Goal: Information Seeking & Learning: Learn about a topic

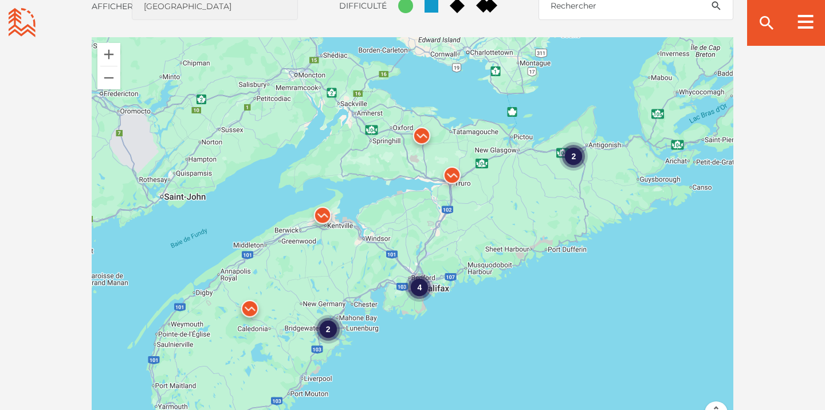
scroll to position [1059, 0]
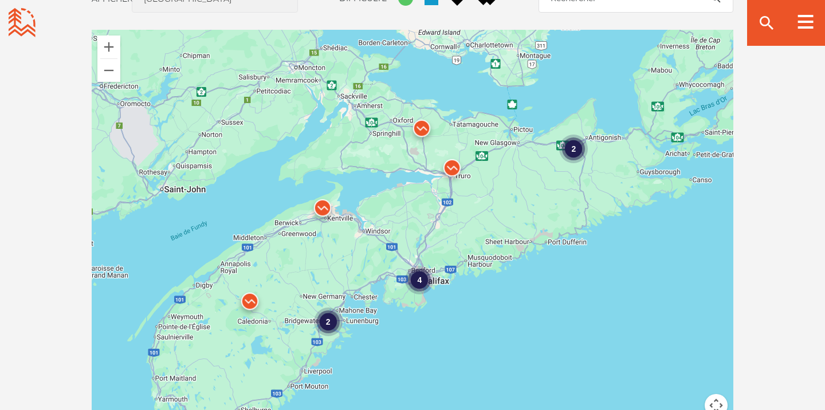
click at [578, 150] on div "2" at bounding box center [573, 149] width 29 height 29
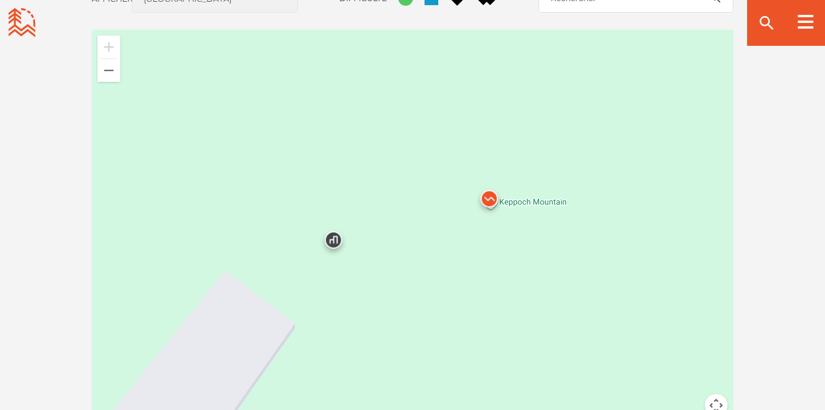
click at [495, 197] on img at bounding box center [489, 202] width 34 height 34
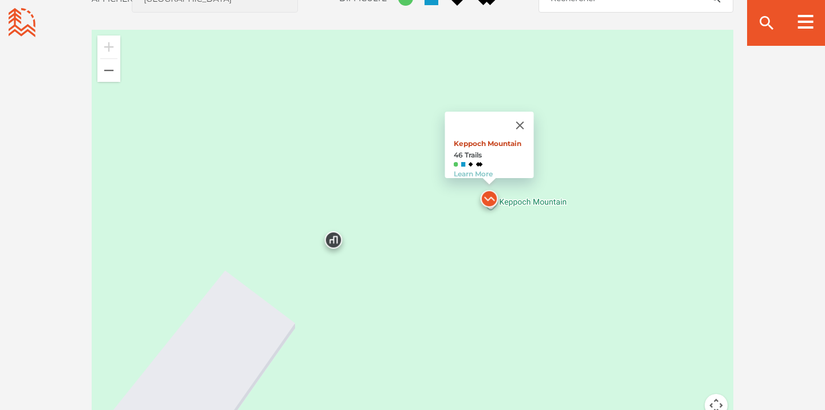
click at [506, 139] on link "Keppoch Mountain" at bounding box center [488, 143] width 68 height 9
click at [530, 122] on button "Fermer" at bounding box center [521, 126] width 28 height 28
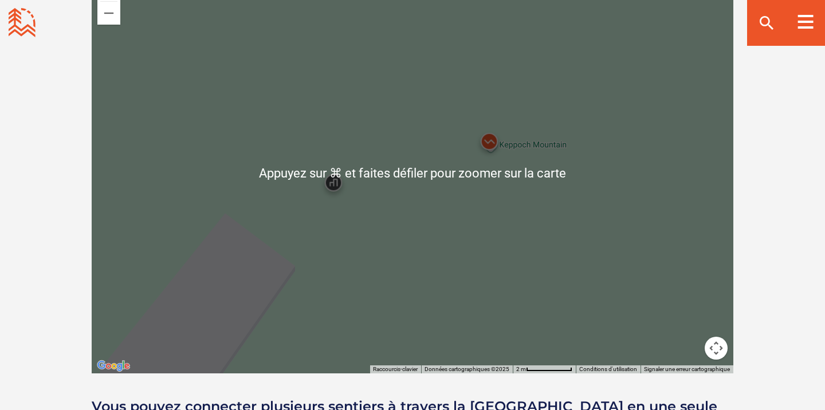
scroll to position [1100, 0]
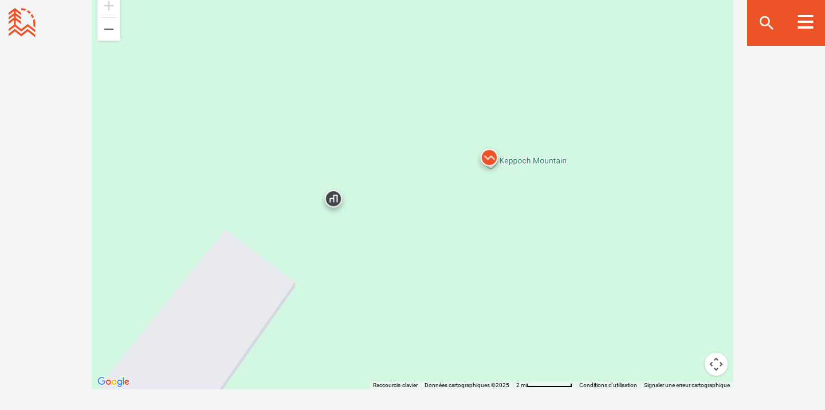
click at [719, 366] on button "Commandes de la caméra de la carte" at bounding box center [716, 364] width 23 height 23
click at [693, 364] on button "Zoom arrière" at bounding box center [687, 364] width 23 height 23
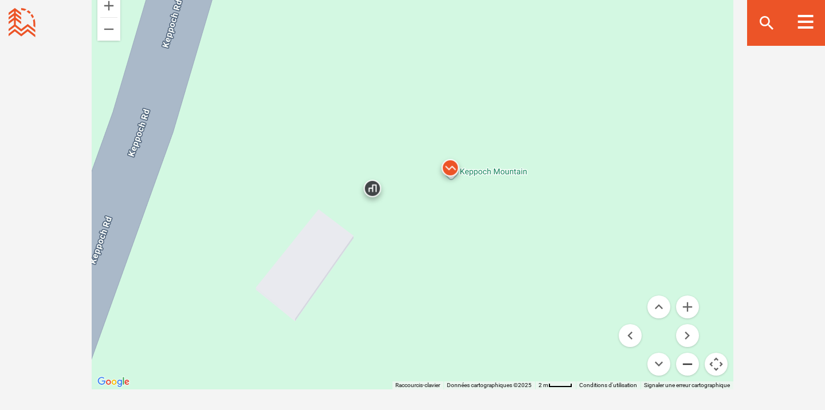
click at [693, 364] on button "Zoom arrière" at bounding box center [687, 364] width 23 height 23
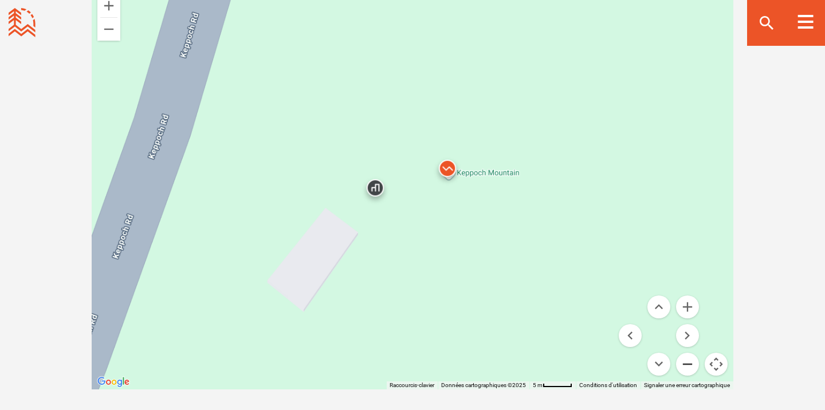
click at [693, 364] on button "Zoom arrière" at bounding box center [687, 364] width 23 height 23
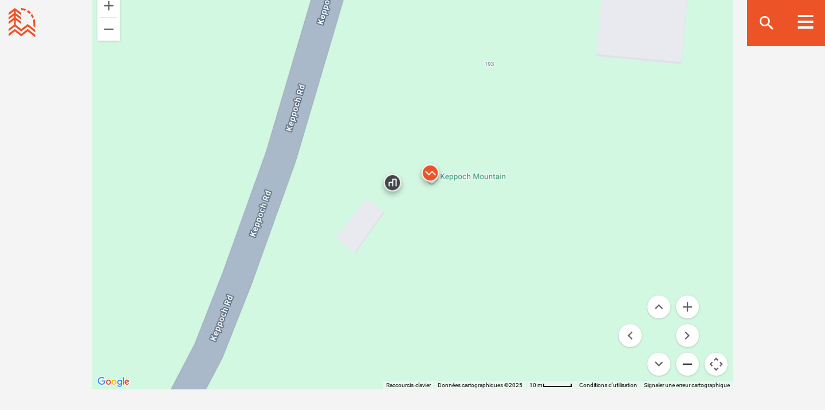
click at [693, 364] on button "Zoom arrière" at bounding box center [687, 364] width 23 height 23
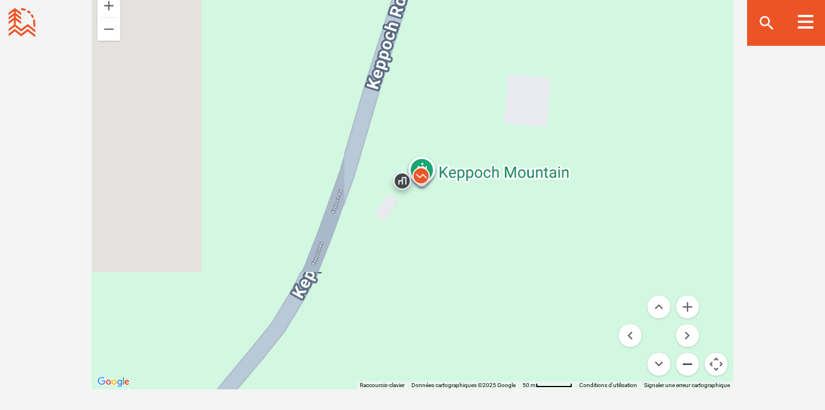
click at [693, 364] on button "Zoom arrière" at bounding box center [687, 364] width 23 height 23
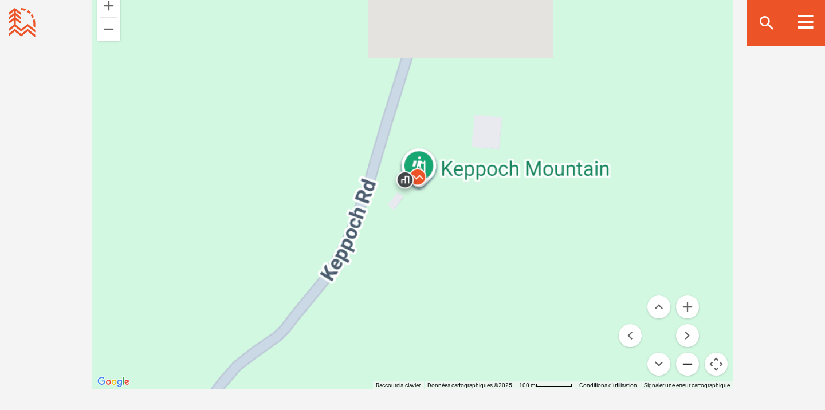
click at [693, 364] on button "Zoom arrière" at bounding box center [687, 364] width 23 height 23
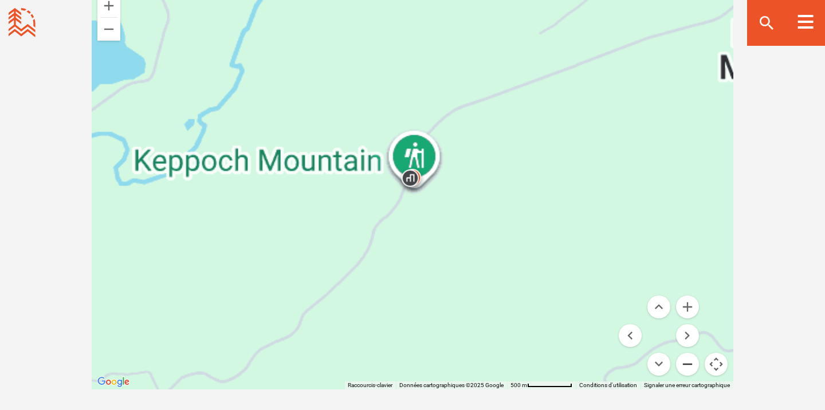
click at [693, 364] on button "Zoom arrière" at bounding box center [687, 364] width 23 height 23
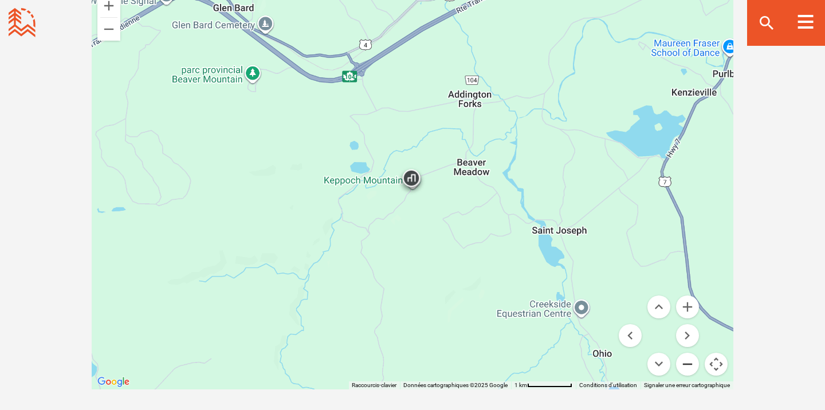
click at [693, 364] on button "Zoom arrière" at bounding box center [687, 364] width 23 height 23
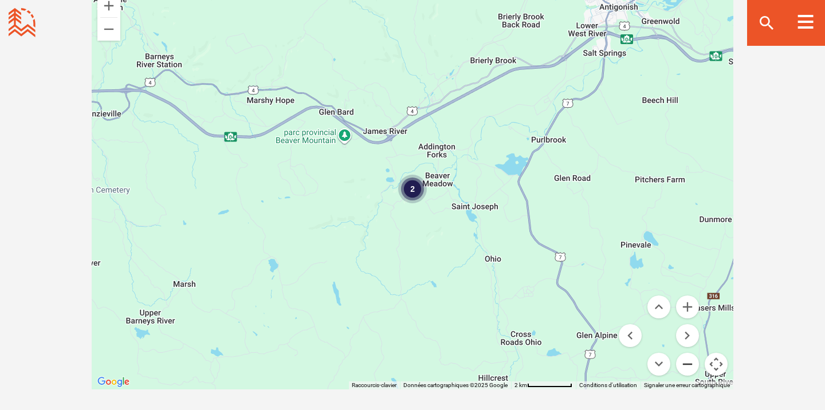
click at [693, 364] on button "Zoom arrière" at bounding box center [687, 364] width 23 height 23
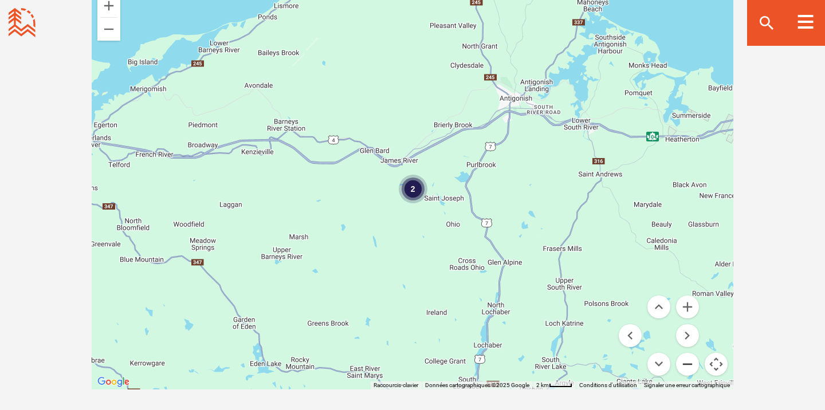
click at [693, 364] on button "Zoom arrière" at bounding box center [687, 364] width 23 height 23
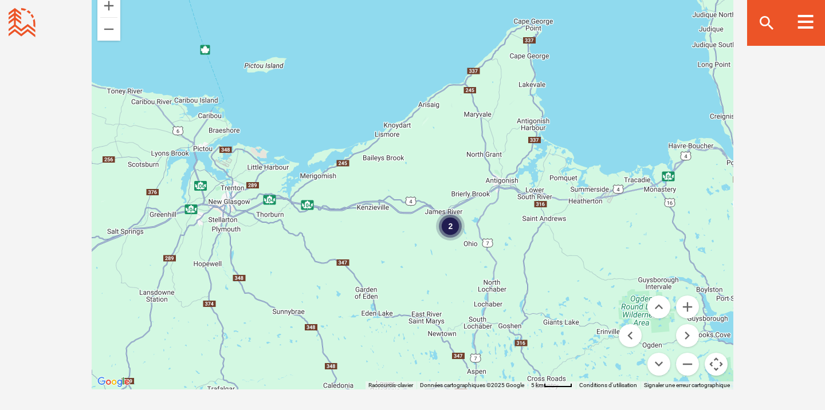
drag, startPoint x: 433, startPoint y: 258, endPoint x: 471, endPoint y: 296, distance: 53.9
click at [471, 296] on div "2" at bounding box center [413, 189] width 642 height 401
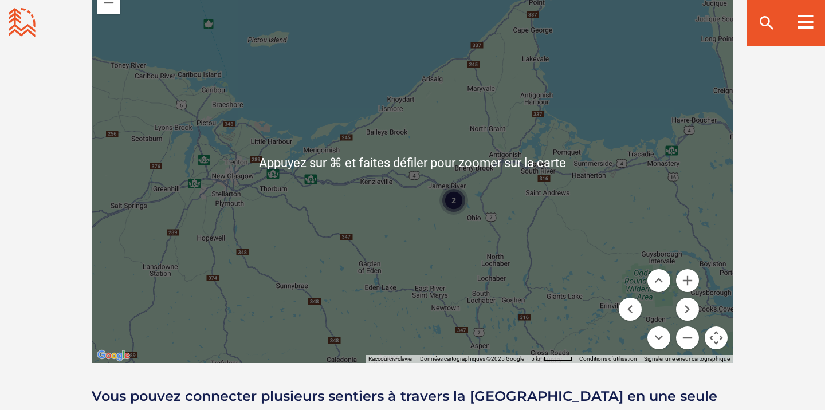
scroll to position [1115, 0]
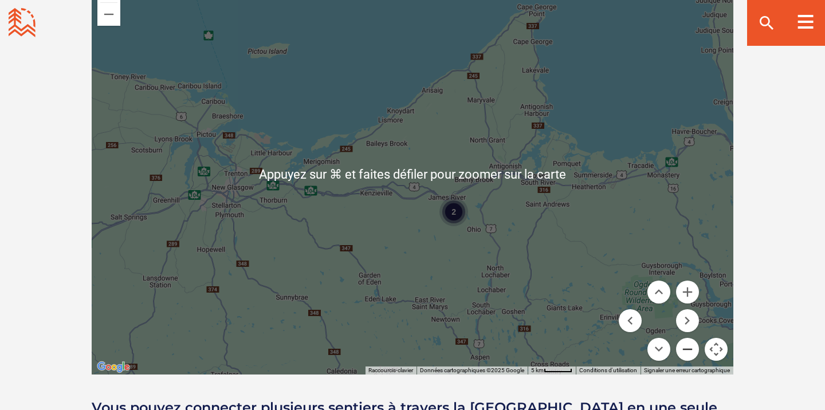
click at [689, 349] on button "Zoom arrière" at bounding box center [687, 349] width 23 height 23
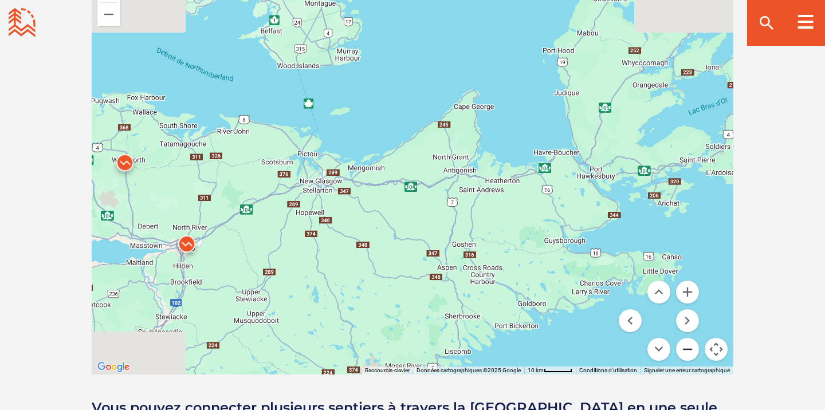
click at [689, 349] on button "Zoom arrière" at bounding box center [687, 349] width 23 height 23
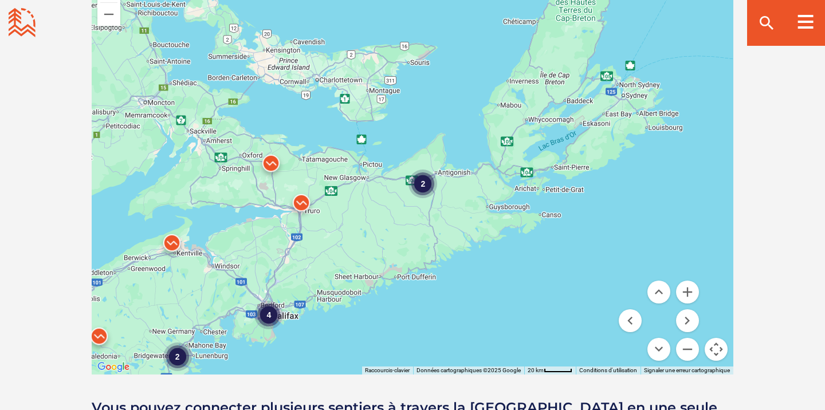
click at [272, 163] on img at bounding box center [271, 166] width 34 height 34
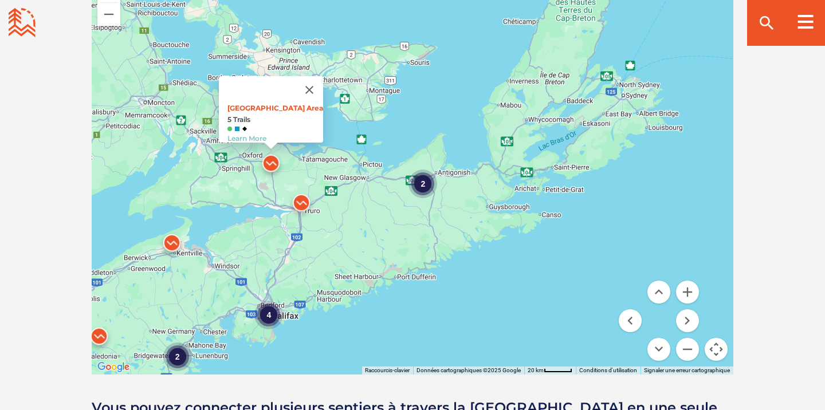
click at [305, 203] on img at bounding box center [301, 206] width 34 height 34
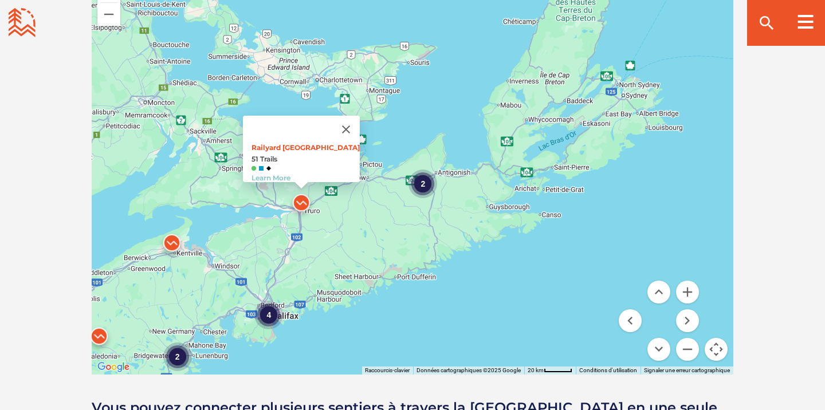
click at [171, 246] on img at bounding box center [172, 246] width 34 height 34
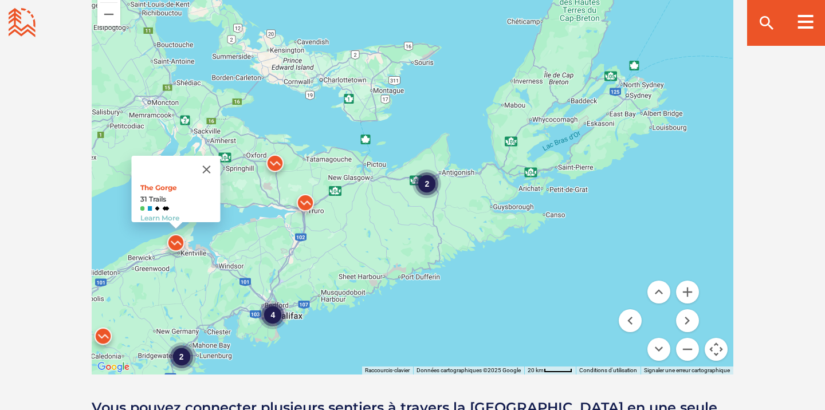
click at [309, 206] on img at bounding box center [305, 206] width 34 height 34
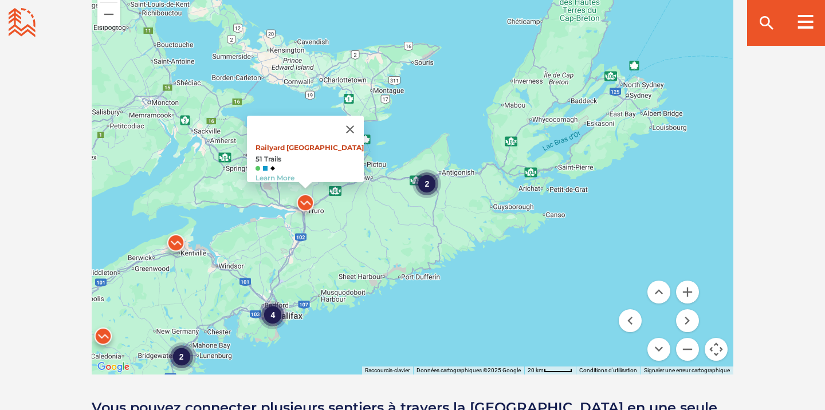
click at [321, 143] on link "Railyard Mountain Bike Park" at bounding box center [310, 147] width 108 height 9
click at [424, 189] on div "2" at bounding box center [427, 184] width 29 height 29
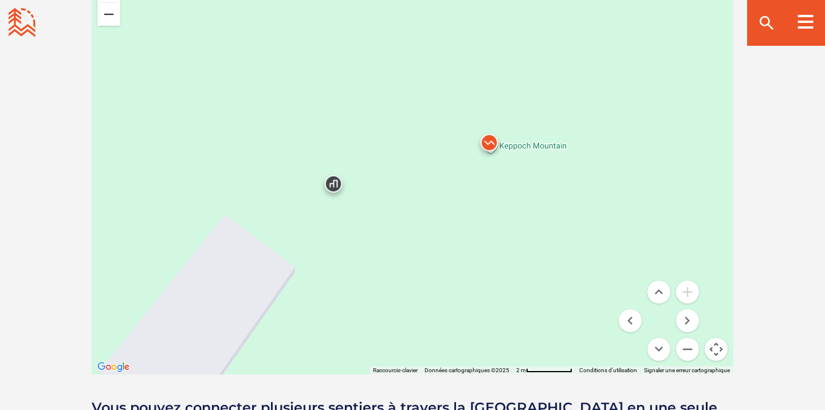
click at [106, 19] on button "Zoom arrière" at bounding box center [108, 14] width 23 height 23
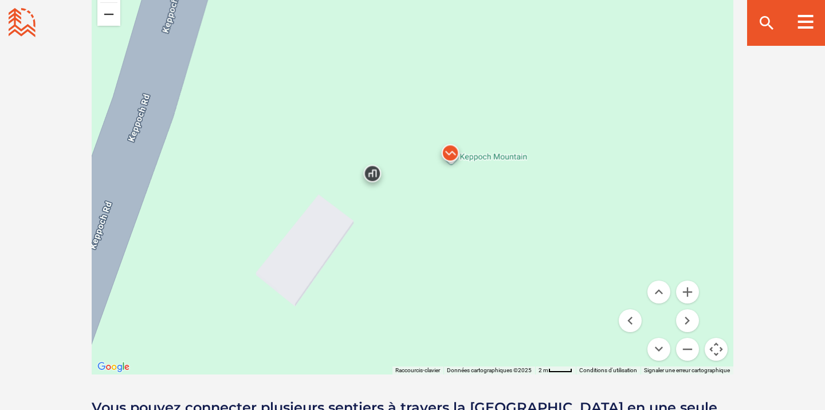
click at [106, 19] on button "Zoom arrière" at bounding box center [108, 14] width 23 height 23
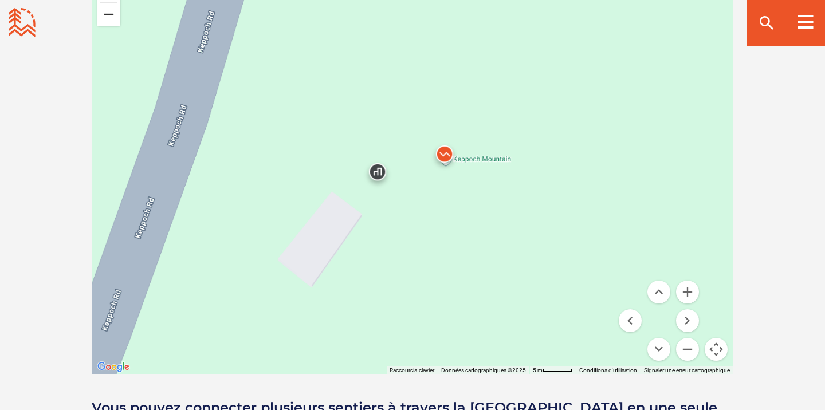
click at [106, 19] on button "Zoom arrière" at bounding box center [108, 14] width 23 height 23
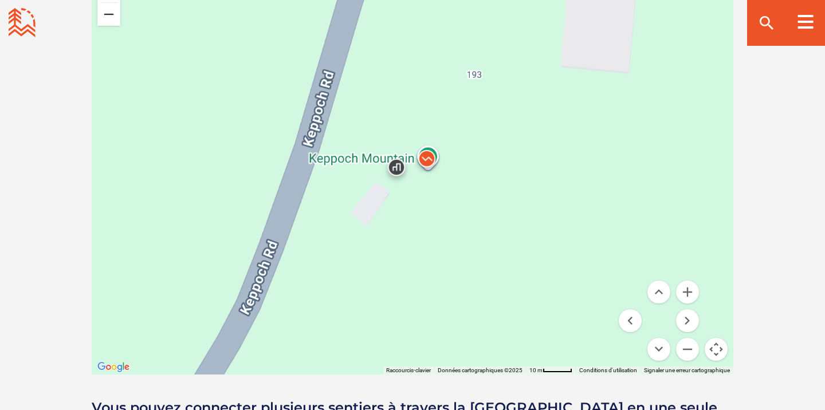
click at [106, 19] on button "Zoom arrière" at bounding box center [108, 14] width 23 height 23
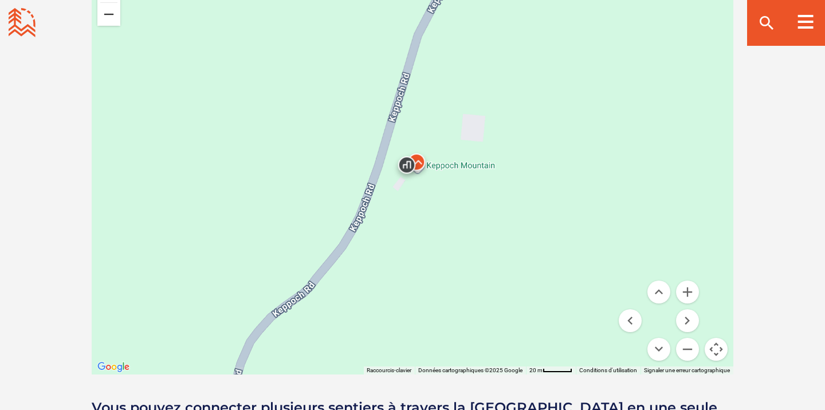
click at [106, 19] on button "Zoom arrière" at bounding box center [108, 14] width 23 height 23
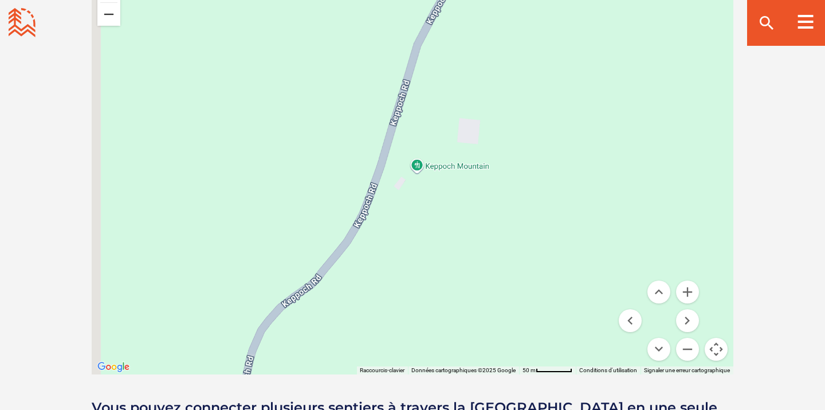
click at [106, 19] on button "Zoom arrière" at bounding box center [108, 14] width 23 height 23
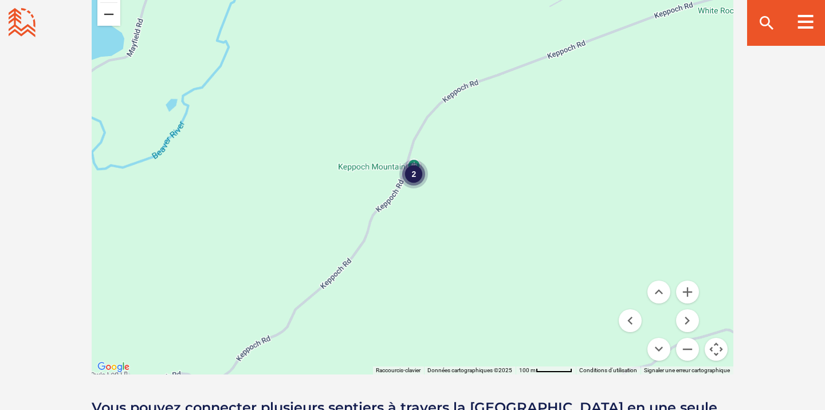
click at [106, 19] on button "Zoom arrière" at bounding box center [108, 14] width 23 height 23
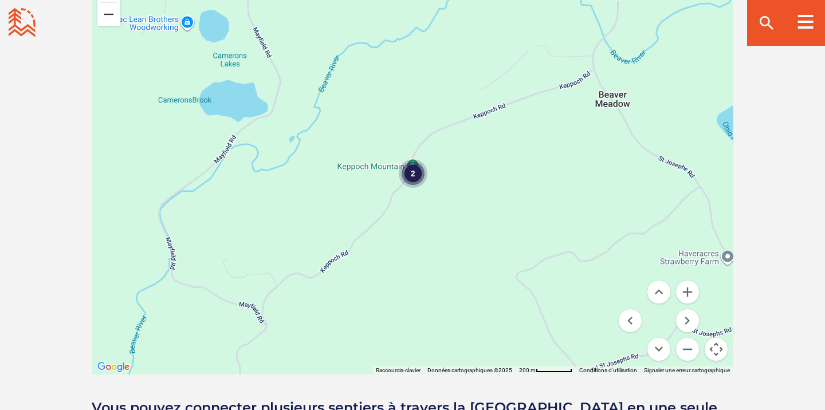
click at [106, 19] on button "Zoom arrière" at bounding box center [108, 14] width 23 height 23
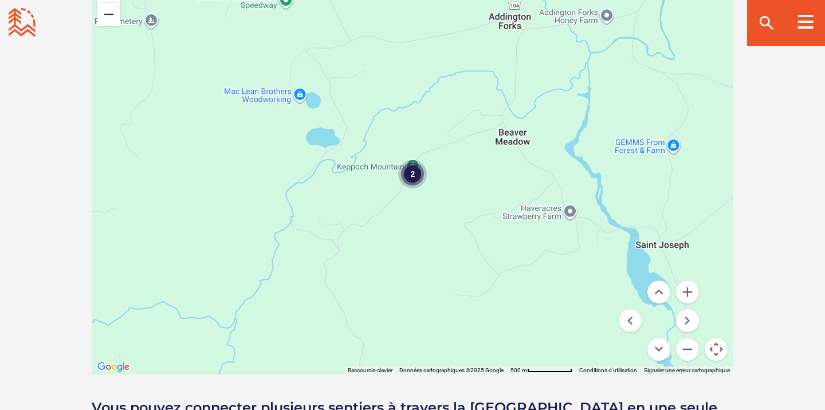
click at [106, 19] on button "Zoom arrière" at bounding box center [108, 14] width 23 height 23
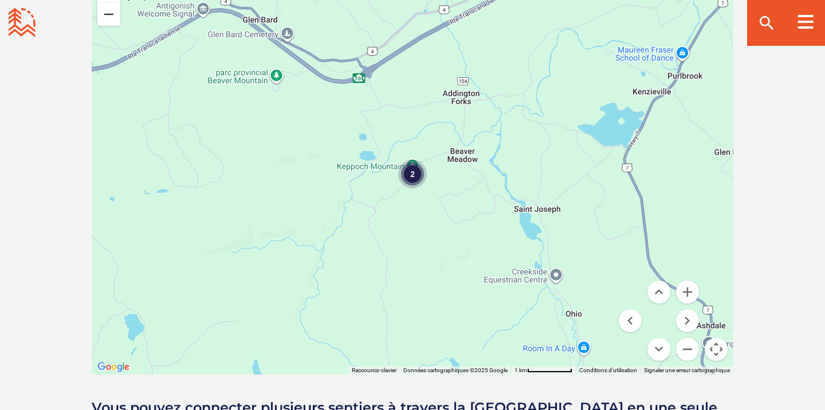
click at [106, 19] on button "Zoom arrière" at bounding box center [108, 14] width 23 height 23
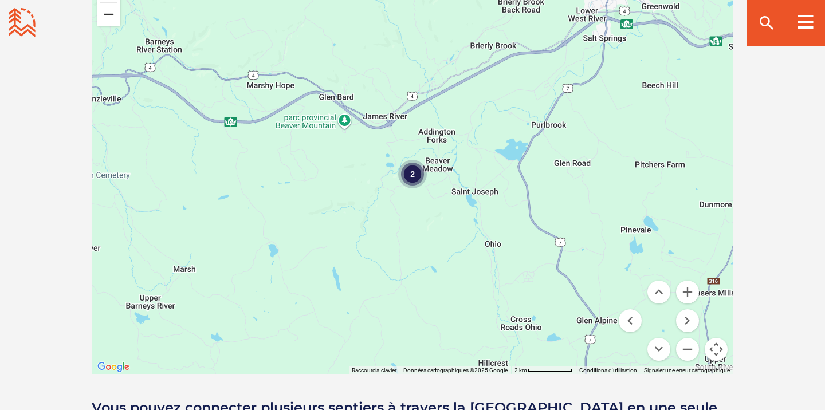
click at [106, 19] on button "Zoom arrière" at bounding box center [108, 14] width 23 height 23
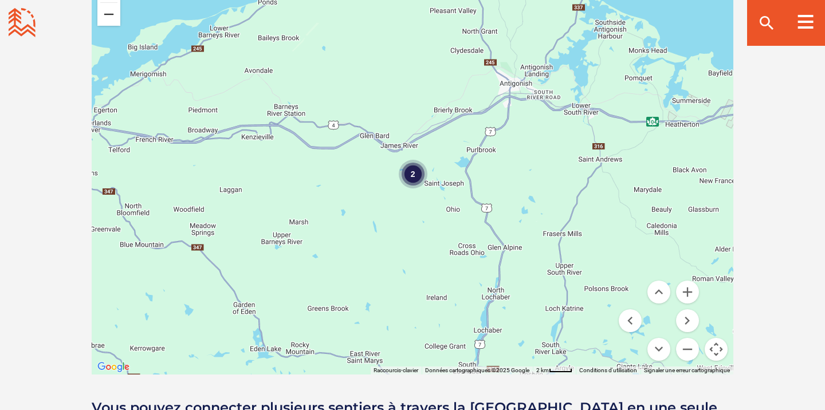
click at [106, 19] on button "Zoom arrière" at bounding box center [108, 14] width 23 height 23
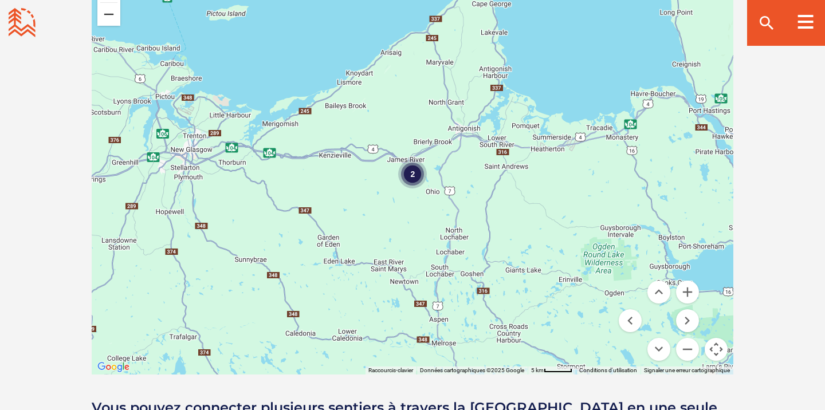
click at [106, 19] on button "Zoom arrière" at bounding box center [108, 14] width 23 height 23
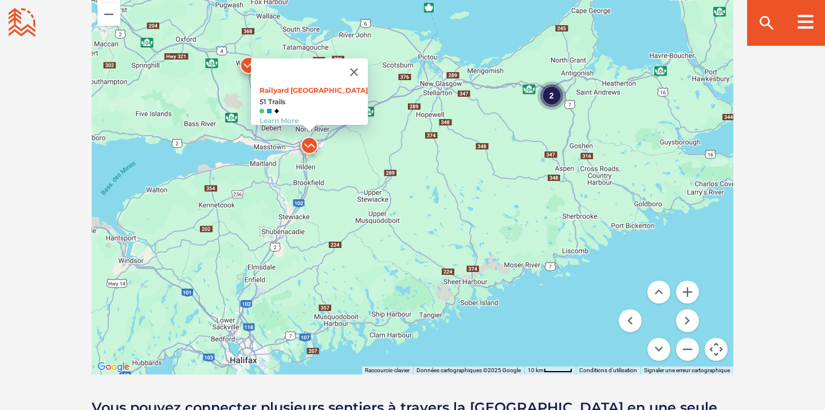
drag, startPoint x: 217, startPoint y: 236, endPoint x: 360, endPoint y: 155, distance: 163.7
click at [360, 155] on div "2 Railyard Mountain Bike Park 51 Trails Learn More" at bounding box center [413, 174] width 642 height 401
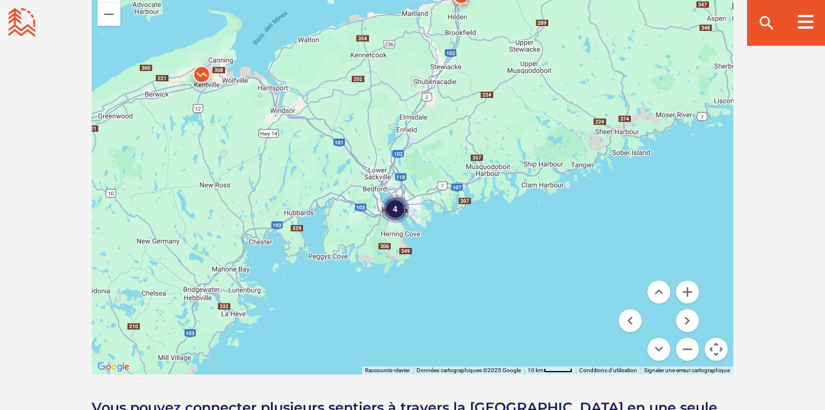
drag, startPoint x: 297, startPoint y: 214, endPoint x: 453, endPoint y: 66, distance: 215.3
click at [453, 66] on div "2 4 Railyard Mountain Bike Park 51 Trails Learn More" at bounding box center [413, 174] width 642 height 401
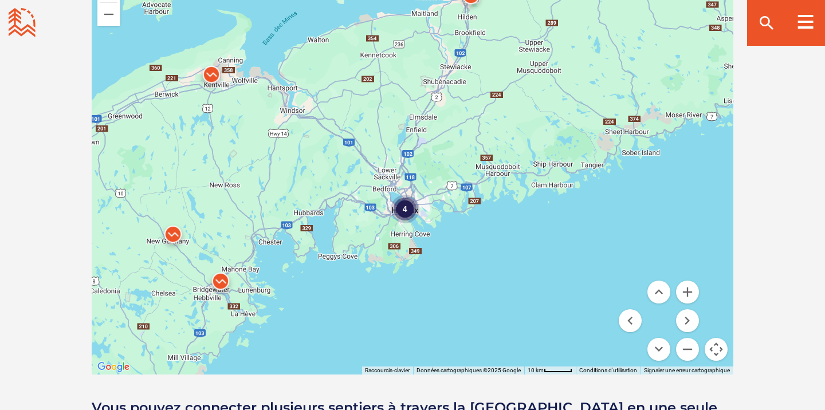
click at [214, 77] on img at bounding box center [211, 77] width 34 height 34
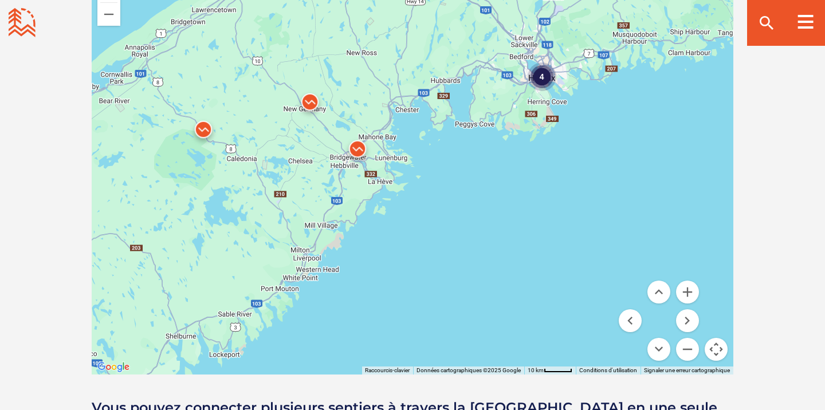
drag, startPoint x: 202, startPoint y: 227, endPoint x: 340, endPoint y: 65, distance: 212.7
click at [340, 65] on div "2 4 The Gorge 31 Trails Learn More" at bounding box center [413, 174] width 642 height 401
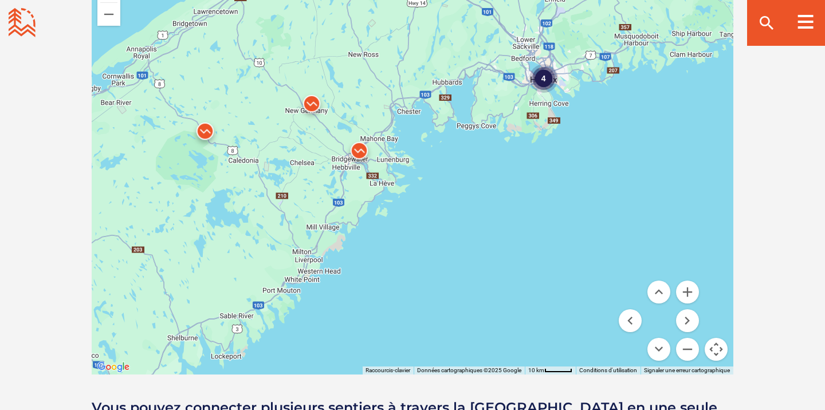
click at [206, 132] on img at bounding box center [205, 134] width 34 height 34
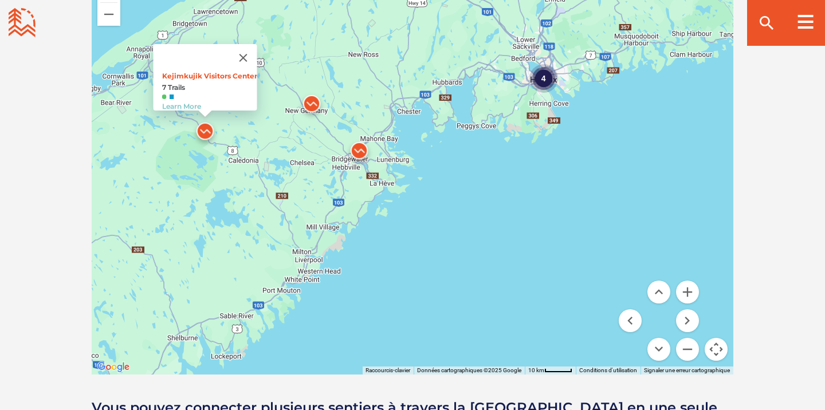
click at [318, 108] on img at bounding box center [312, 106] width 34 height 34
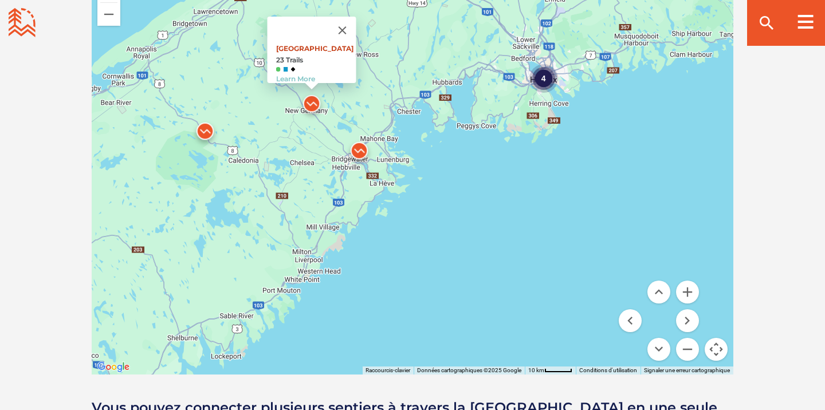
click at [320, 44] on link "River Ridge Common" at bounding box center [314, 48] width 77 height 9
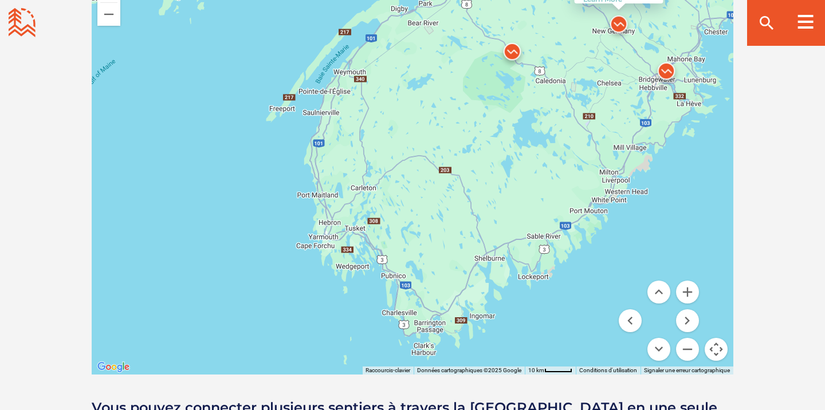
drag, startPoint x: 211, startPoint y: 263, endPoint x: 520, endPoint y: 181, distance: 319.6
click at [520, 181] on div "2 4 River Ridge Common 23 Trails Learn More" at bounding box center [413, 174] width 642 height 401
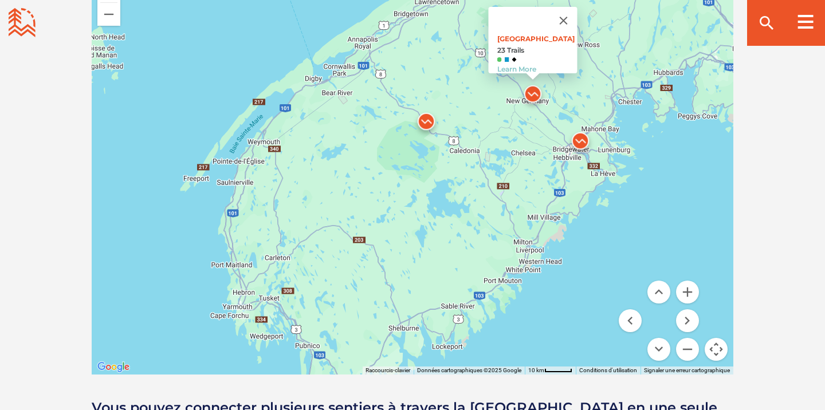
drag, startPoint x: 463, startPoint y: 163, endPoint x: 364, endPoint y: 246, distance: 129.7
click at [364, 246] on div "2 4 River Ridge Common 23 Trails Learn More" at bounding box center [413, 174] width 642 height 401
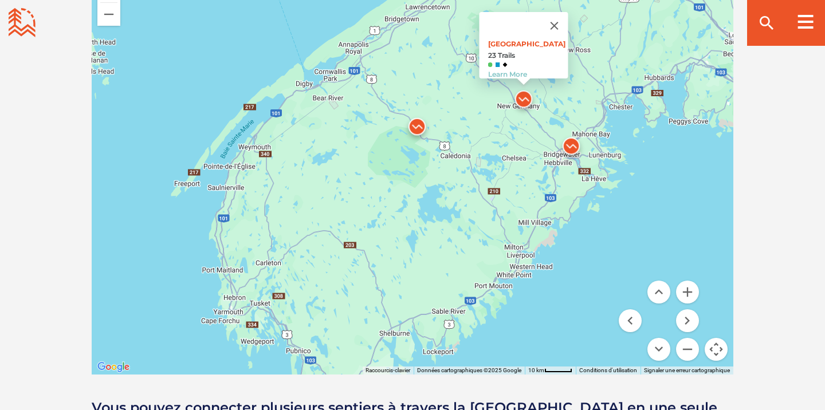
click at [574, 150] on img at bounding box center [571, 149] width 34 height 34
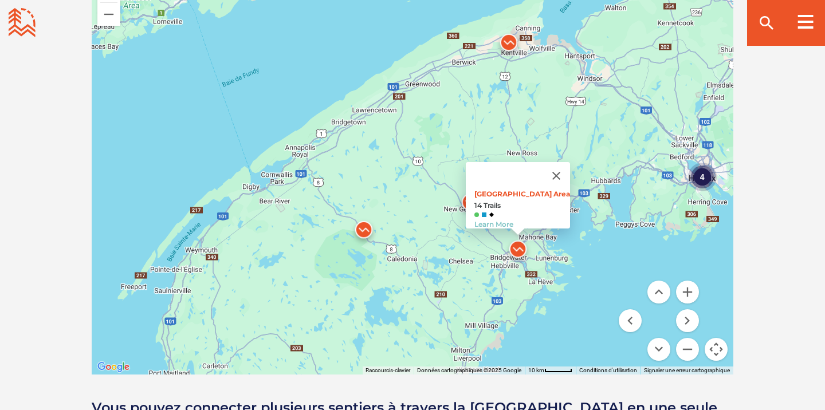
drag, startPoint x: 469, startPoint y: 189, endPoint x: 406, endPoint y: 298, distance: 125.5
click at [406, 298] on div "2 4 Main Parking Area 14 Trails Learn More" at bounding box center [413, 174] width 642 height 401
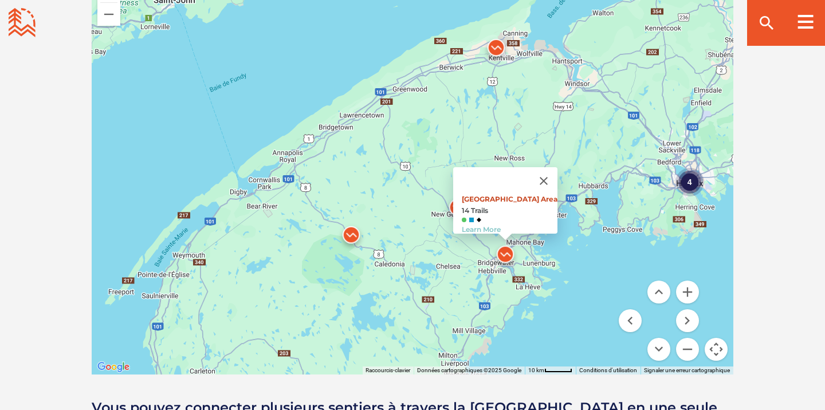
click at [503, 195] on link "Main Parking Area" at bounding box center [510, 199] width 96 height 9
click at [684, 175] on div "4" at bounding box center [690, 182] width 29 height 29
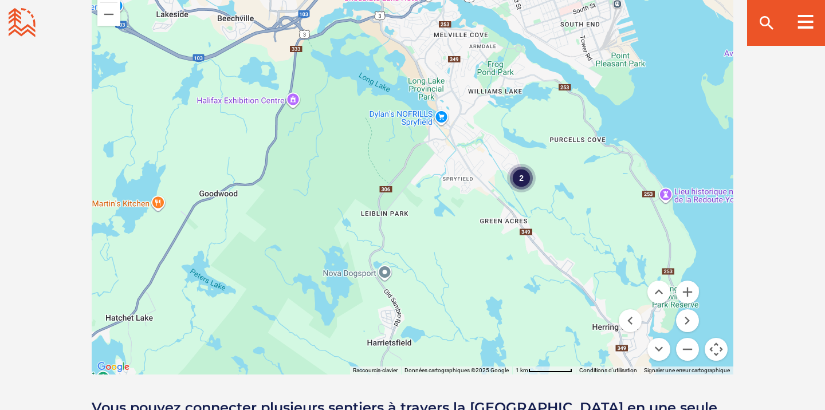
drag, startPoint x: 429, startPoint y: 271, endPoint x: 526, endPoint y: 150, distance: 154.9
click at [526, 150] on div "2 Main Parking Area 14 Trails Learn More" at bounding box center [413, 174] width 642 height 401
click at [526, 182] on div "2" at bounding box center [521, 178] width 29 height 29
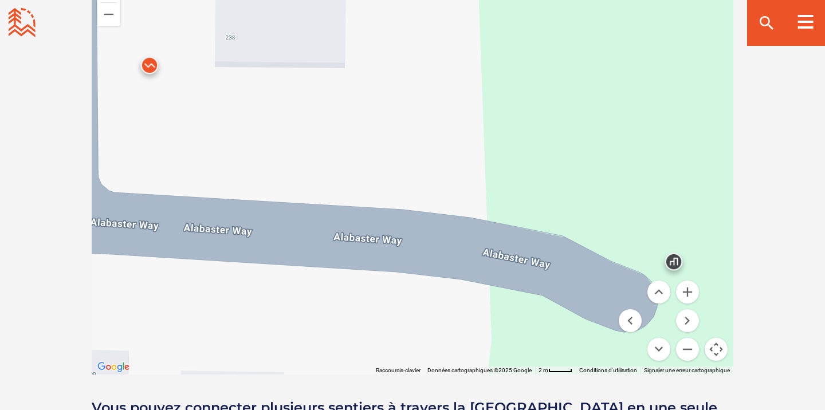
click at [144, 69] on img at bounding box center [149, 68] width 34 height 34
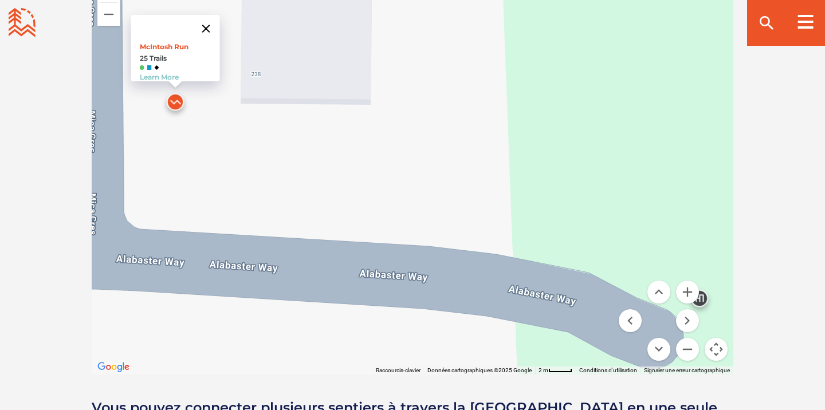
click at [208, 22] on button "Fermer" at bounding box center [207, 29] width 28 height 28
click at [171, 101] on img at bounding box center [175, 105] width 34 height 34
click at [172, 42] on link "McIntosh Run" at bounding box center [164, 46] width 49 height 9
click at [113, 24] on button "Zoom arrière" at bounding box center [108, 14] width 23 height 23
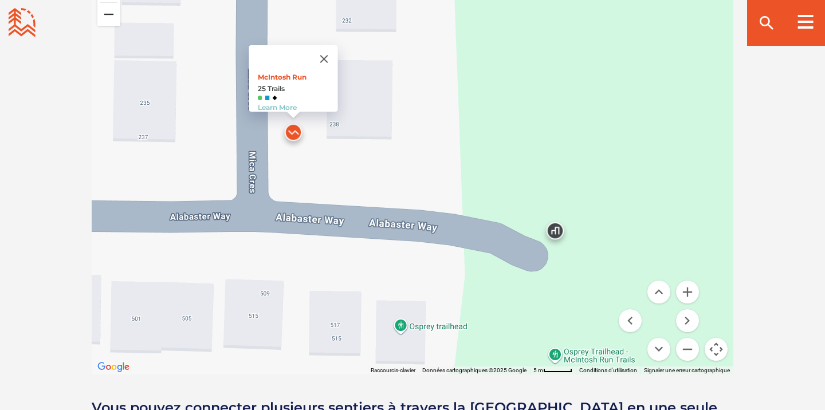
click at [113, 24] on button "Zoom arrière" at bounding box center [108, 14] width 23 height 23
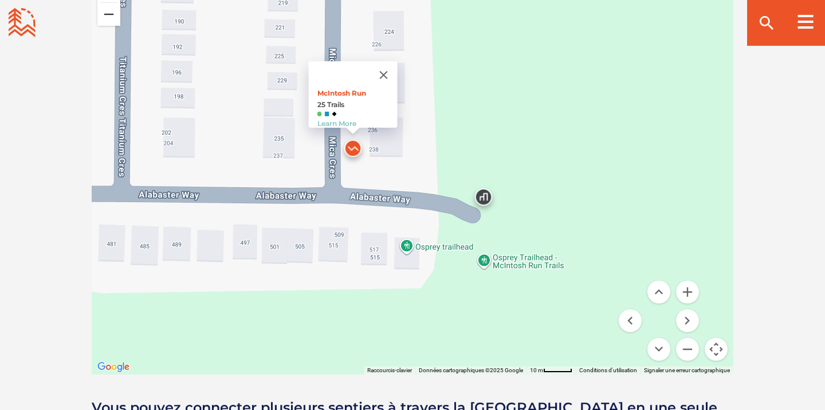
click at [113, 24] on button "Zoom arrière" at bounding box center [108, 14] width 23 height 23
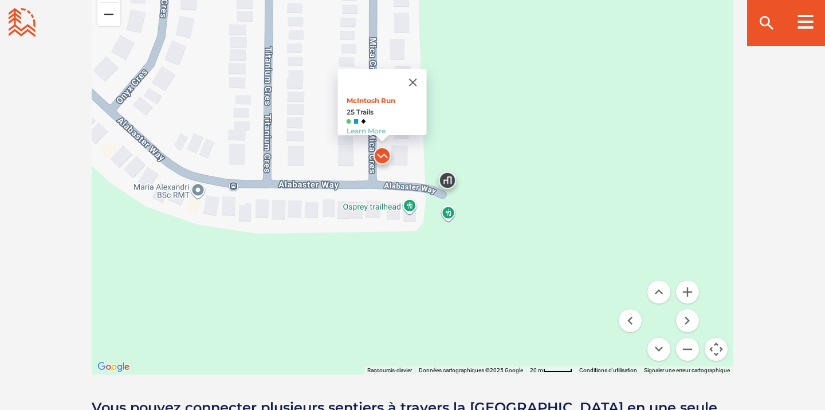
click at [113, 24] on button "Zoom arrière" at bounding box center [108, 14] width 23 height 23
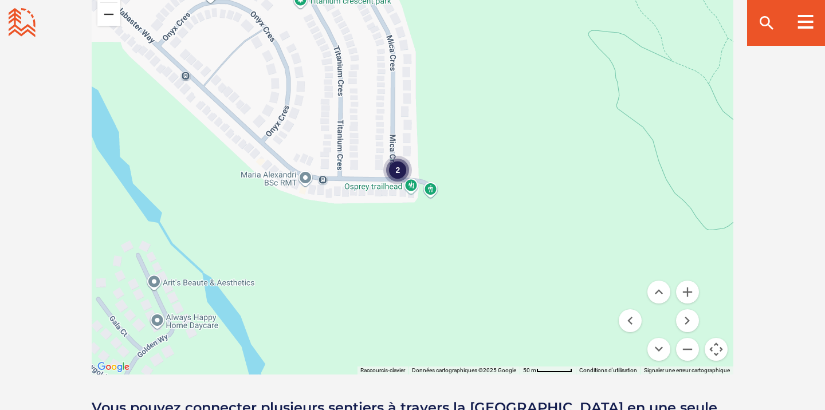
click at [113, 24] on button "Zoom arrière" at bounding box center [108, 14] width 23 height 23
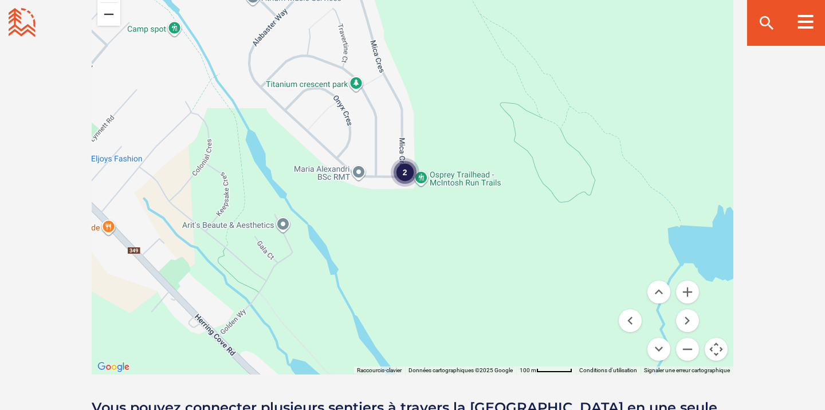
click at [113, 24] on button "Zoom arrière" at bounding box center [108, 14] width 23 height 23
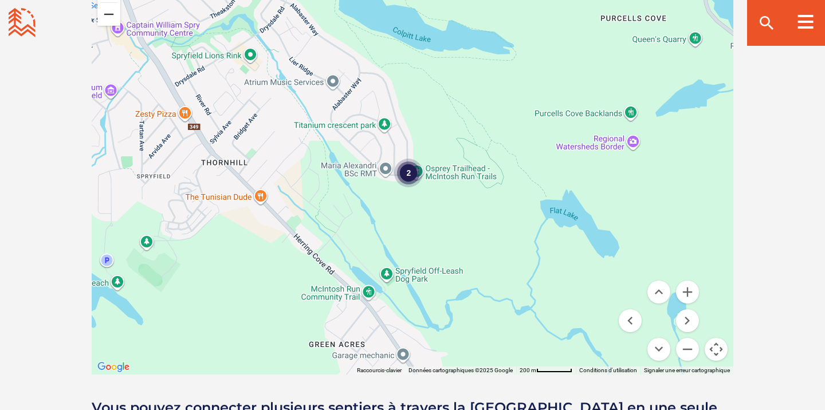
click at [113, 24] on button "Zoom arrière" at bounding box center [108, 14] width 23 height 23
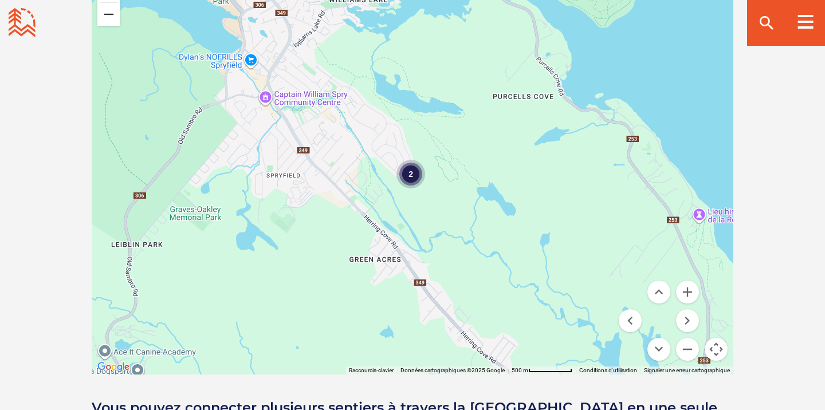
click at [113, 24] on button "Zoom arrière" at bounding box center [108, 14] width 23 height 23
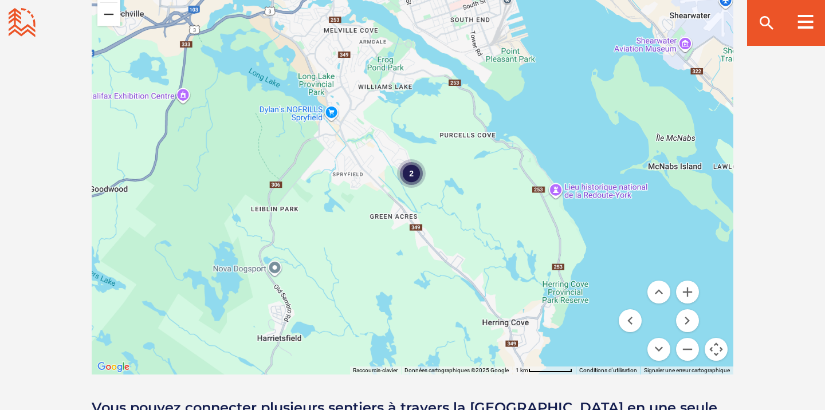
click at [113, 24] on button "Zoom arrière" at bounding box center [108, 14] width 23 height 23
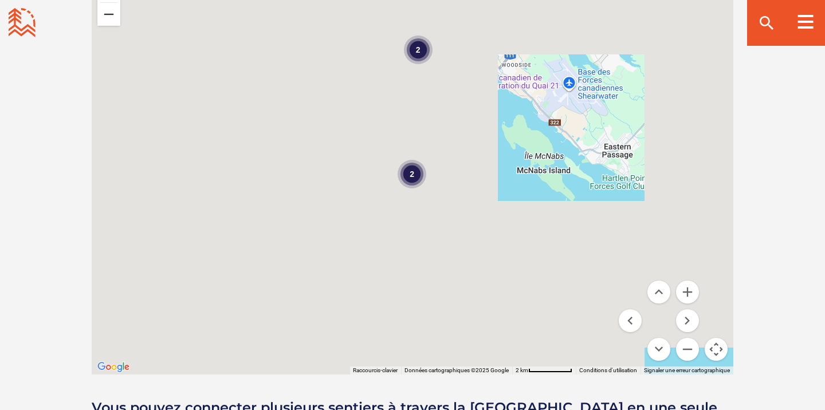
click at [113, 24] on button "Zoom arrière" at bounding box center [108, 14] width 23 height 23
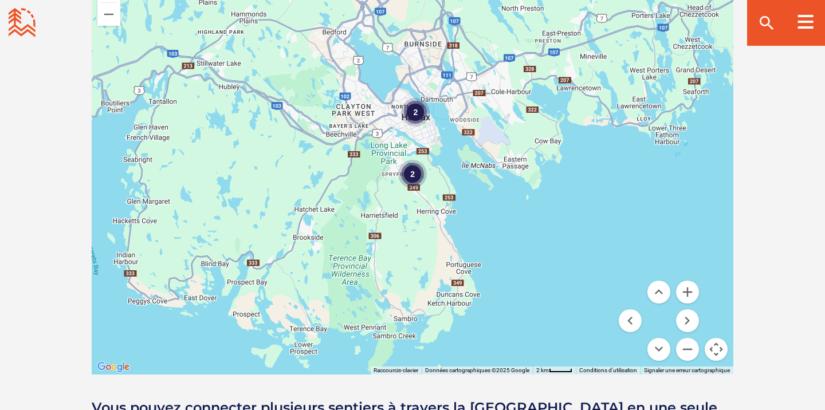
click at [416, 174] on div "2" at bounding box center [412, 174] width 29 height 29
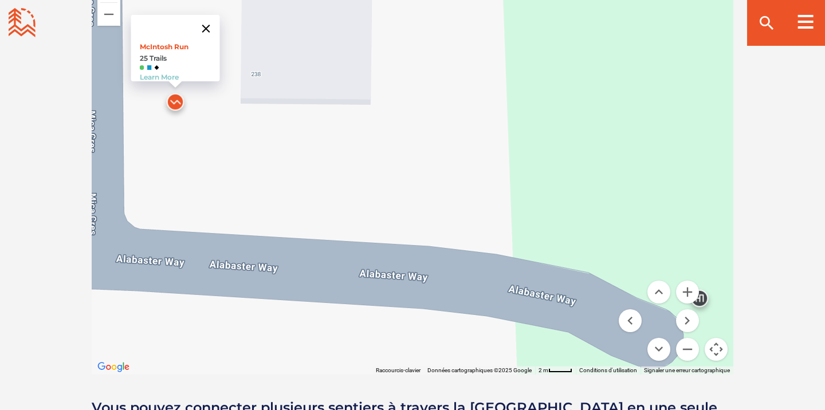
click at [213, 22] on button "Fermer" at bounding box center [207, 29] width 28 height 28
click at [109, 19] on button "Zoom arrière" at bounding box center [108, 14] width 23 height 23
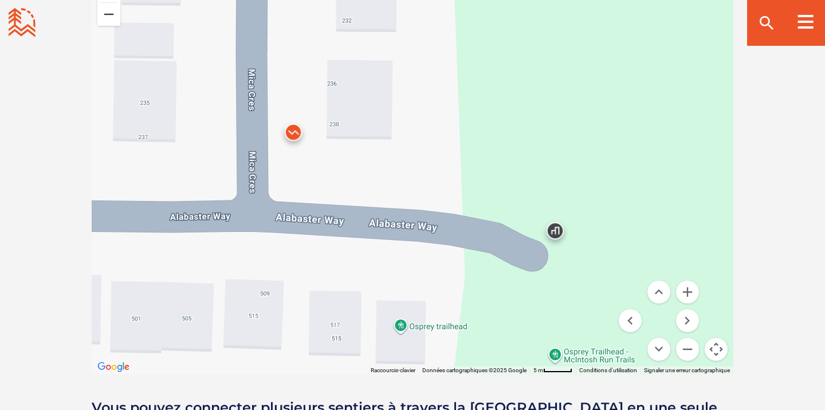
click at [109, 19] on button "Zoom arrière" at bounding box center [108, 14] width 23 height 23
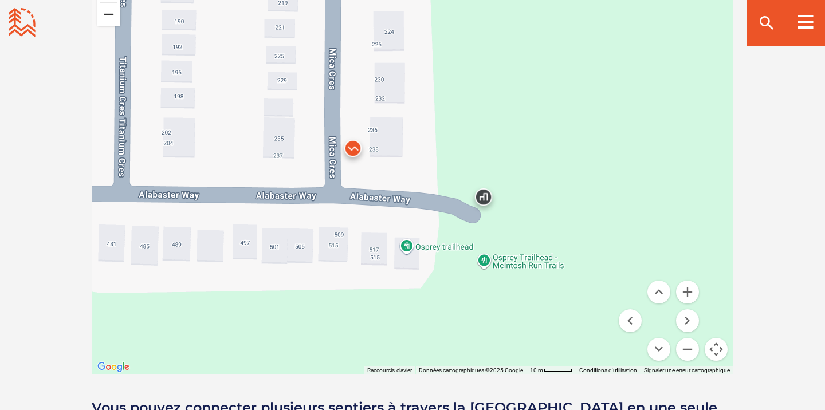
click at [109, 19] on button "Zoom arrière" at bounding box center [108, 14] width 23 height 23
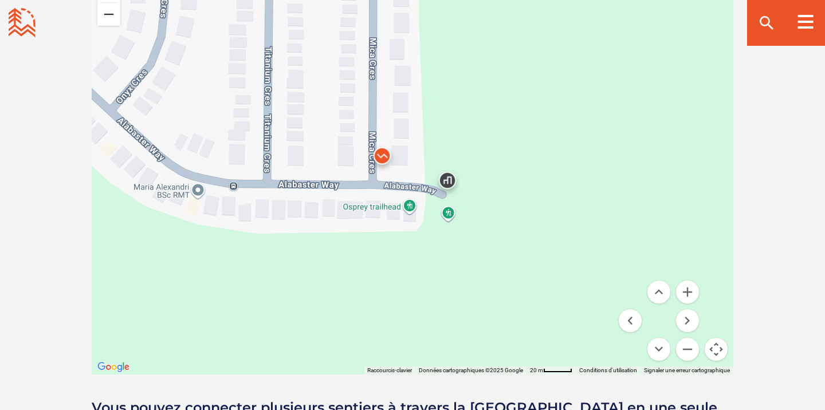
click at [109, 19] on button "Zoom arrière" at bounding box center [108, 14] width 23 height 23
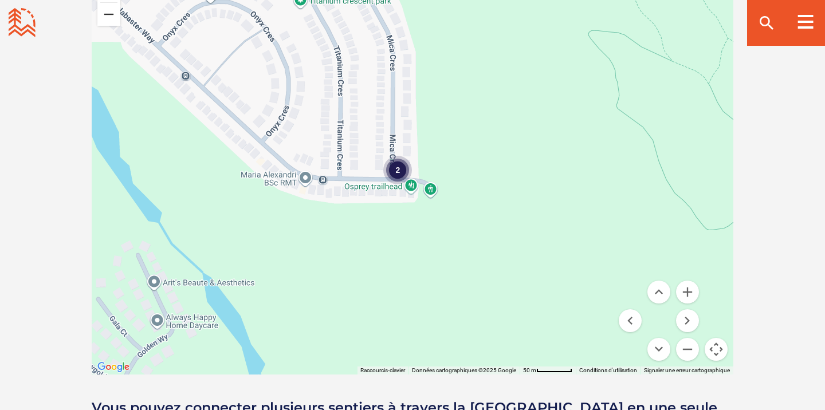
click at [109, 19] on button "Zoom arrière" at bounding box center [108, 14] width 23 height 23
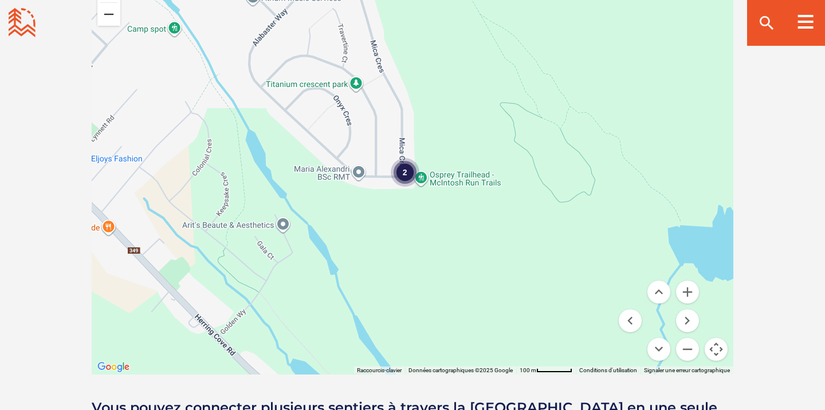
click at [109, 19] on button "Zoom arrière" at bounding box center [108, 14] width 23 height 23
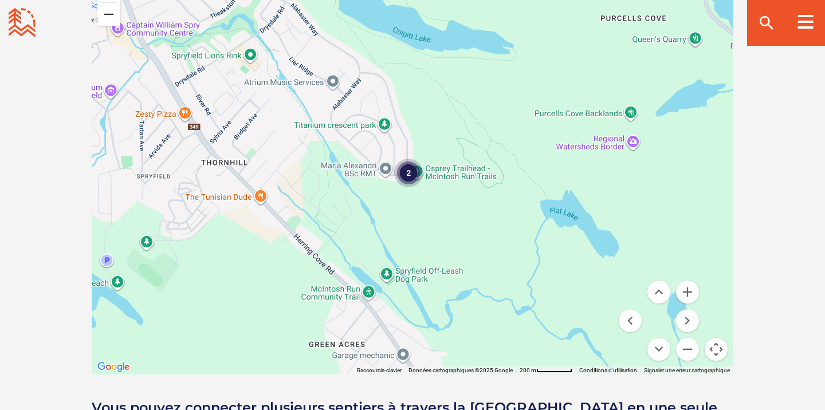
click at [109, 19] on button "Zoom arrière" at bounding box center [108, 14] width 23 height 23
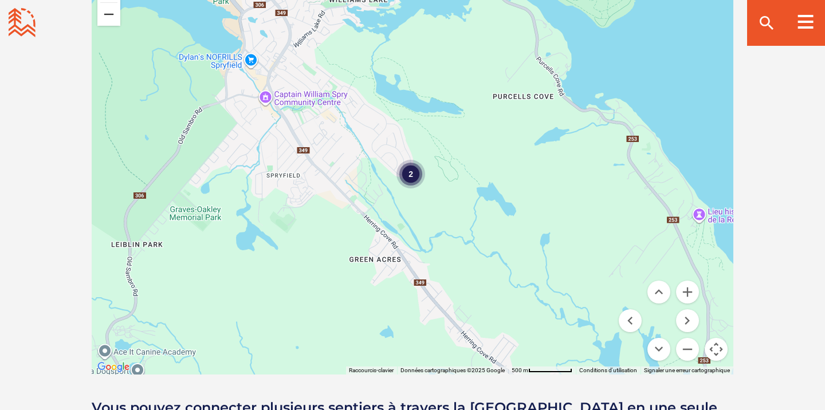
click at [109, 19] on button "Zoom arrière" at bounding box center [108, 14] width 23 height 23
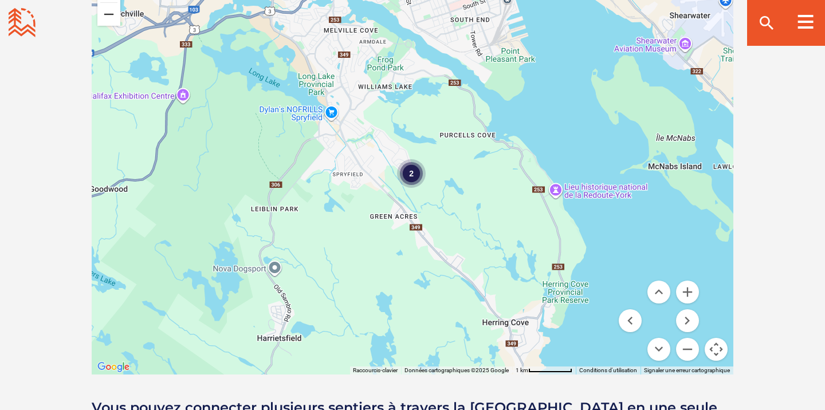
click at [109, 19] on button "Zoom arrière" at bounding box center [108, 14] width 23 height 23
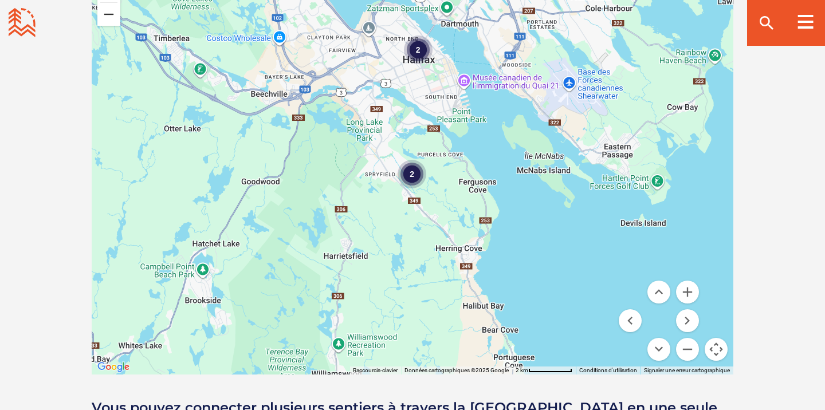
click at [109, 19] on button "Zoom arrière" at bounding box center [108, 14] width 23 height 23
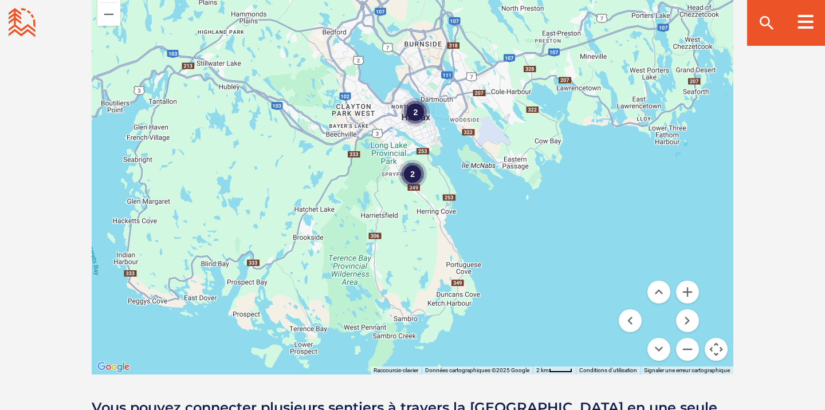
click at [416, 116] on div "2" at bounding box center [415, 112] width 29 height 29
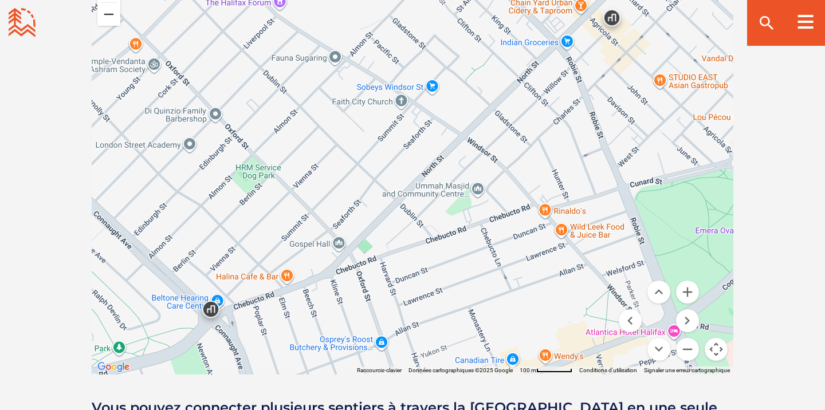
click at [107, 10] on button "Zoom arrière" at bounding box center [108, 14] width 23 height 23
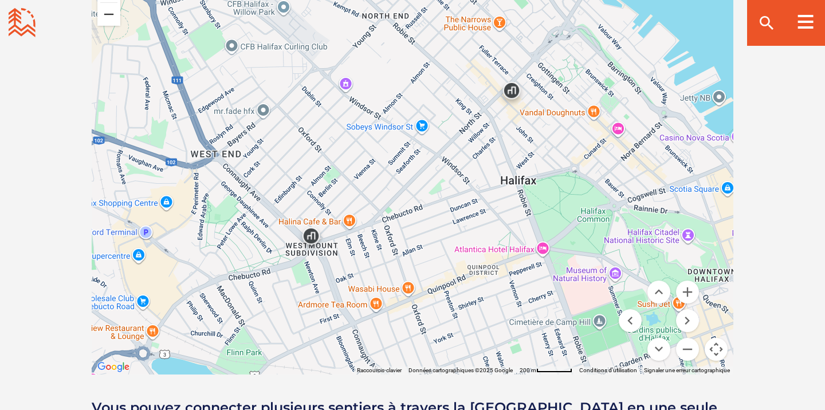
click at [107, 10] on button "Zoom arrière" at bounding box center [108, 14] width 23 height 23
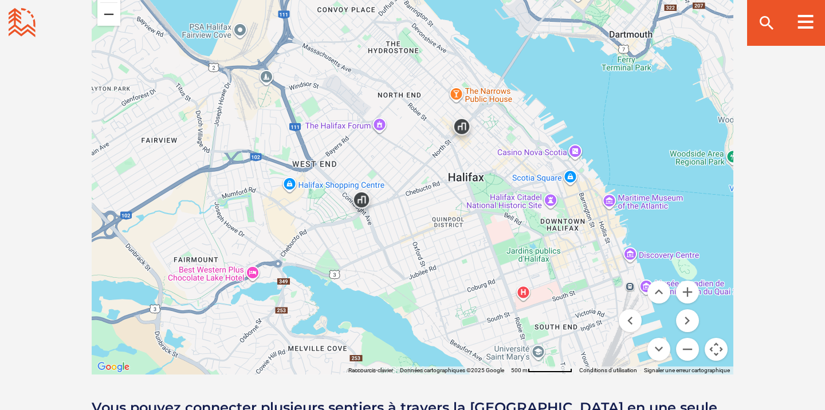
click at [107, 10] on button "Zoom arrière" at bounding box center [108, 14] width 23 height 23
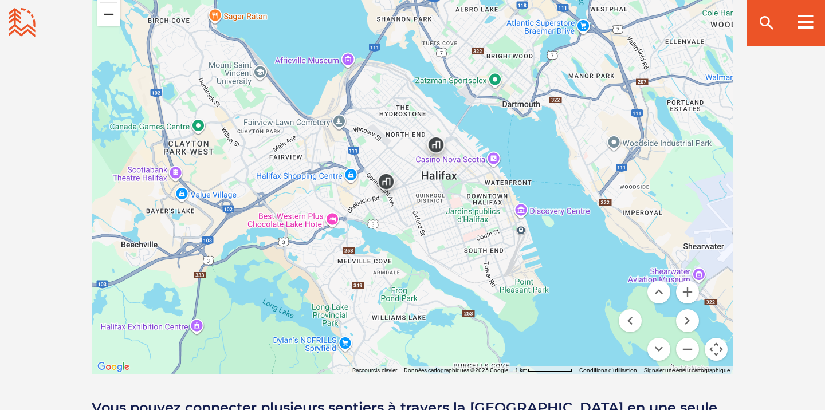
click at [107, 10] on button "Zoom arrière" at bounding box center [108, 14] width 23 height 23
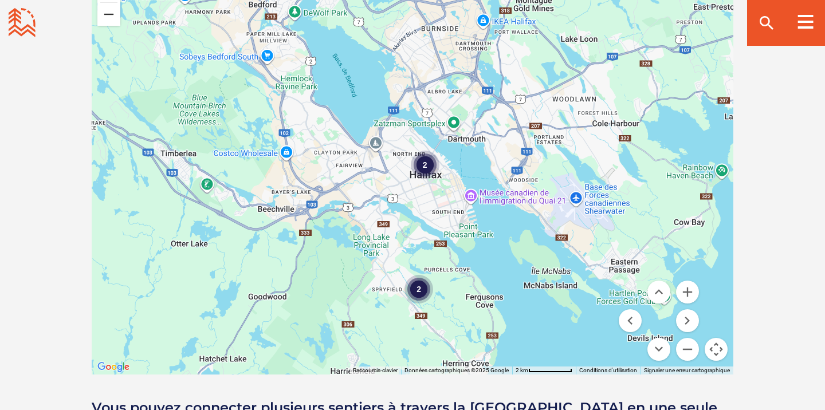
click at [107, 10] on button "Zoom arrière" at bounding box center [108, 14] width 23 height 23
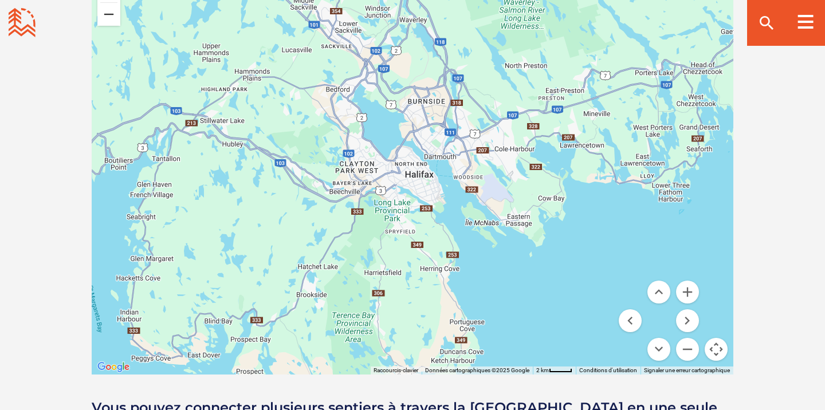
click at [107, 10] on button "Zoom arrière" at bounding box center [108, 14] width 23 height 23
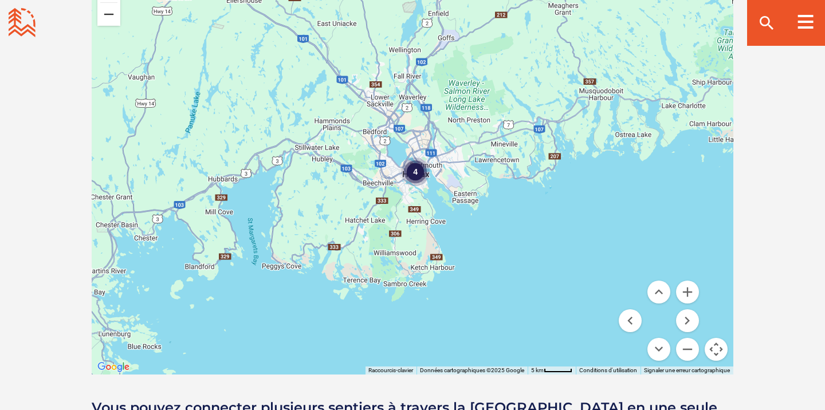
click at [107, 10] on button "Zoom arrière" at bounding box center [108, 14] width 23 height 23
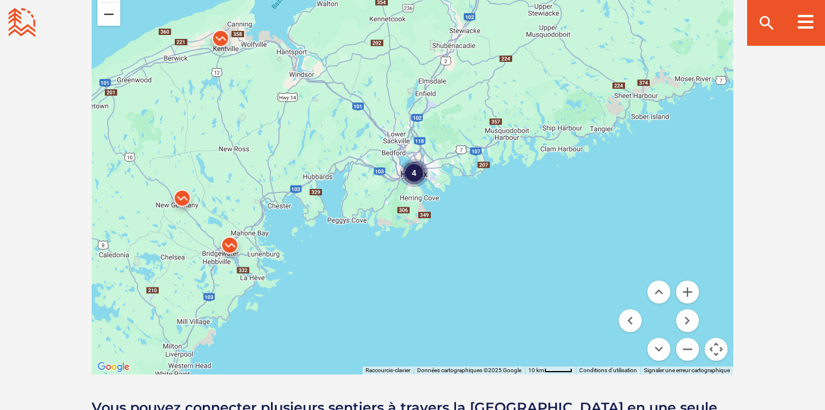
click at [107, 10] on button "Zoom arrière" at bounding box center [108, 14] width 23 height 23
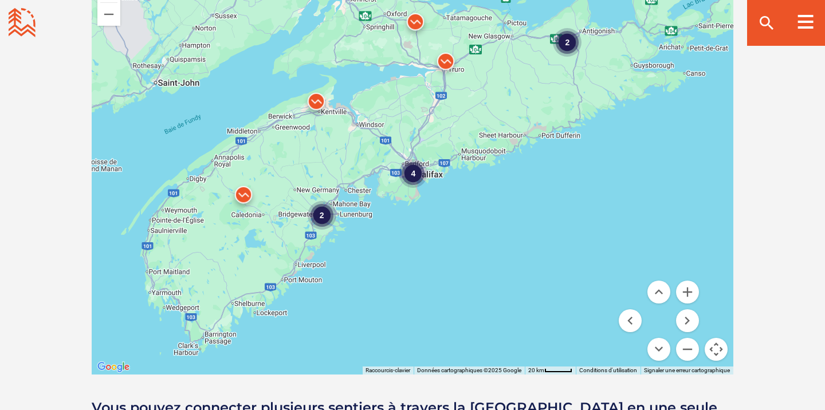
click at [574, 41] on div "2" at bounding box center [567, 42] width 29 height 29
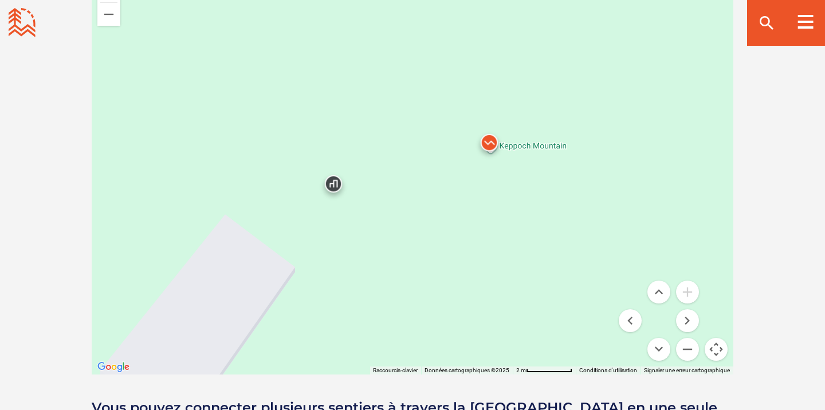
click at [497, 147] on img at bounding box center [489, 145] width 34 height 34
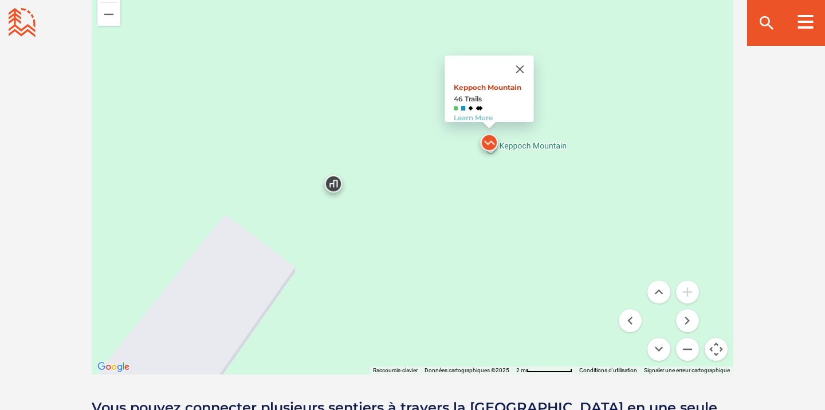
click at [502, 83] on link "Keppoch Mountain" at bounding box center [488, 87] width 68 height 9
click at [105, 19] on button "Zoom arrière" at bounding box center [108, 14] width 23 height 23
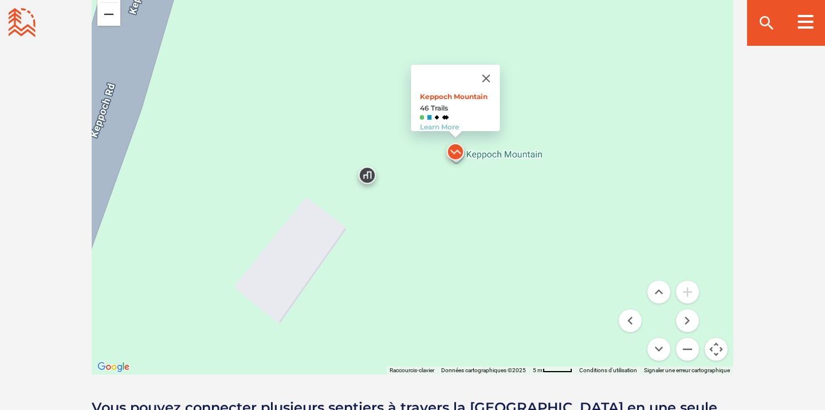
click at [105, 19] on button "Zoom arrière" at bounding box center [108, 14] width 23 height 23
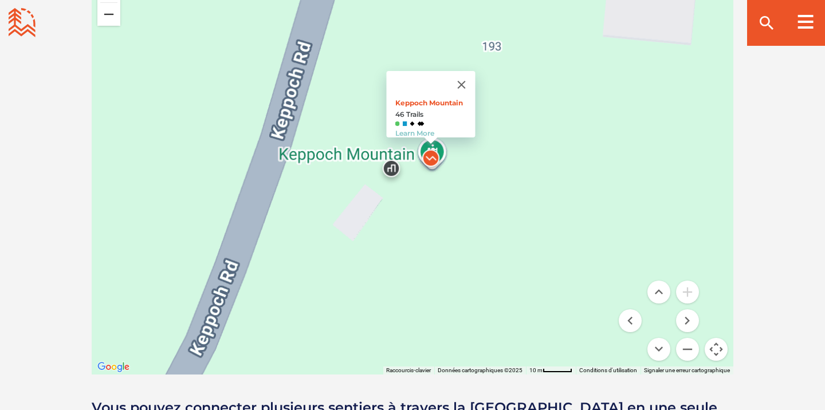
click at [105, 19] on button "Zoom arrière" at bounding box center [108, 14] width 23 height 23
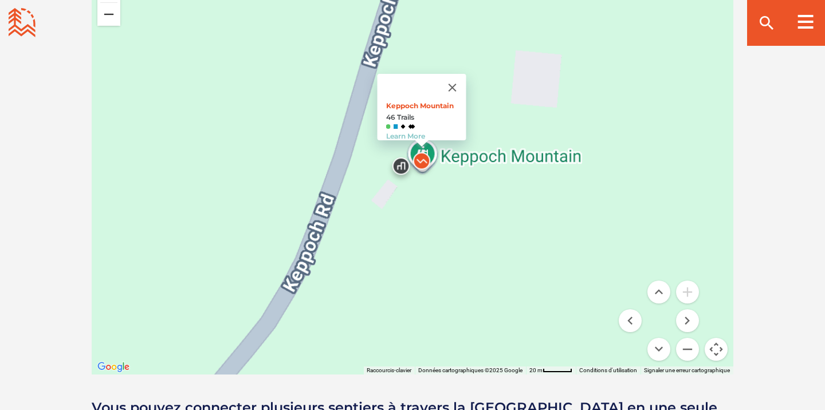
click at [105, 19] on button "Zoom arrière" at bounding box center [108, 14] width 23 height 23
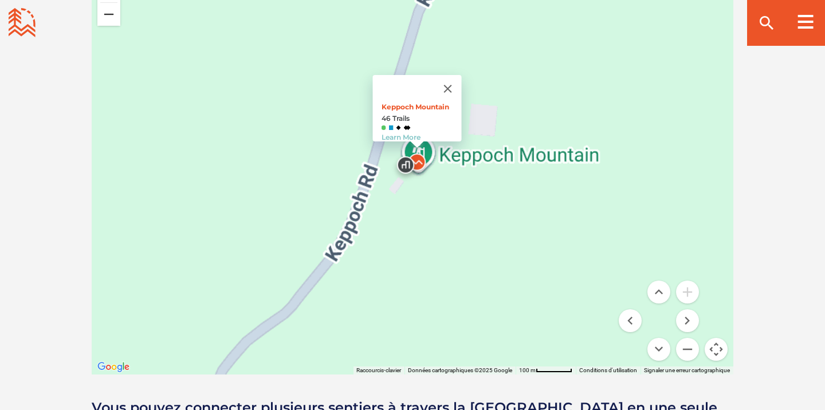
click at [105, 19] on button "Zoom arrière" at bounding box center [108, 14] width 23 height 23
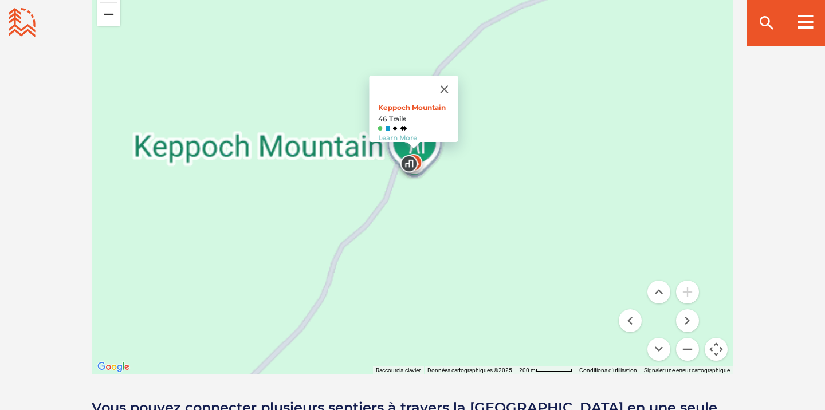
click at [105, 19] on button "Zoom arrière" at bounding box center [108, 14] width 23 height 23
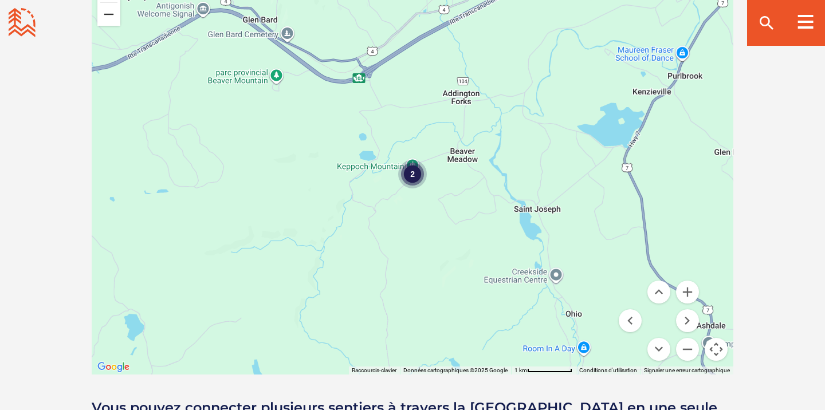
click at [105, 19] on button "Zoom arrière" at bounding box center [108, 14] width 23 height 23
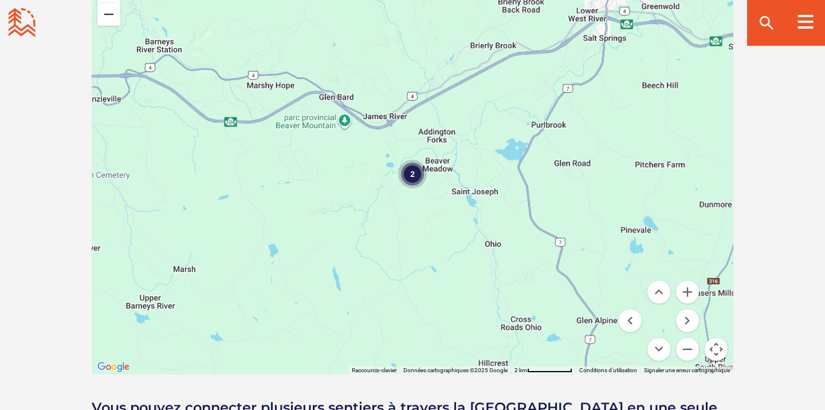
click at [105, 19] on button "Zoom arrière" at bounding box center [108, 14] width 23 height 23
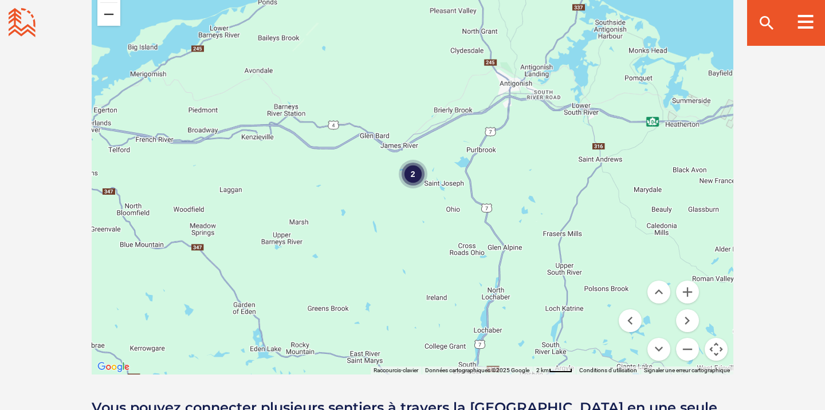
click at [105, 19] on button "Zoom arrière" at bounding box center [108, 14] width 23 height 23
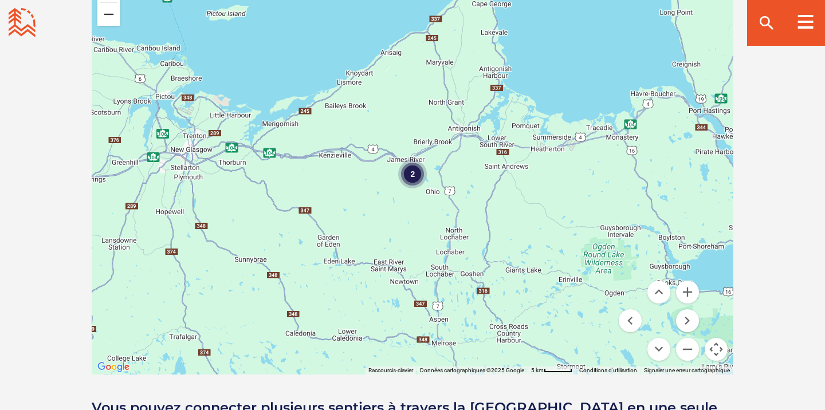
click at [105, 19] on button "Zoom arrière" at bounding box center [108, 14] width 23 height 23
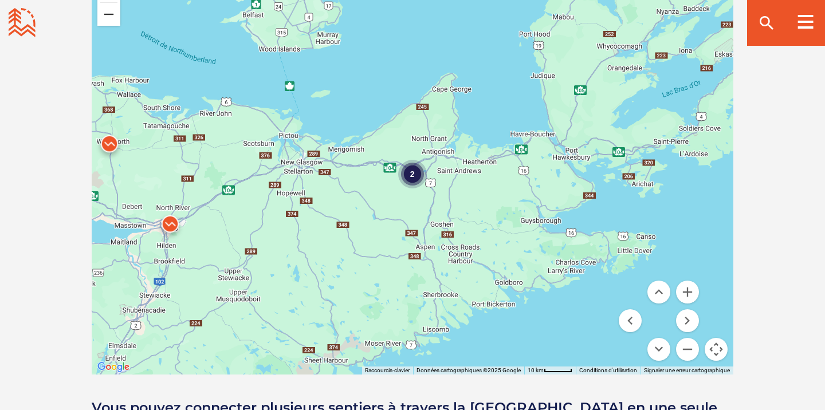
click at [105, 19] on button "Zoom arrière" at bounding box center [108, 14] width 23 height 23
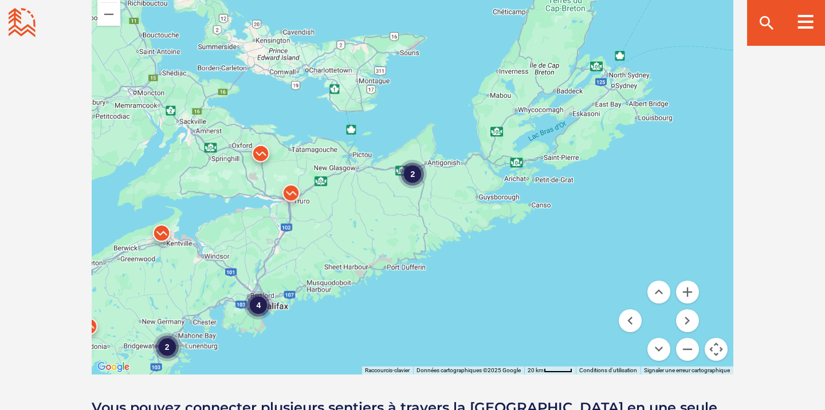
click at [256, 151] on img at bounding box center [261, 156] width 34 height 34
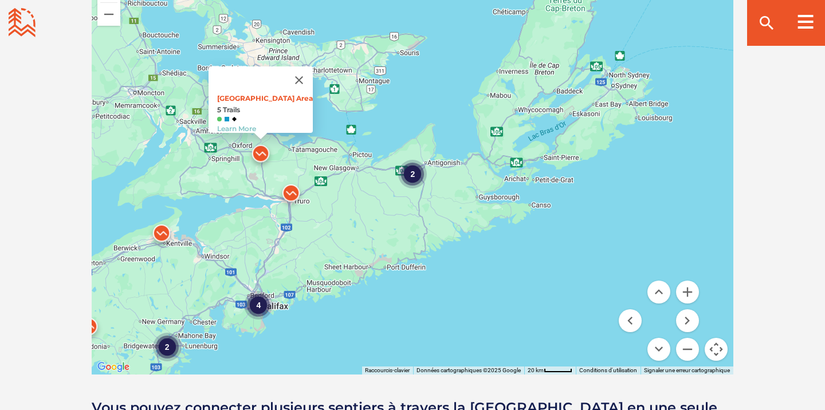
click at [166, 234] on img at bounding box center [161, 236] width 34 height 34
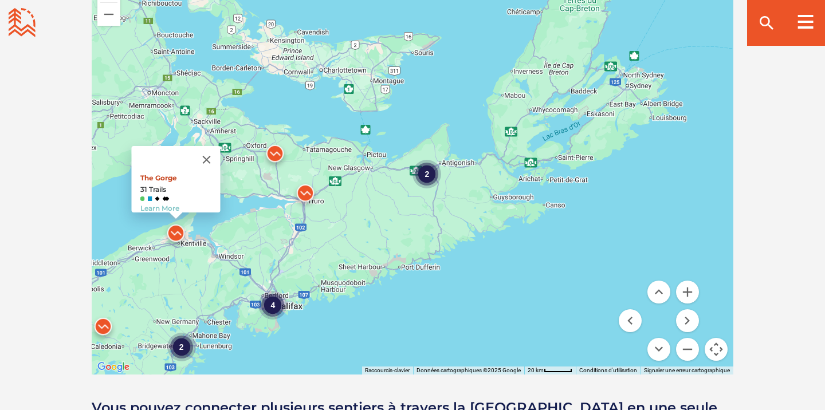
click at [164, 174] on link "The Gorge" at bounding box center [158, 178] width 37 height 9
click at [311, 198] on img at bounding box center [305, 196] width 34 height 34
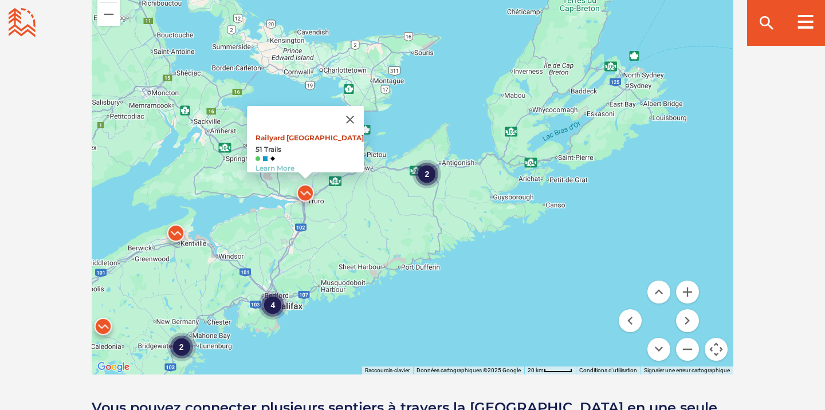
click at [293, 134] on link "Railyard Mountain Bike Park" at bounding box center [310, 138] width 108 height 9
click at [432, 177] on div "2" at bounding box center [427, 174] width 29 height 29
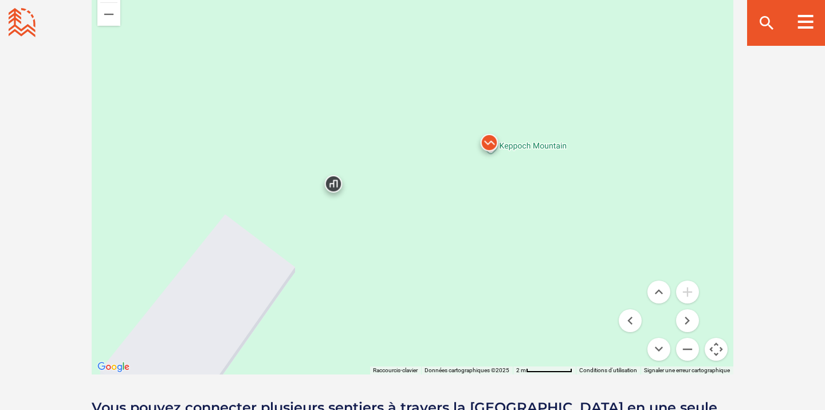
click at [506, 145] on img at bounding box center [489, 145] width 34 height 34
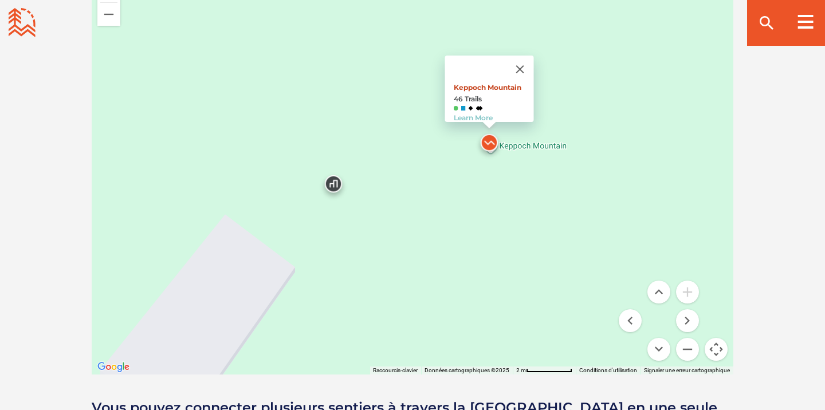
click at [491, 83] on link "Keppoch Mountain" at bounding box center [488, 87] width 68 height 9
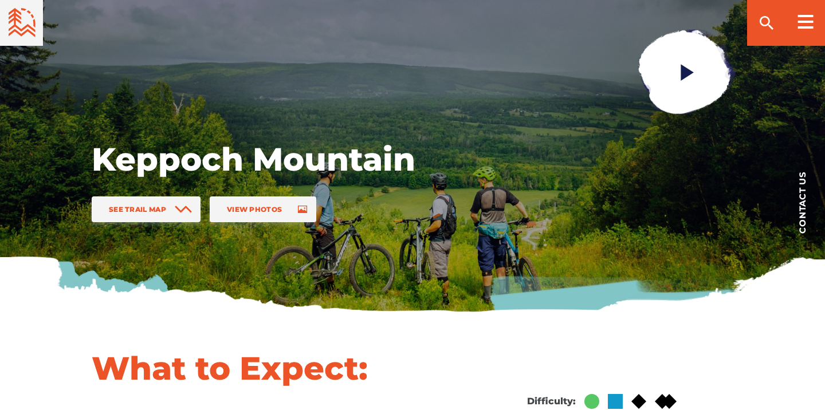
scroll to position [144, 0]
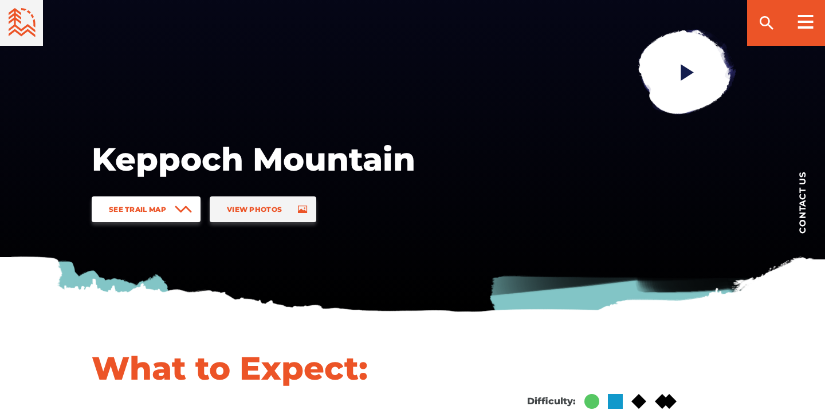
click at [161, 216] on link "See Trail Map" at bounding box center [146, 210] width 109 height 26
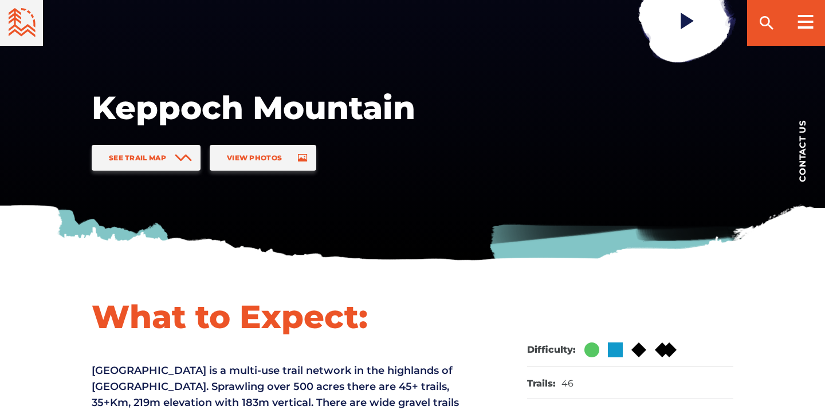
scroll to position [112, 0]
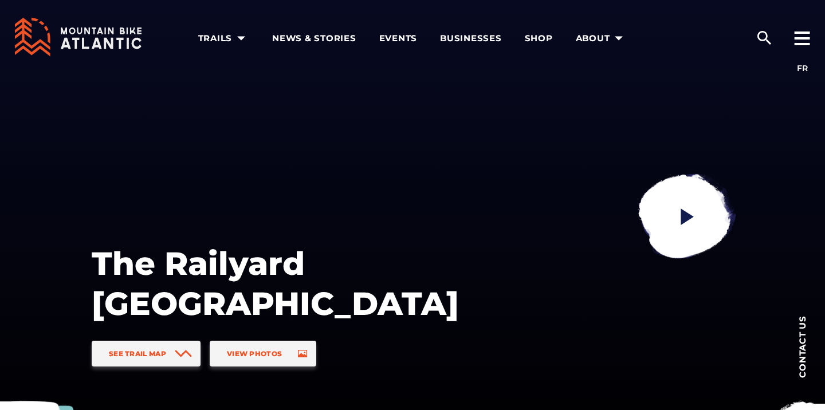
scroll to position [42, 0]
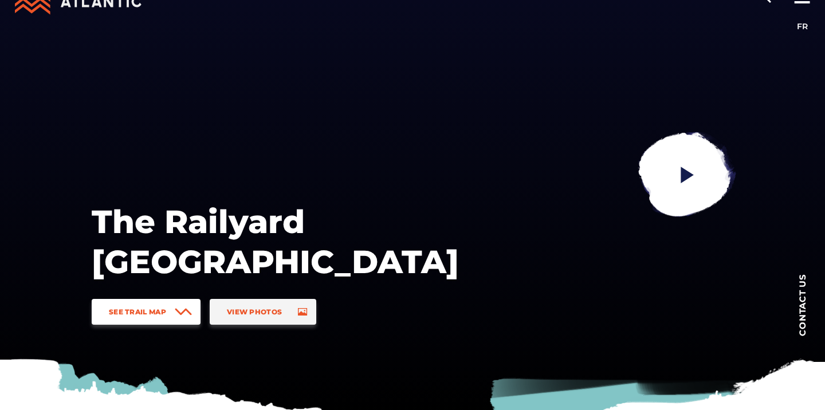
click at [143, 318] on link "See Trail Map" at bounding box center [146, 312] width 109 height 26
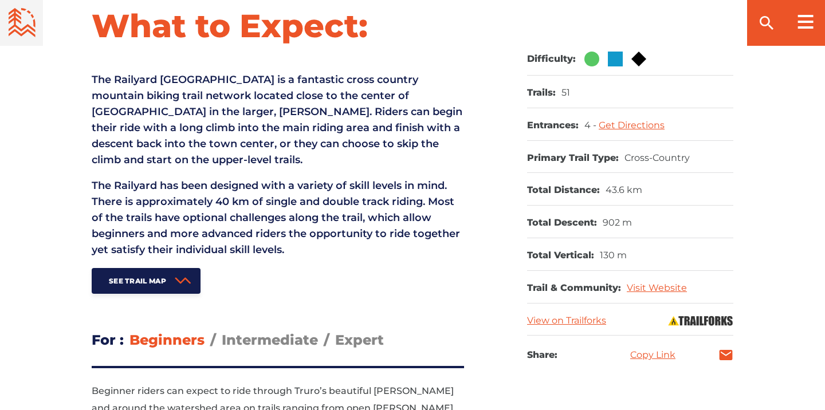
scroll to position [1298, 0]
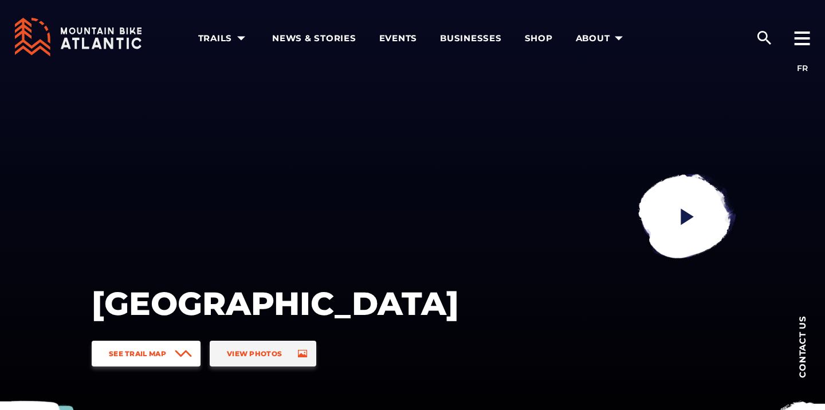
click at [155, 354] on span "See Trail Map" at bounding box center [137, 354] width 57 height 9
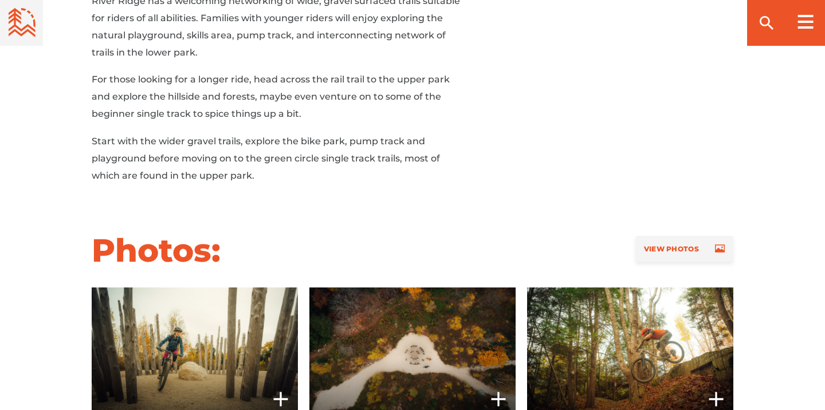
scroll to position [1487, 0]
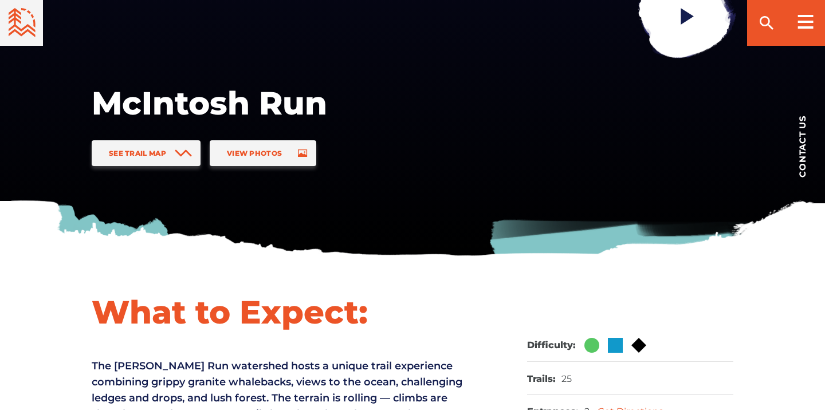
scroll to position [186, 0]
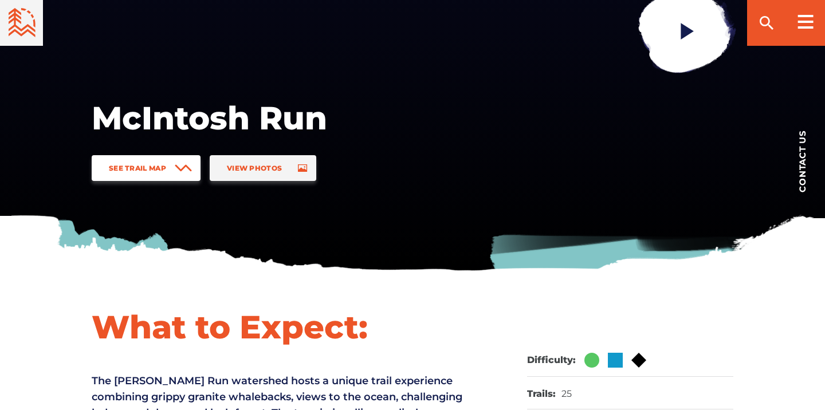
click at [154, 169] on span "See Trail Map" at bounding box center [137, 168] width 57 height 9
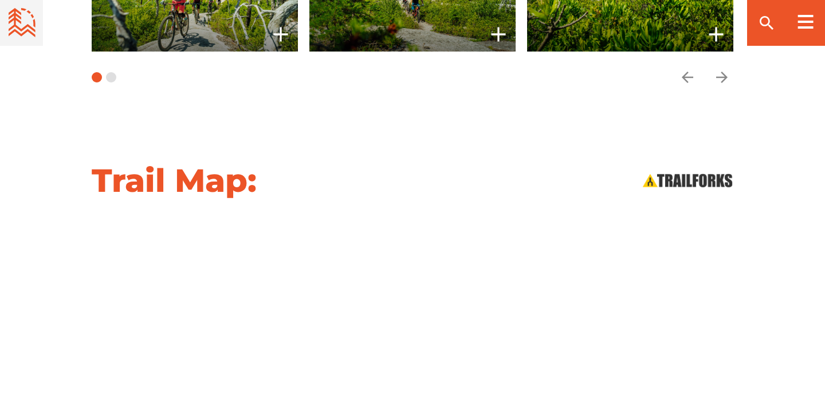
scroll to position [1256, 0]
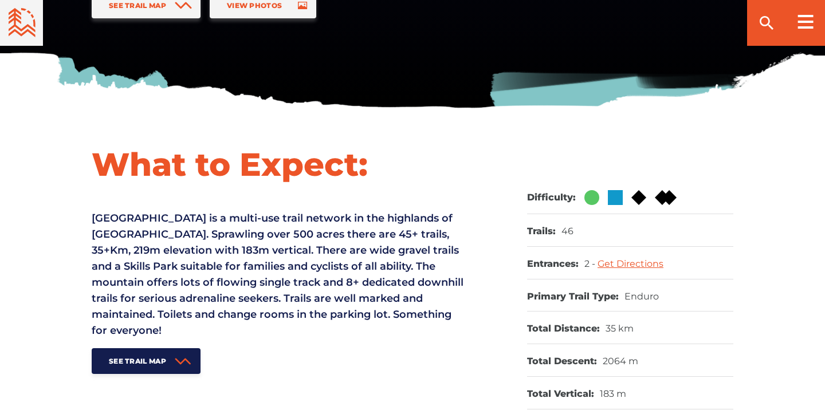
scroll to position [270, 0]
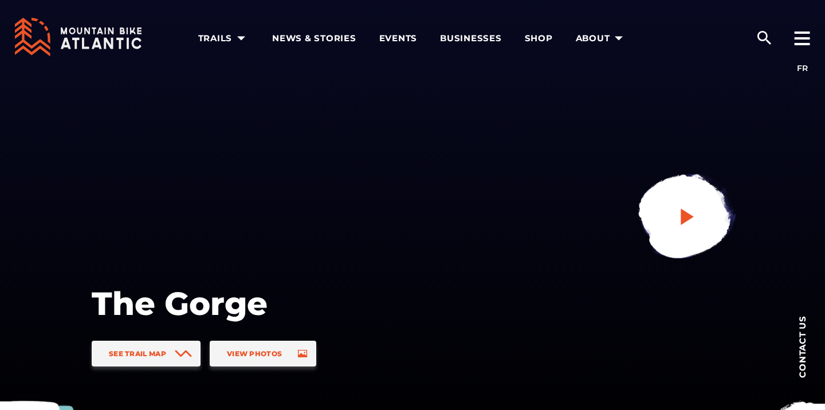
click at [695, 219] on icon "play" at bounding box center [687, 216] width 21 height 21
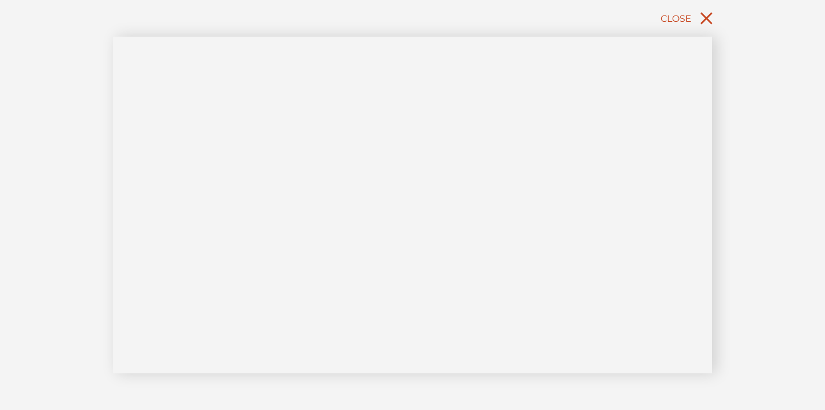
click at [689, 19] on span "Close" at bounding box center [676, 18] width 31 height 11
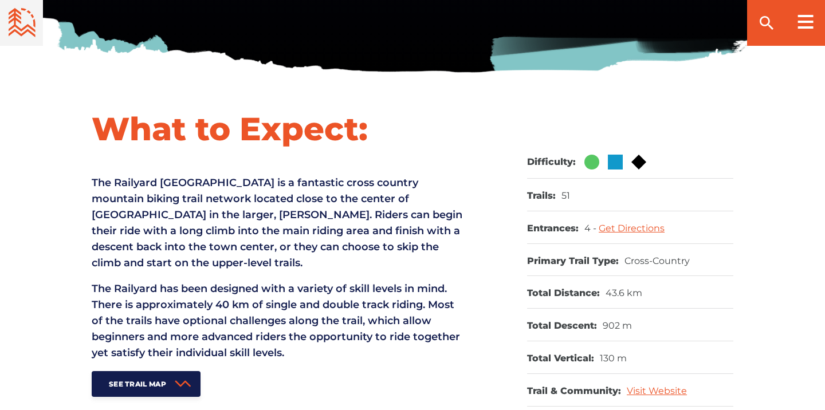
scroll to position [377, 0]
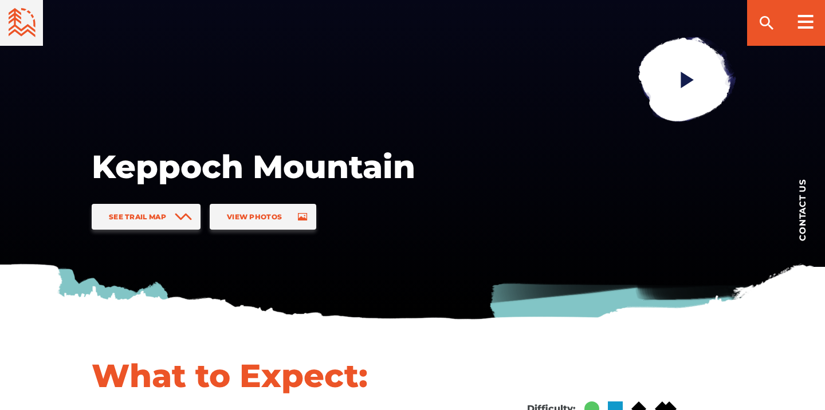
scroll to position [135, 0]
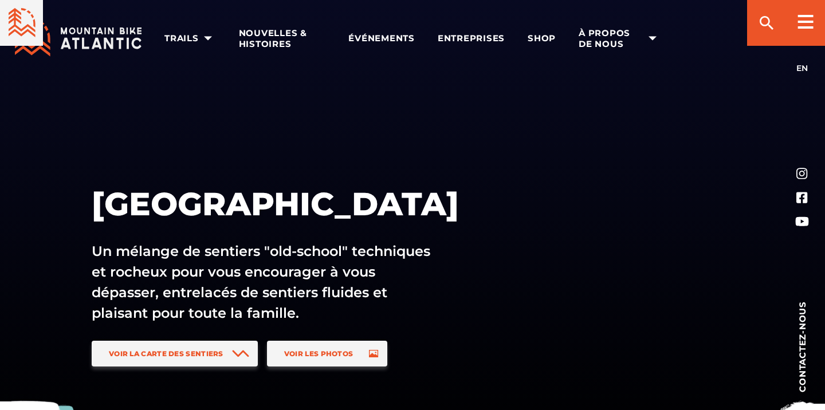
scroll to position [1115, 0]
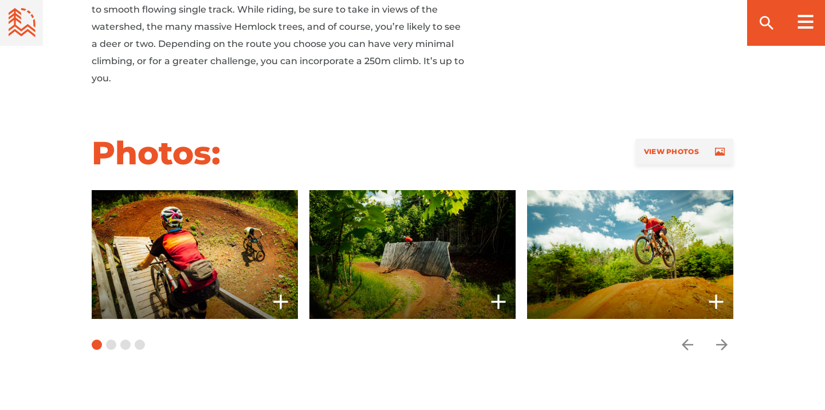
scroll to position [903, 0]
click at [650, 147] on span "View Photos" at bounding box center [671, 151] width 55 height 9
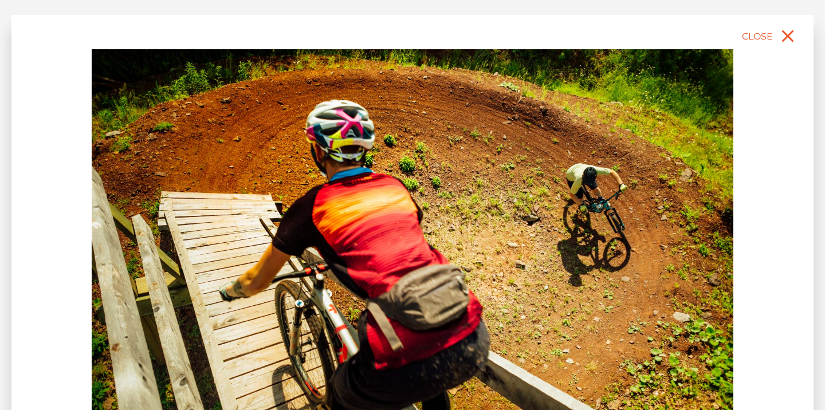
click at [640, 245] on img at bounding box center [413, 249] width 642 height 401
click at [782, 41] on icon "close" at bounding box center [788, 36] width 21 height 21
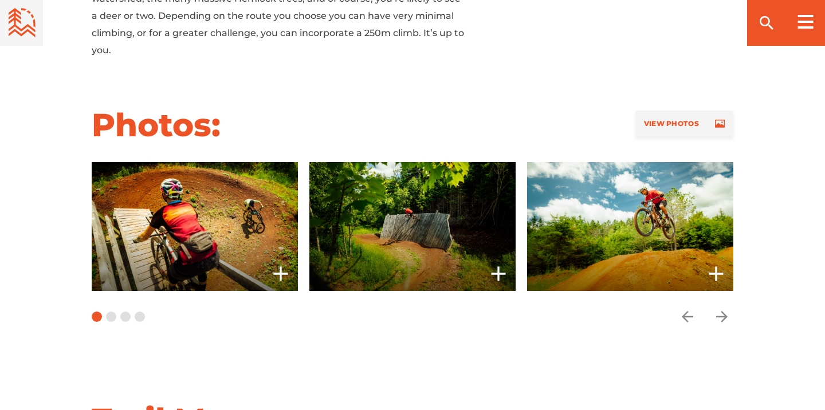
scroll to position [932, 0]
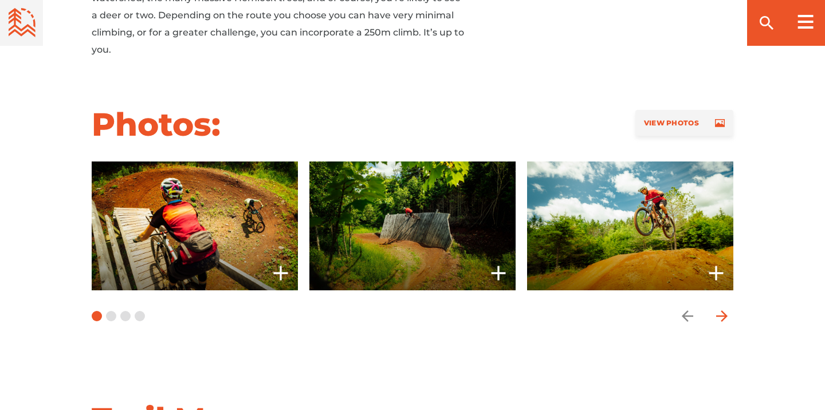
click at [722, 311] on icon "arrow forward" at bounding box center [721, 316] width 11 height 11
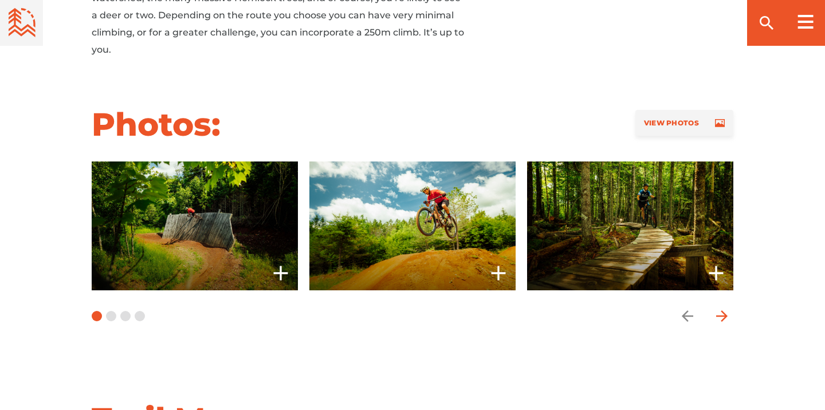
click at [722, 311] on icon "arrow forward" at bounding box center [721, 316] width 11 height 11
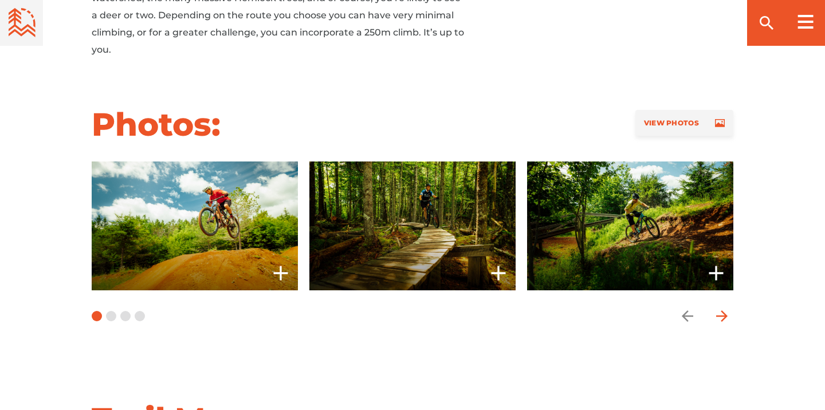
click at [722, 311] on icon "arrow forward" at bounding box center [721, 316] width 11 height 11
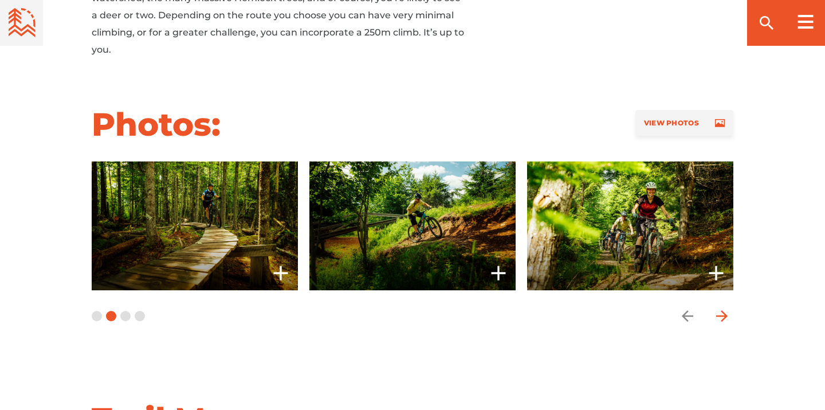
click at [722, 311] on icon "arrow forward" at bounding box center [721, 316] width 11 height 11
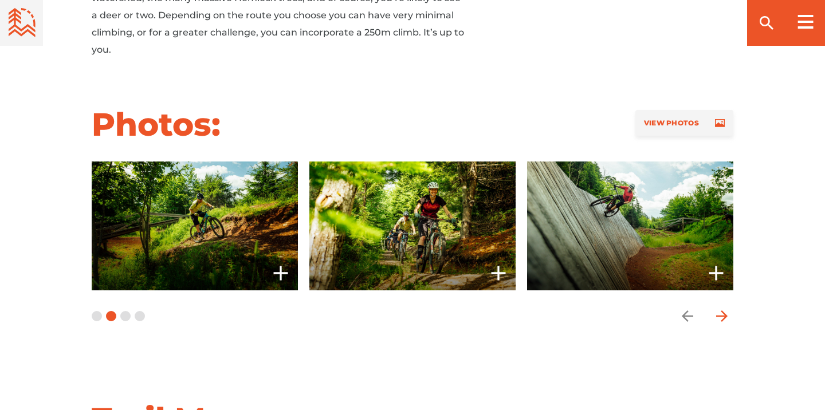
click at [722, 311] on icon "arrow forward" at bounding box center [721, 316] width 11 height 11
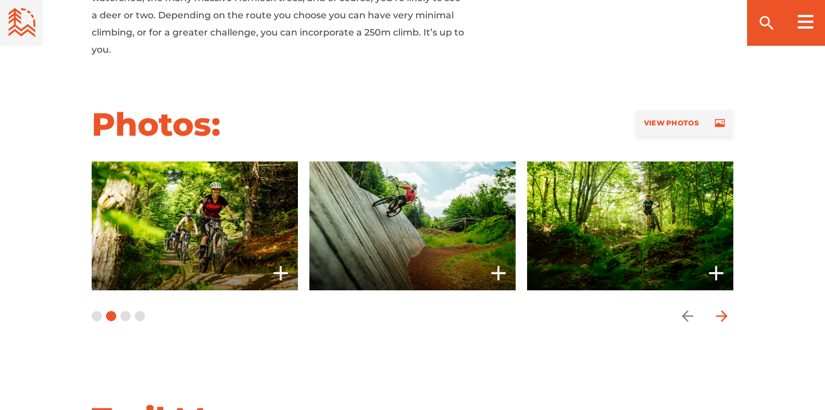
click at [722, 311] on icon "arrow forward" at bounding box center [721, 316] width 11 height 11
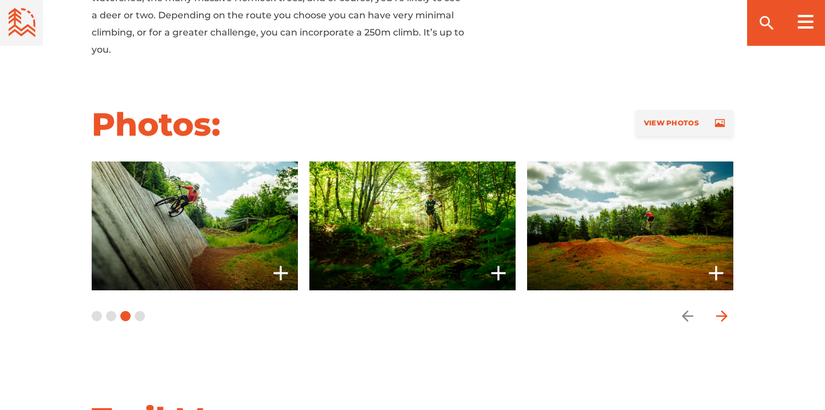
click at [722, 311] on icon "arrow forward" at bounding box center [721, 316] width 11 height 11
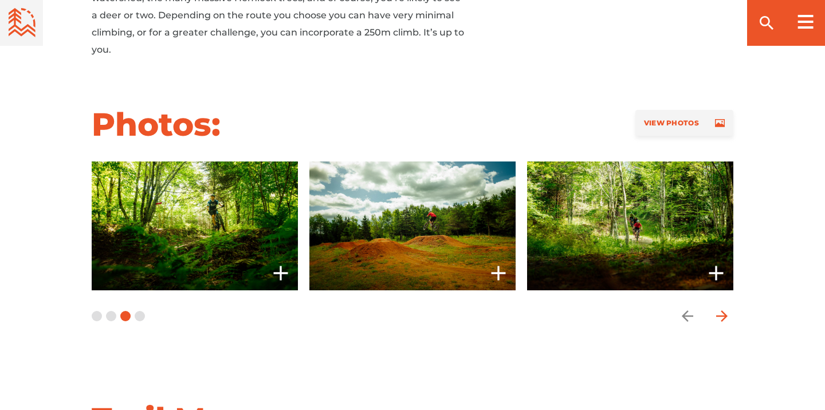
click at [722, 311] on icon "arrow forward" at bounding box center [721, 316] width 11 height 11
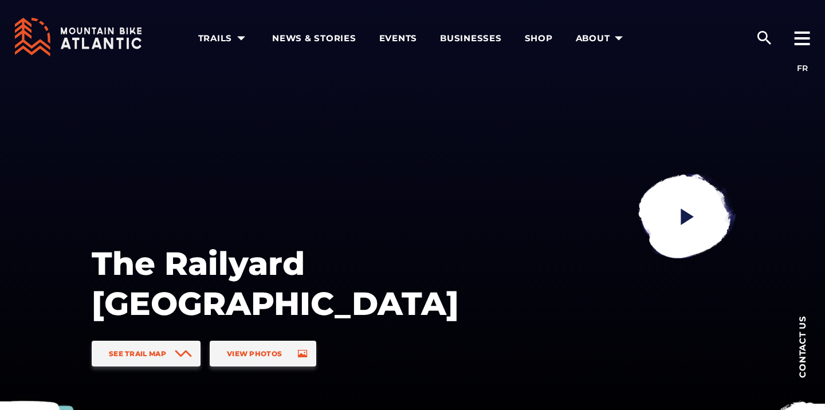
scroll to position [0, 0]
click at [104, 36] on icon at bounding box center [78, 37] width 127 height 39
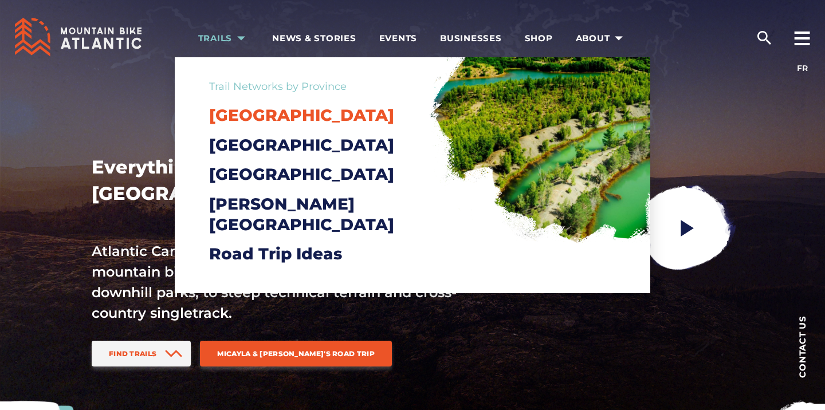
click at [263, 120] on span "[GEOGRAPHIC_DATA]" at bounding box center [301, 114] width 185 height 19
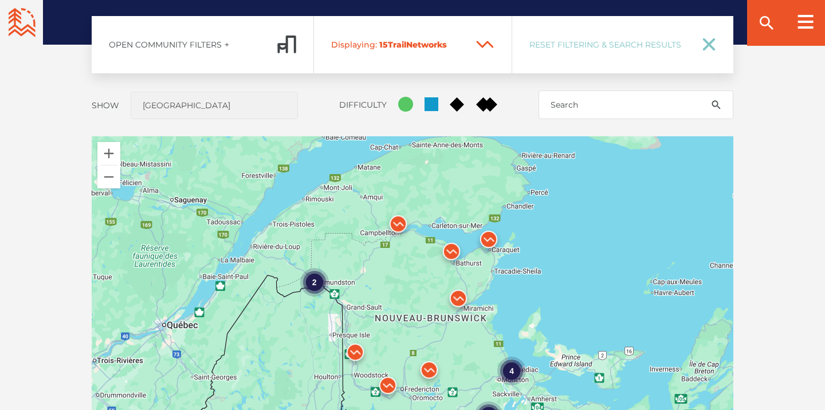
scroll to position [937, 0]
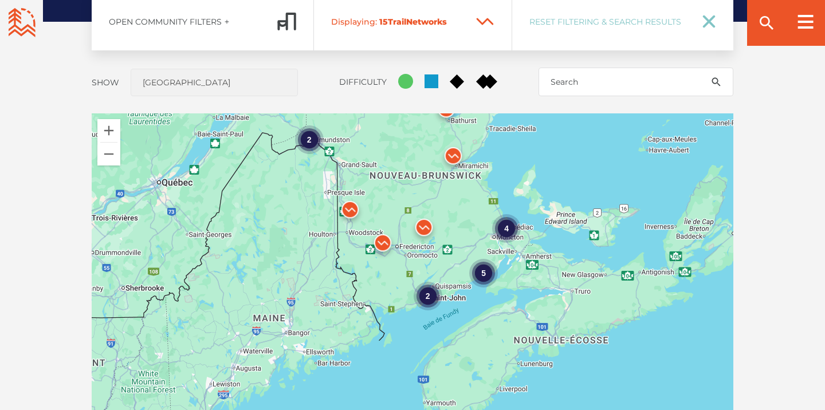
drag, startPoint x: 535, startPoint y: 366, endPoint x: 530, endPoint y: 244, distance: 122.2
click at [530, 244] on div "4 2 5 2" at bounding box center [413, 313] width 642 height 401
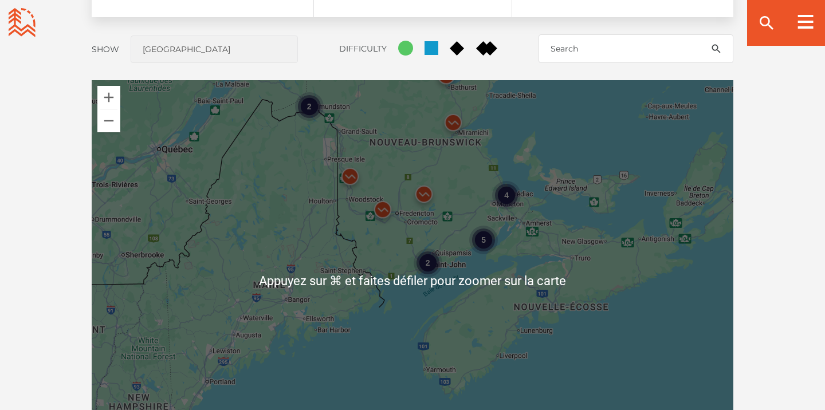
scroll to position [967, 0]
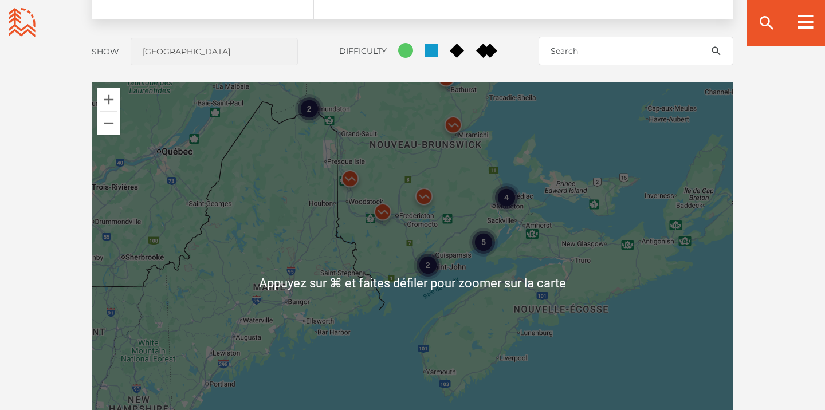
click at [485, 241] on div "5" at bounding box center [483, 242] width 29 height 29
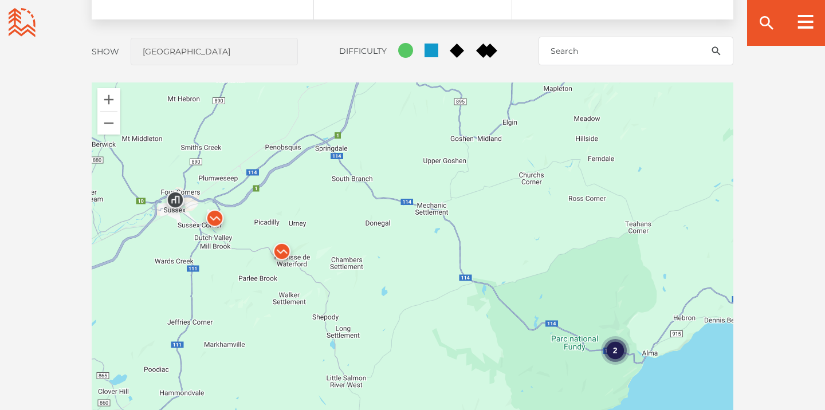
click at [613, 347] on div "2" at bounding box center [615, 350] width 29 height 29
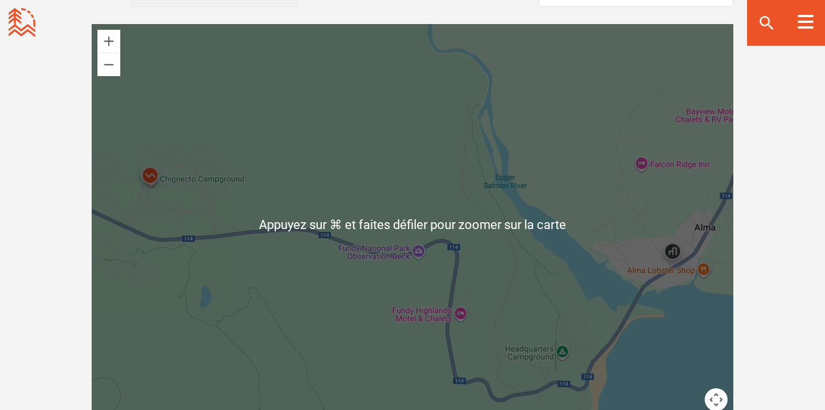
scroll to position [1028, 0]
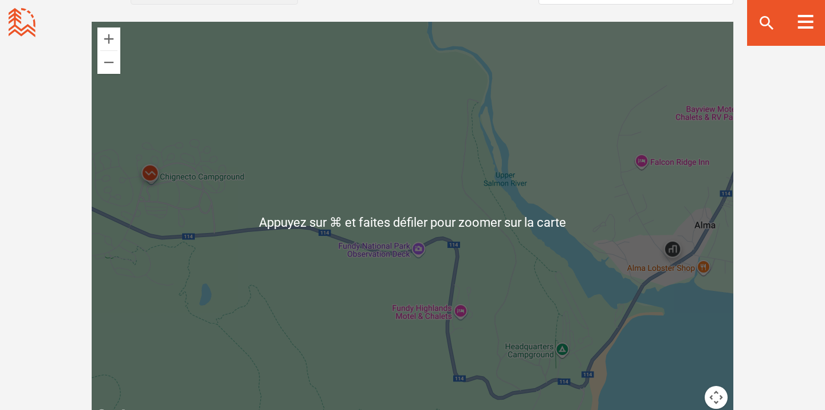
click at [150, 172] on img at bounding box center [150, 176] width 34 height 34
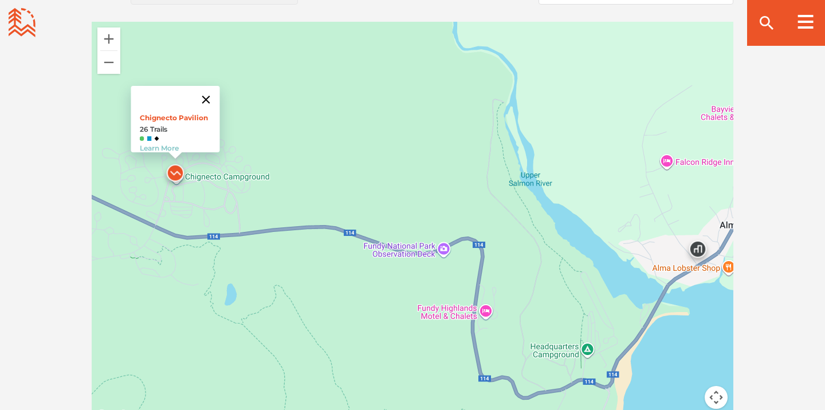
click at [211, 88] on button "Fermer" at bounding box center [207, 100] width 28 height 28
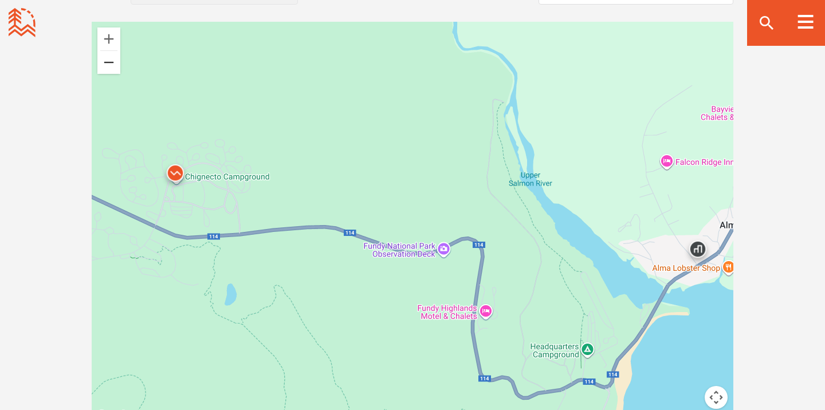
click at [112, 69] on button "Zoom arrière" at bounding box center [108, 62] width 23 height 23
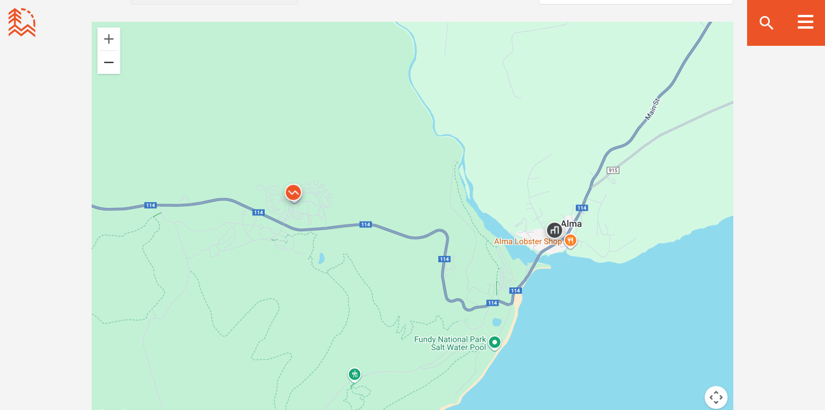
click at [112, 69] on button "Zoom arrière" at bounding box center [108, 62] width 23 height 23
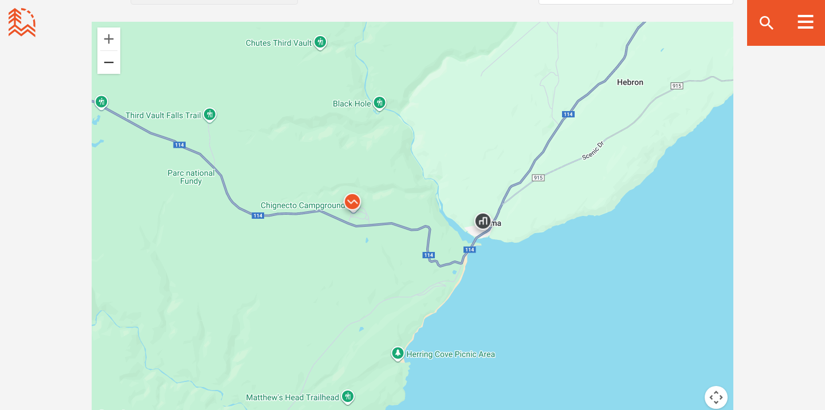
click at [112, 69] on button "Zoom arrière" at bounding box center [108, 62] width 23 height 23
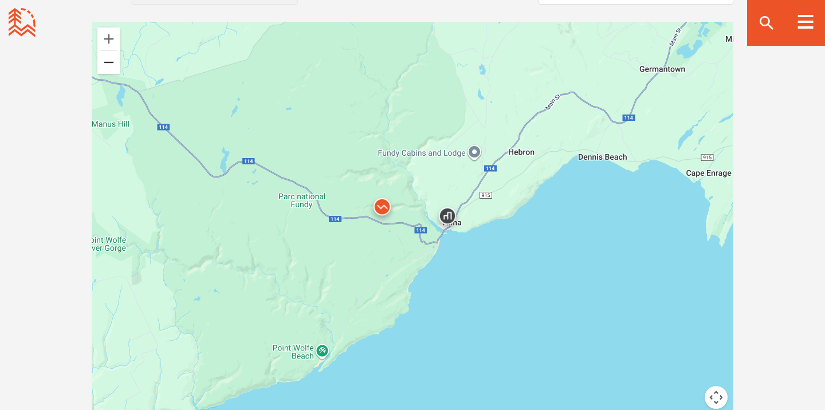
click at [112, 69] on button "Zoom arrière" at bounding box center [108, 62] width 23 height 23
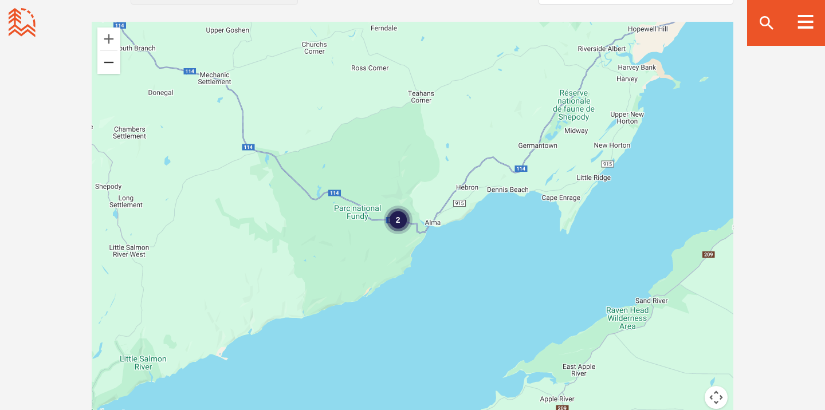
click at [117, 69] on button "Zoom arrière" at bounding box center [108, 62] width 23 height 23
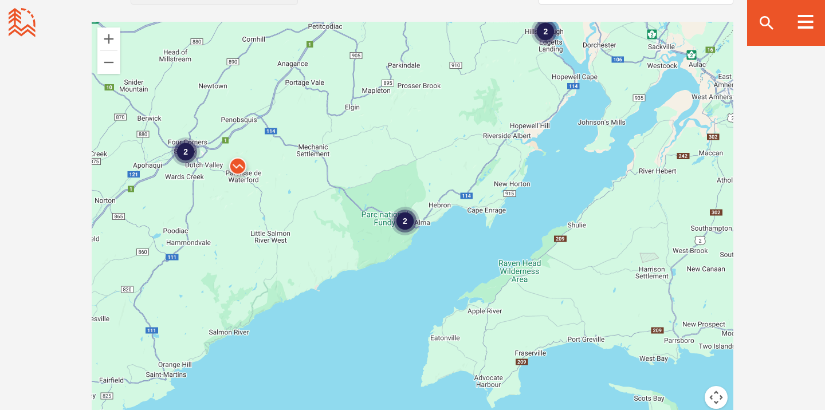
click at [541, 38] on div "2" at bounding box center [545, 31] width 29 height 29
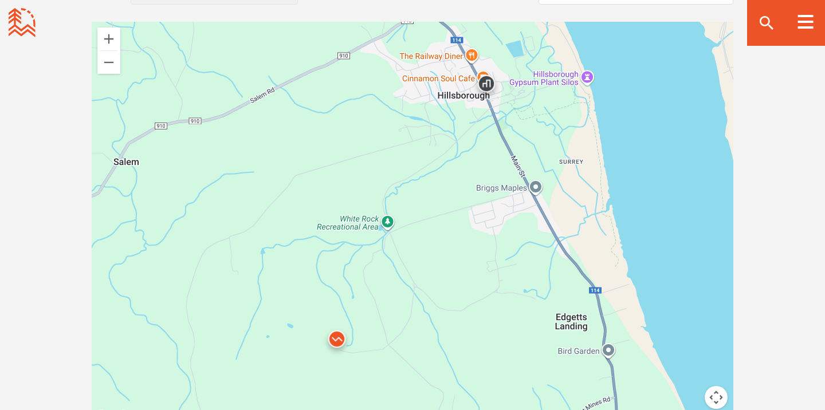
click at [332, 343] on img at bounding box center [337, 342] width 34 height 34
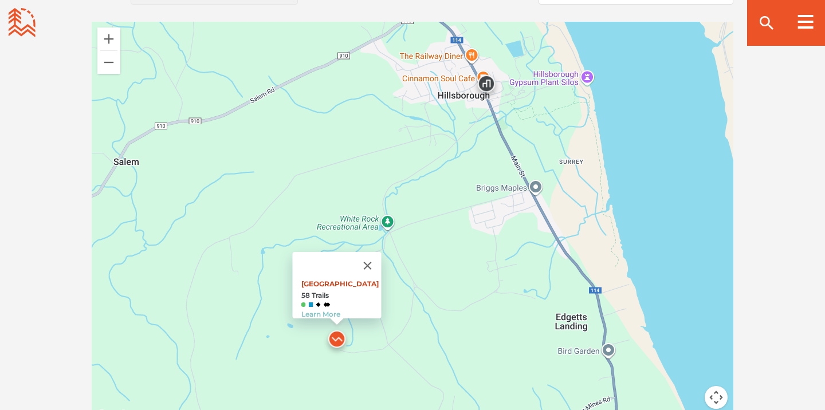
click at [339, 280] on link "White Rock Recreation Area" at bounding box center [339, 284] width 77 height 9
click at [117, 74] on div "White Rock Recreation Area 58 Trails Learn More" at bounding box center [413, 222] width 642 height 401
click at [116, 65] on button "Zoom arrière" at bounding box center [108, 62] width 23 height 23
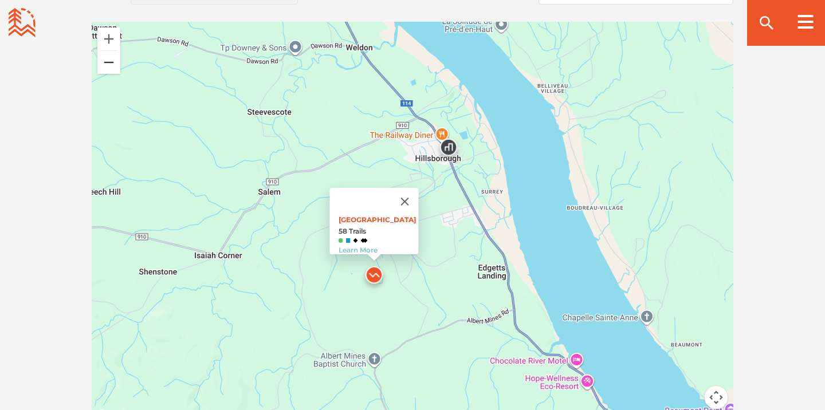
click at [116, 65] on button "Zoom arrière" at bounding box center [108, 62] width 23 height 23
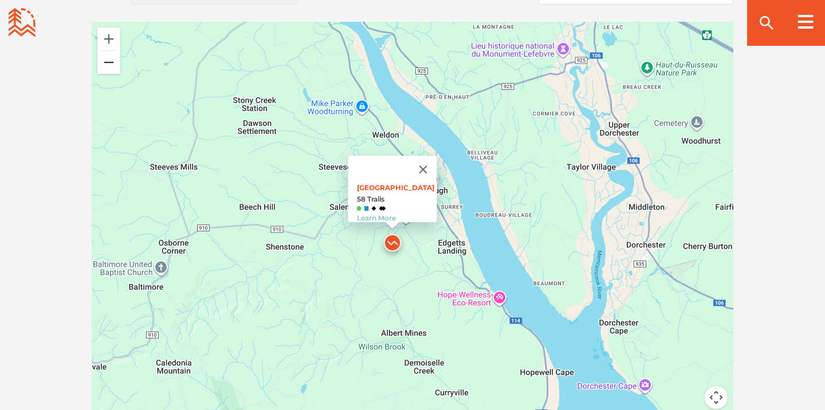
click at [116, 65] on button "Zoom arrière" at bounding box center [108, 62] width 23 height 23
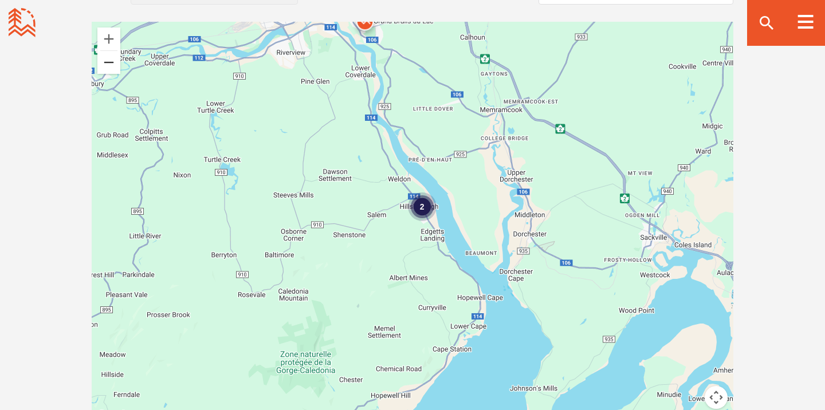
click at [116, 65] on button "Zoom arrière" at bounding box center [108, 62] width 23 height 23
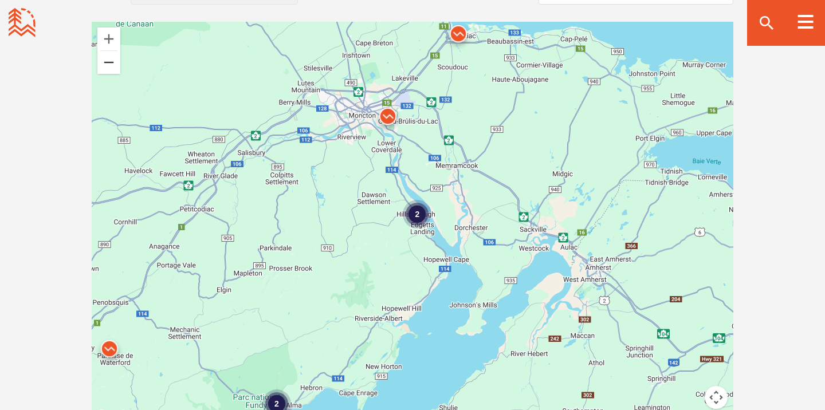
click at [116, 65] on button "Zoom arrière" at bounding box center [108, 62] width 23 height 23
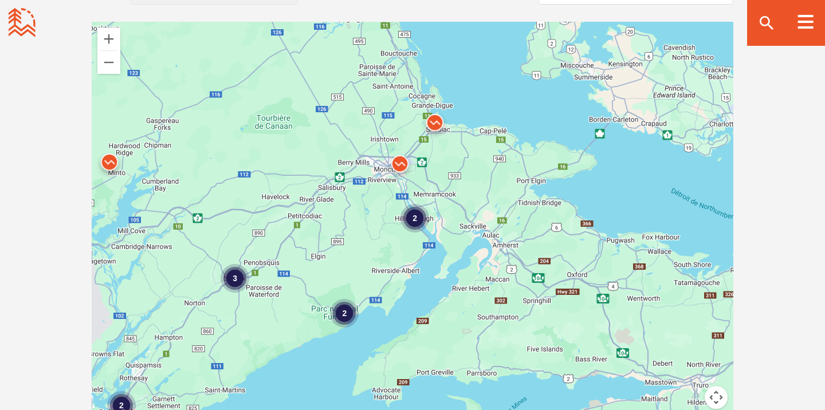
click at [437, 120] on img at bounding box center [435, 125] width 34 height 34
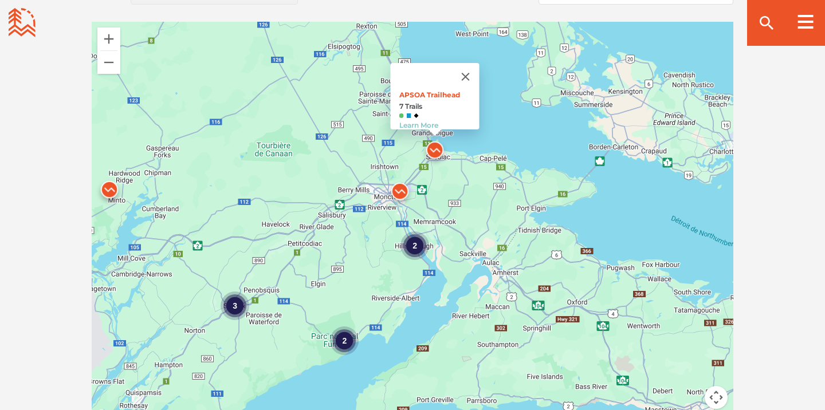
click at [398, 195] on img at bounding box center [400, 194] width 34 height 34
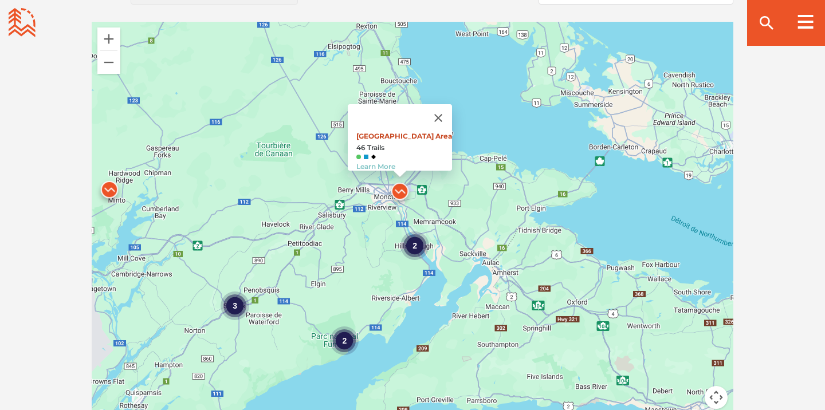
click at [413, 132] on link "Main Parking Area" at bounding box center [405, 136] width 96 height 9
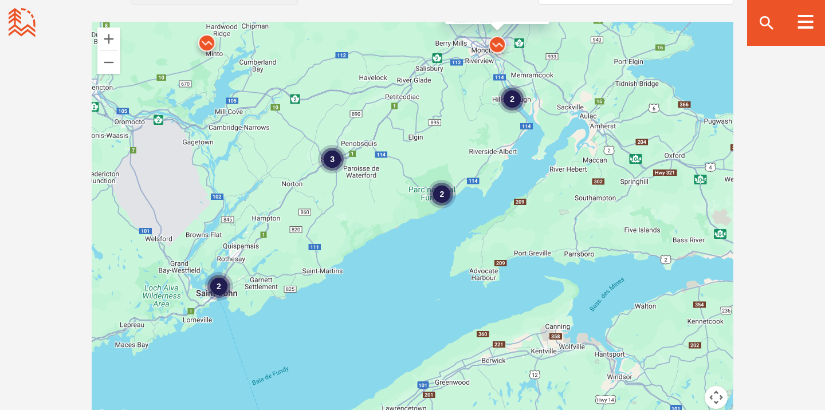
drag, startPoint x: 354, startPoint y: 327, endPoint x: 455, endPoint y: 177, distance: 180.7
click at [455, 180] on div "2" at bounding box center [442, 194] width 29 height 29
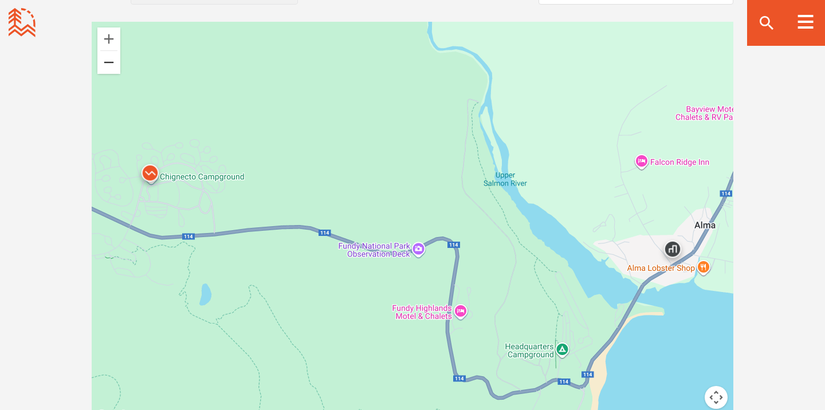
click at [116, 70] on button "Zoom arrière" at bounding box center [108, 62] width 23 height 23
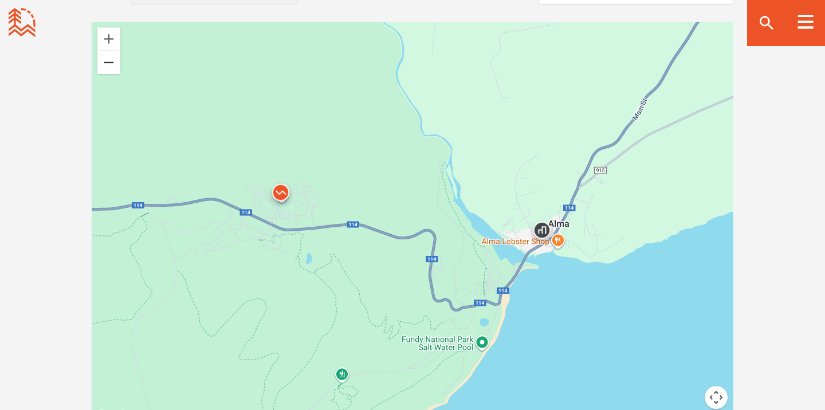
click at [116, 70] on button "Zoom arrière" at bounding box center [108, 62] width 23 height 23
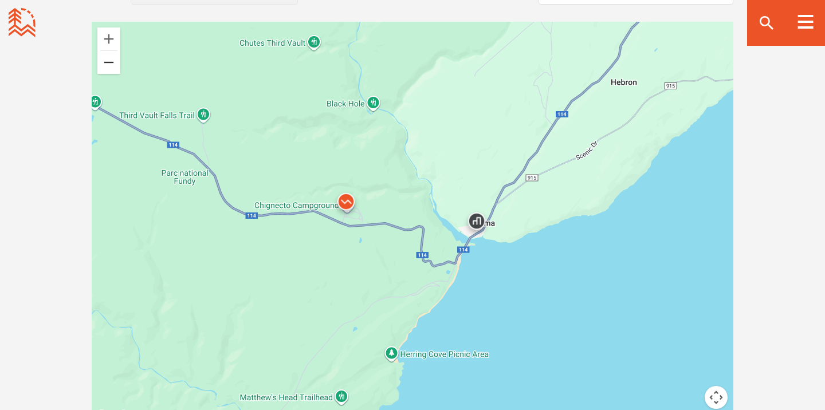
click at [116, 70] on button "Zoom arrière" at bounding box center [108, 62] width 23 height 23
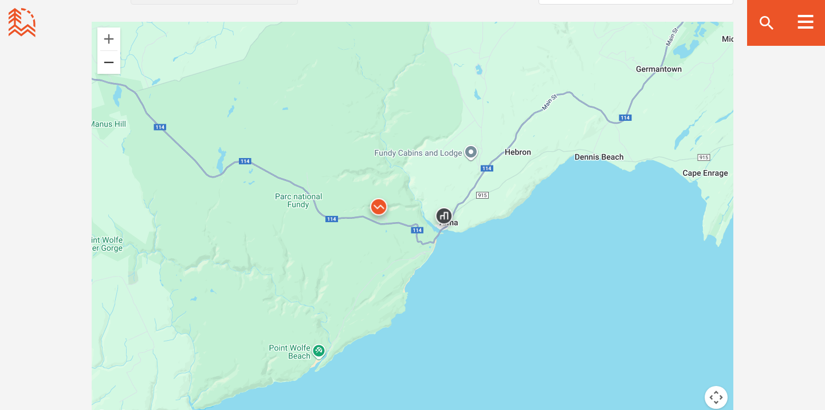
click at [116, 70] on button "Zoom arrière" at bounding box center [108, 62] width 23 height 23
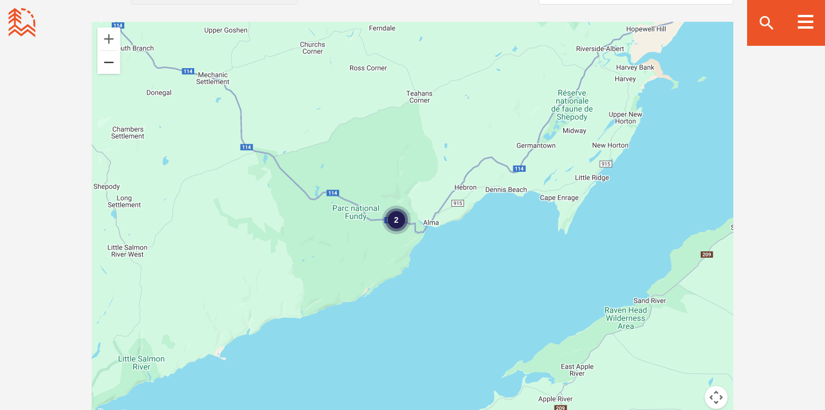
click at [116, 70] on button "Zoom arrière" at bounding box center [108, 62] width 23 height 23
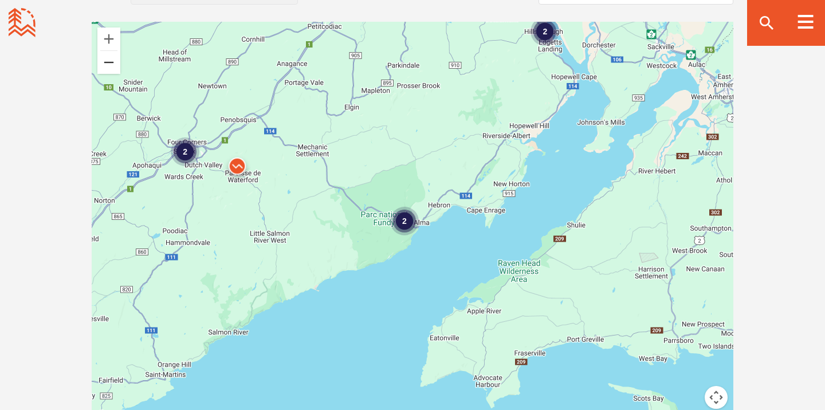
click at [116, 70] on button "Zoom arrière" at bounding box center [108, 62] width 23 height 23
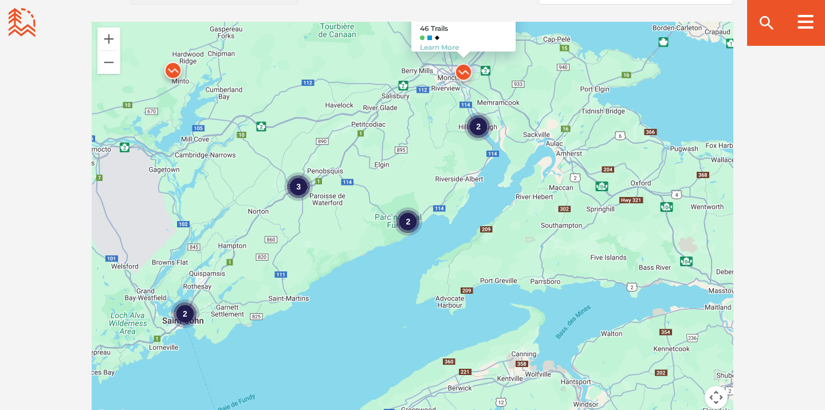
click at [295, 185] on div "3" at bounding box center [298, 187] width 29 height 29
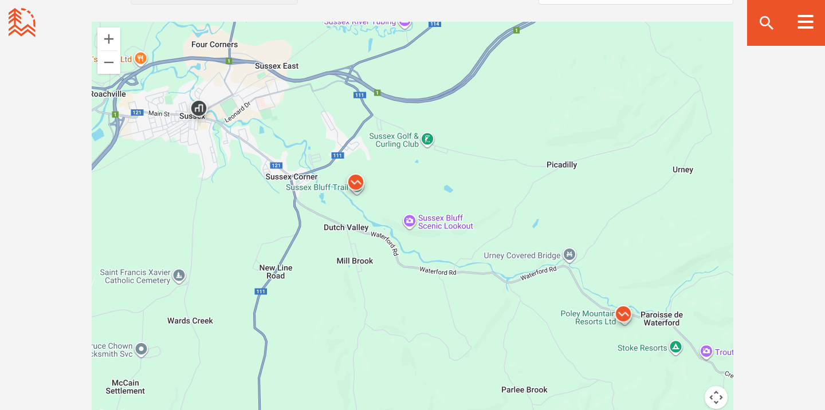
click at [363, 183] on img at bounding box center [356, 185] width 34 height 34
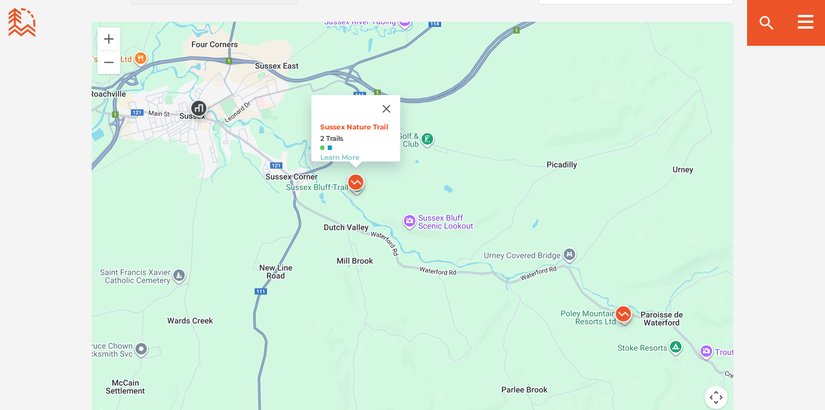
click at [633, 319] on img at bounding box center [623, 317] width 34 height 34
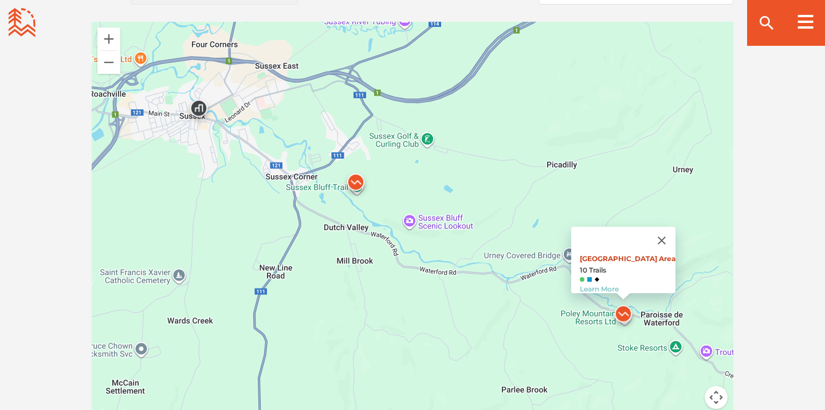
click at [623, 254] on link "Main Parking Area" at bounding box center [628, 258] width 96 height 9
click at [115, 69] on button "Zoom arrière" at bounding box center [108, 62] width 23 height 23
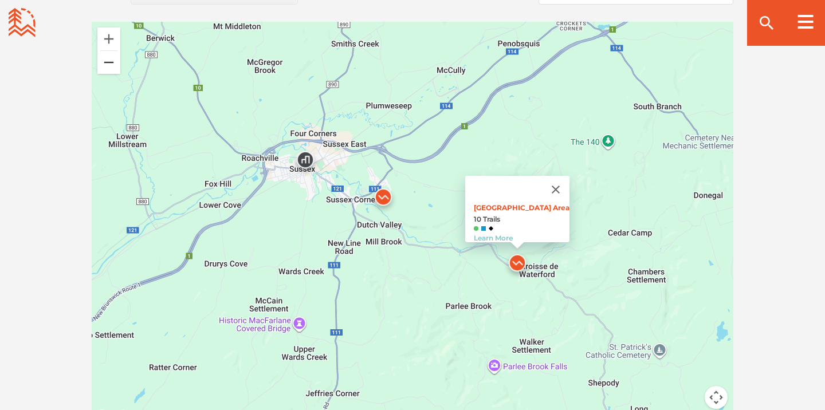
click at [115, 69] on button "Zoom arrière" at bounding box center [108, 62] width 23 height 23
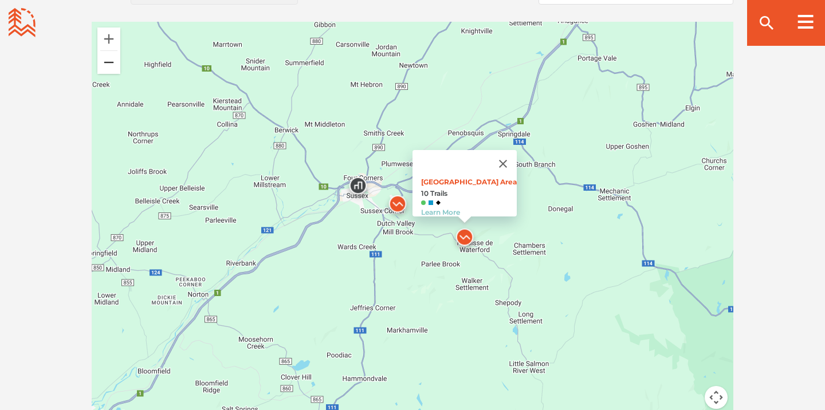
click at [115, 69] on button "Zoom arrière" at bounding box center [108, 62] width 23 height 23
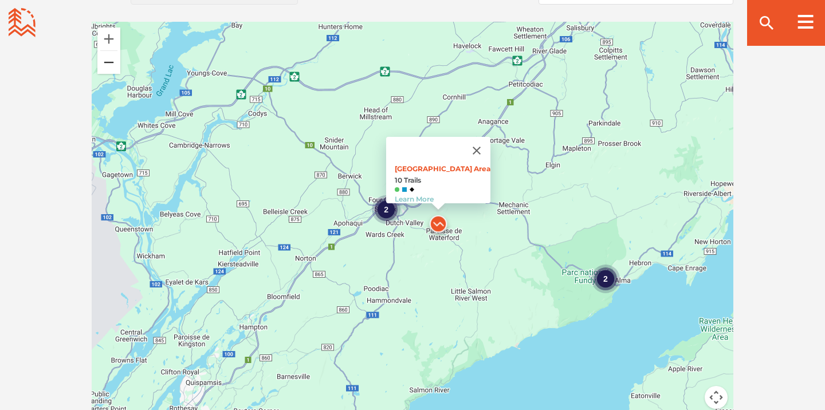
click at [115, 69] on button "Zoom arrière" at bounding box center [108, 62] width 23 height 23
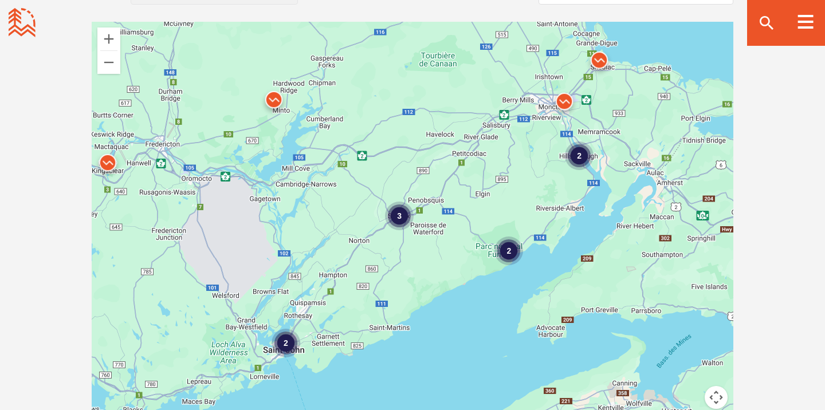
click at [285, 340] on div "2" at bounding box center [286, 342] width 29 height 29
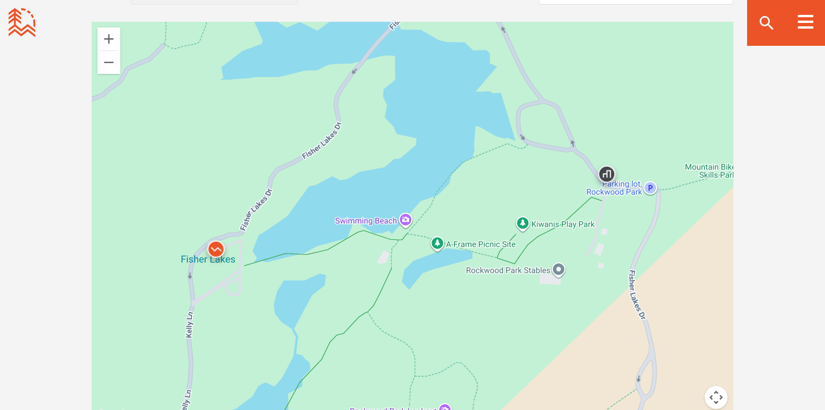
click at [218, 249] on img at bounding box center [216, 252] width 34 height 34
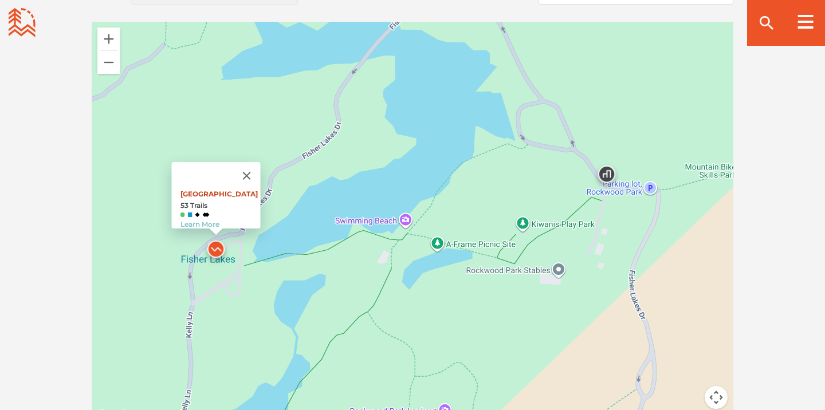
click at [221, 190] on link "[GEOGRAPHIC_DATA]" at bounding box center [219, 194] width 77 height 9
click at [117, 61] on button "Zoom arrière" at bounding box center [108, 62] width 23 height 23
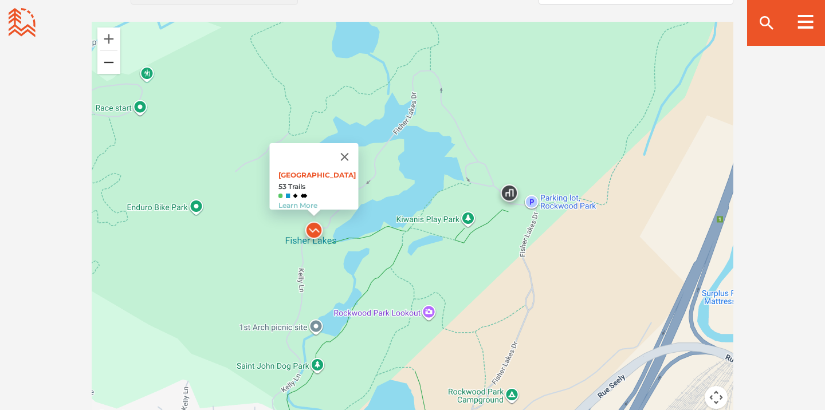
click at [117, 61] on button "Zoom arrière" at bounding box center [108, 62] width 23 height 23
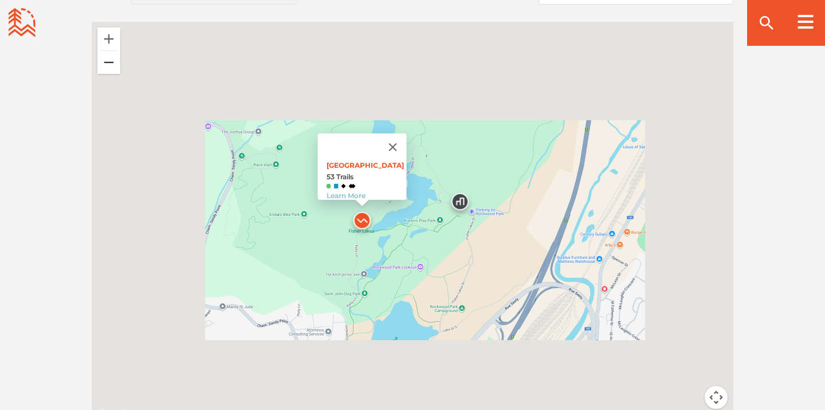
click at [117, 61] on button "Zoom arrière" at bounding box center [108, 62] width 23 height 23
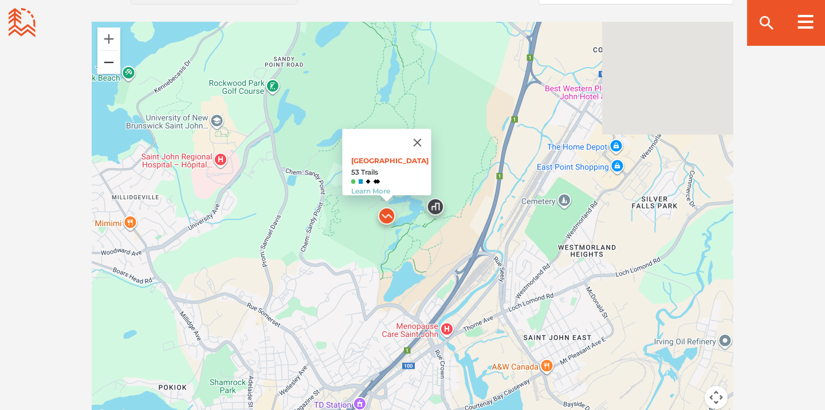
click at [117, 61] on button "Zoom arrière" at bounding box center [108, 62] width 23 height 23
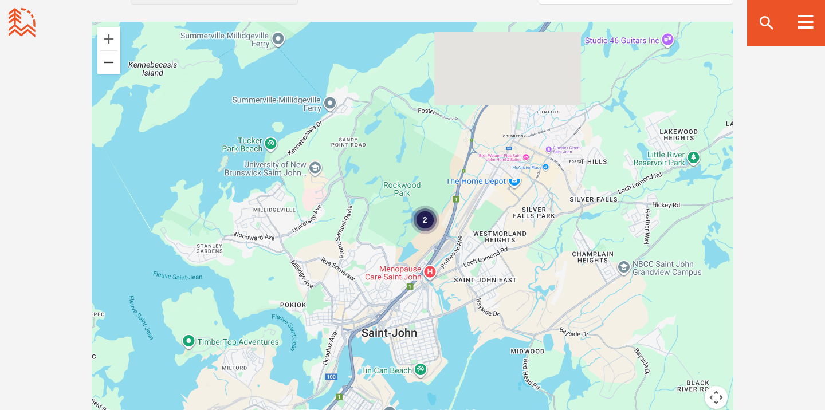
click at [117, 61] on button "Zoom arrière" at bounding box center [108, 62] width 23 height 23
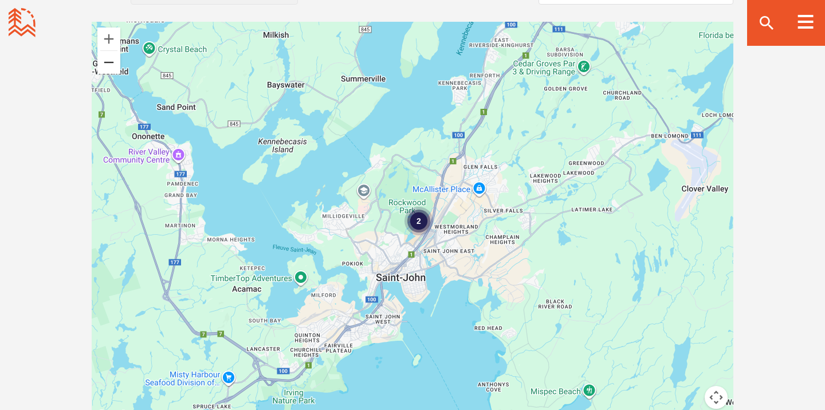
click at [117, 61] on button "Zoom arrière" at bounding box center [108, 62] width 23 height 23
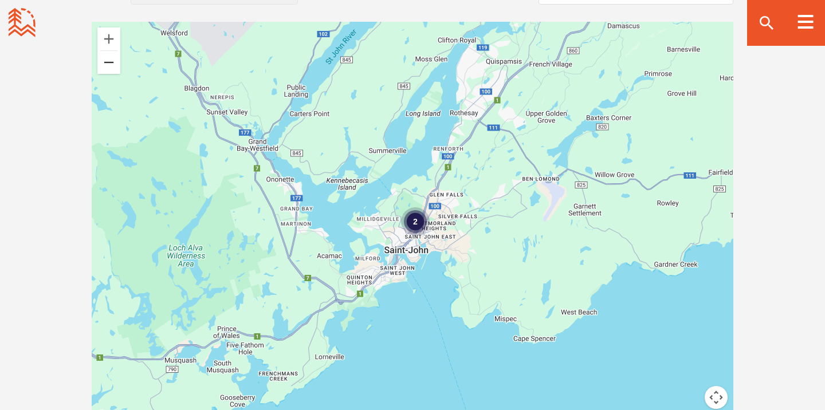
click at [117, 61] on button "Zoom arrière" at bounding box center [108, 62] width 23 height 23
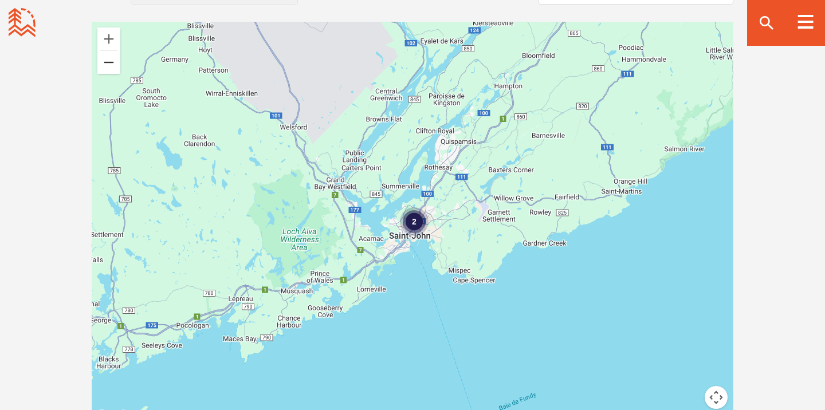
click at [117, 61] on button "Zoom arrière" at bounding box center [108, 62] width 23 height 23
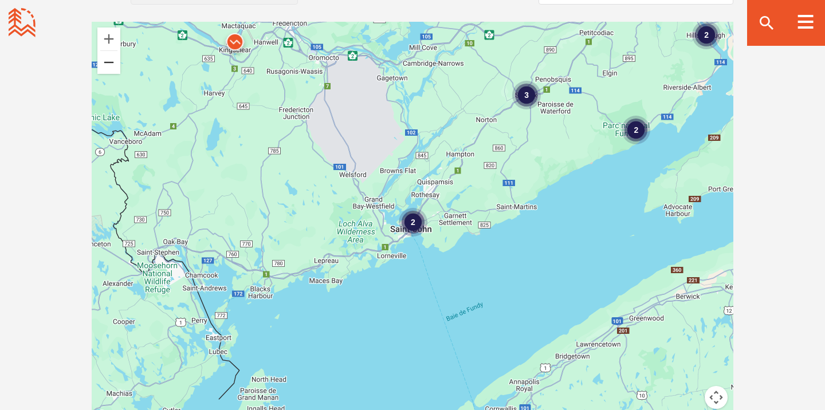
click at [117, 61] on button "Zoom arrière" at bounding box center [108, 62] width 23 height 23
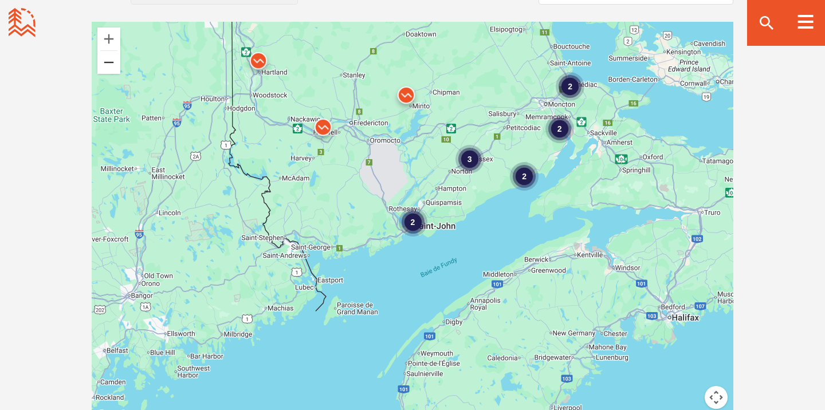
click at [113, 63] on button "Zoom arrière" at bounding box center [108, 62] width 23 height 23
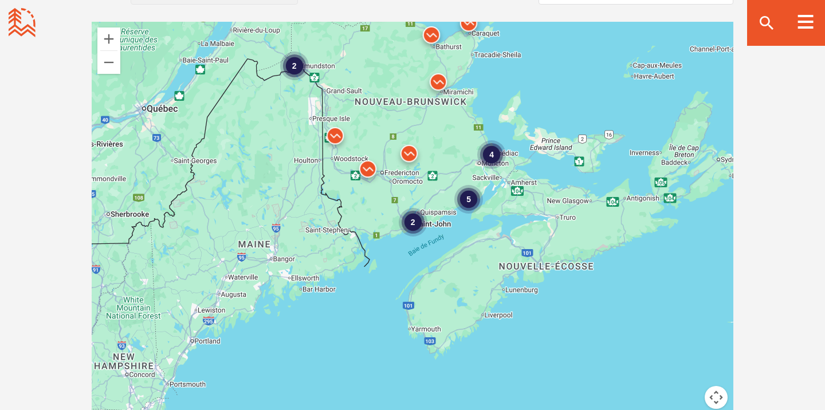
click at [409, 220] on div "2" at bounding box center [413, 222] width 29 height 29
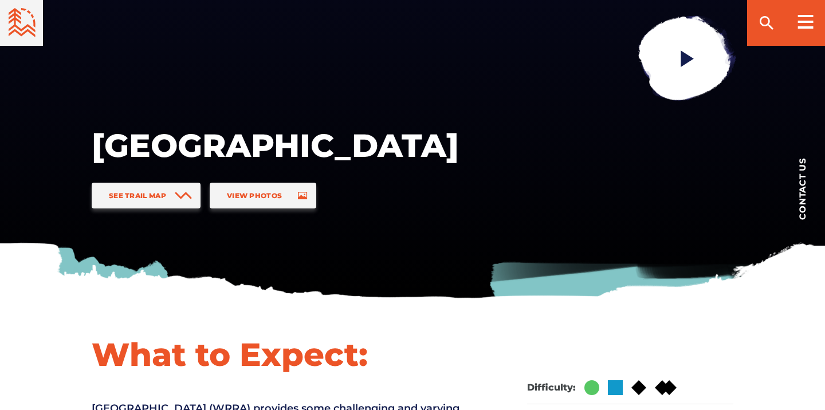
scroll to position [147, 0]
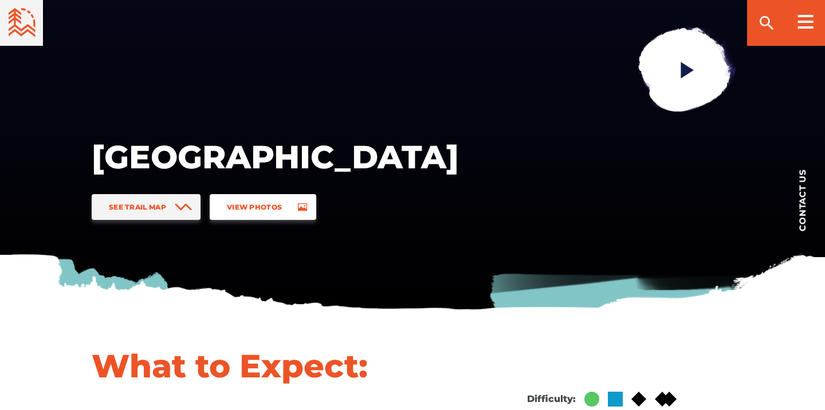
click at [250, 203] on span "View Photos" at bounding box center [254, 207] width 55 height 9
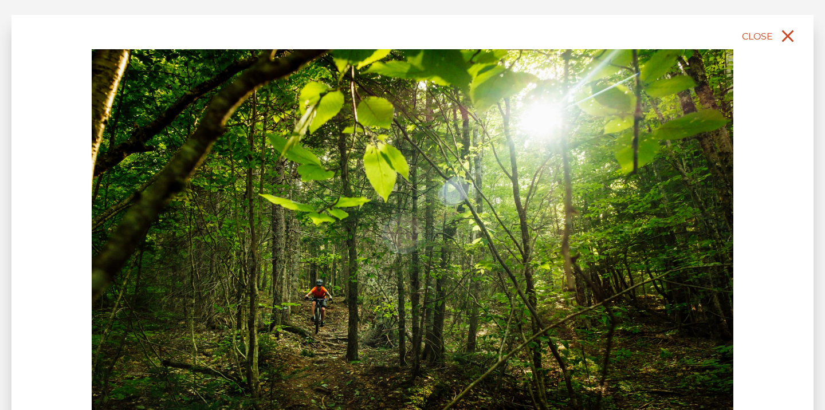
click at [781, 36] on icon "close" at bounding box center [788, 36] width 21 height 21
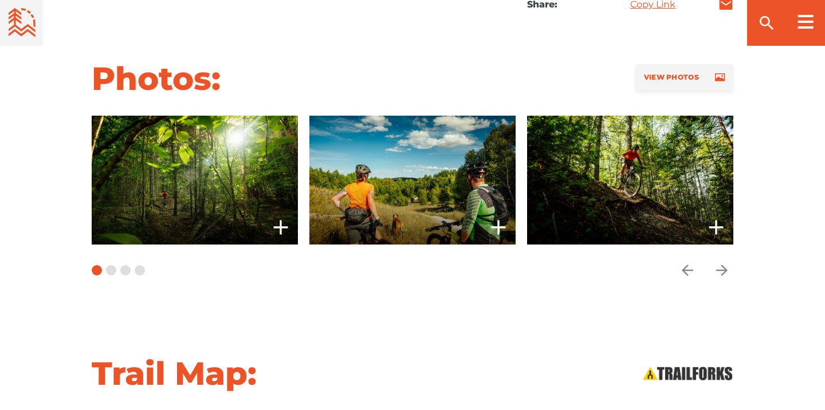
scroll to position [835, 0]
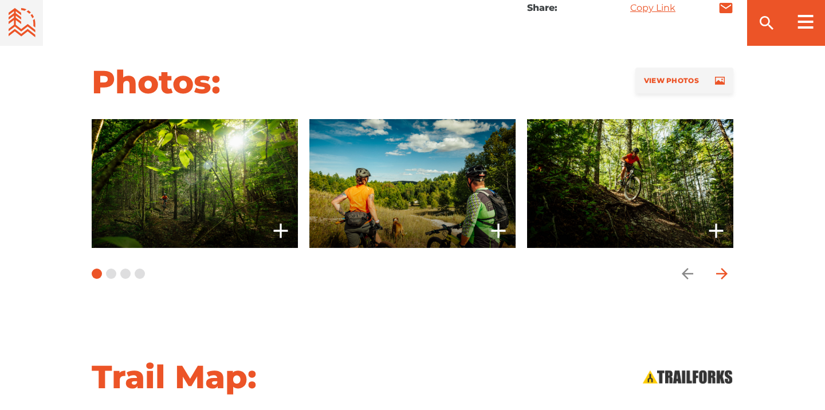
click at [723, 265] on icon "arrow forward" at bounding box center [722, 273] width 17 height 17
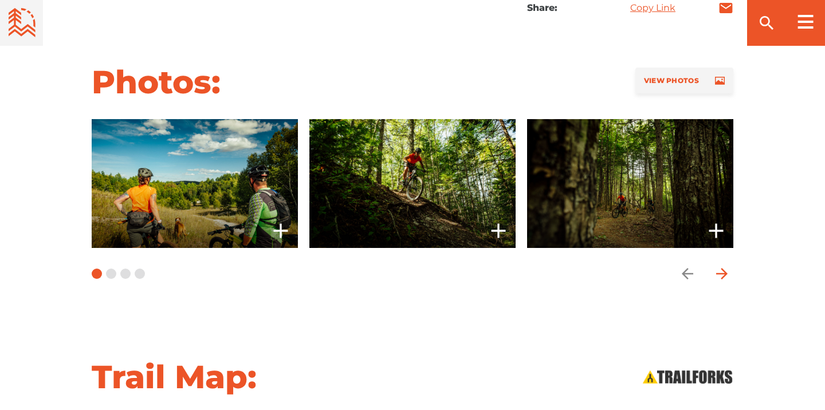
click at [723, 265] on icon "arrow forward" at bounding box center [722, 273] width 17 height 17
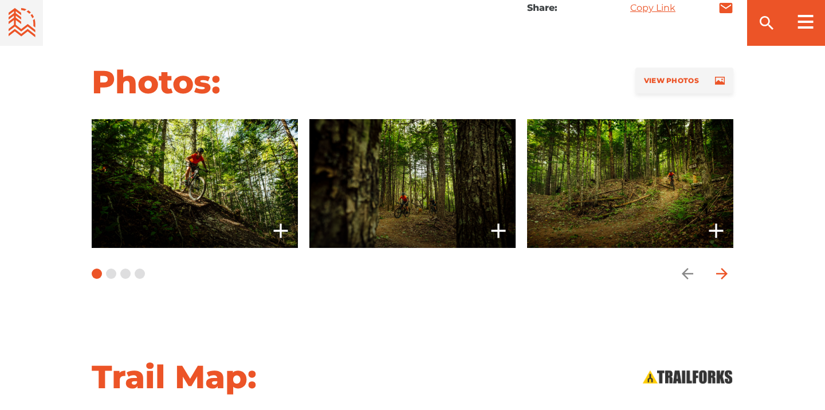
click at [723, 265] on icon "arrow forward" at bounding box center [722, 273] width 17 height 17
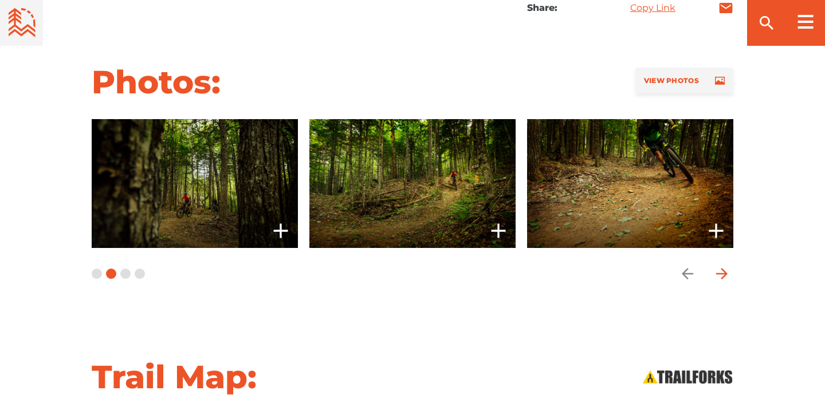
click at [723, 265] on icon "arrow forward" at bounding box center [722, 273] width 17 height 17
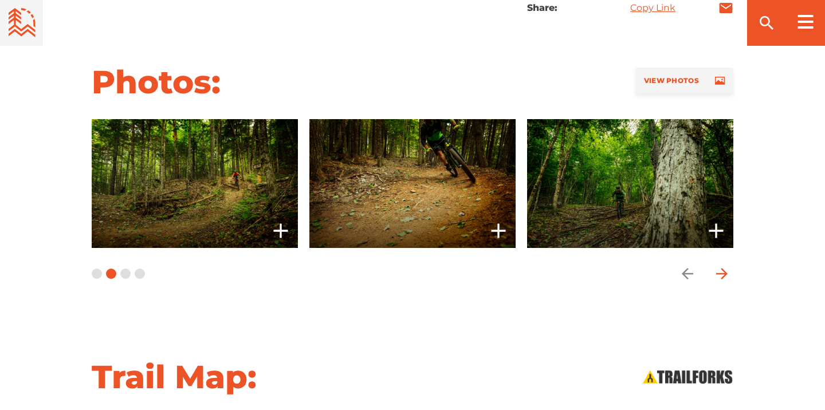
click at [723, 265] on icon "arrow forward" at bounding box center [722, 273] width 17 height 17
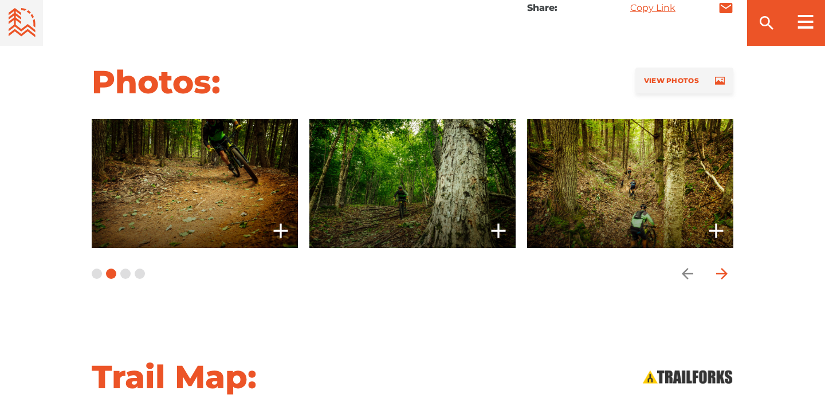
click at [723, 265] on icon "arrow forward" at bounding box center [722, 273] width 17 height 17
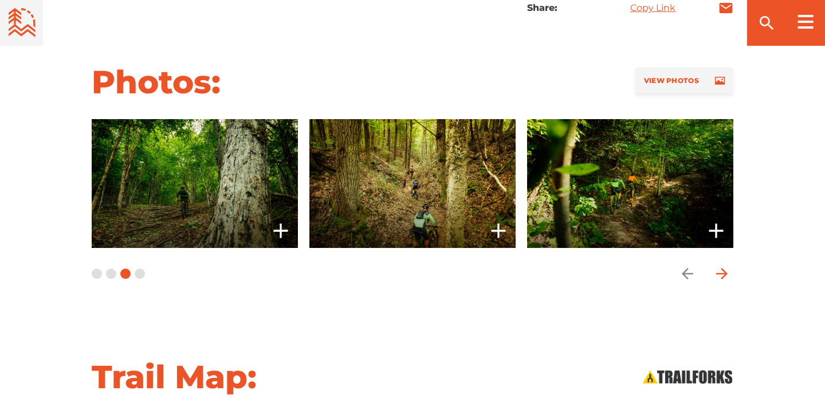
click at [723, 265] on icon "arrow forward" at bounding box center [722, 273] width 17 height 17
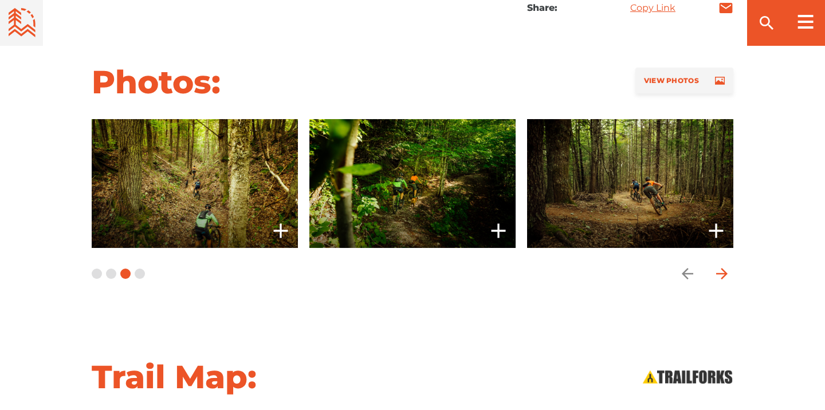
click at [723, 265] on icon "arrow forward" at bounding box center [722, 273] width 17 height 17
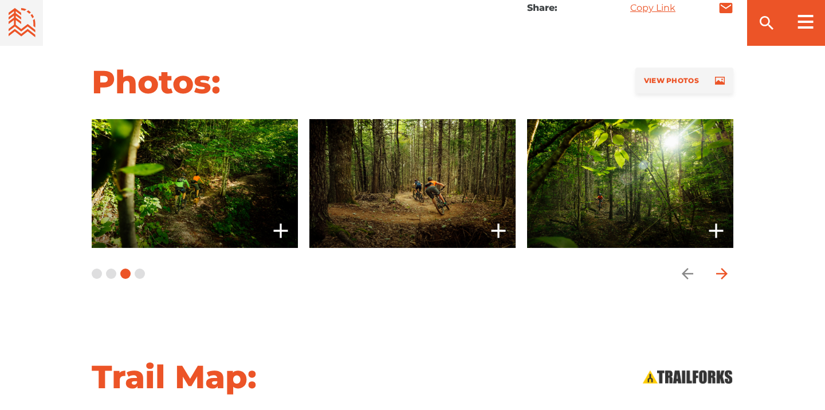
click at [723, 265] on icon "arrow forward" at bounding box center [722, 273] width 17 height 17
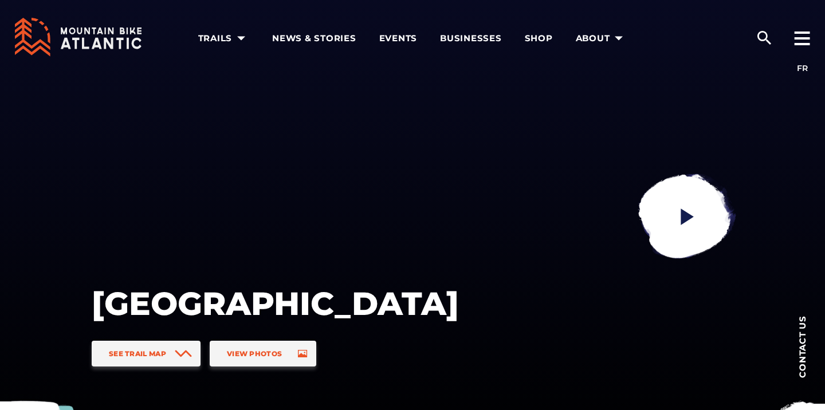
scroll to position [0, 0]
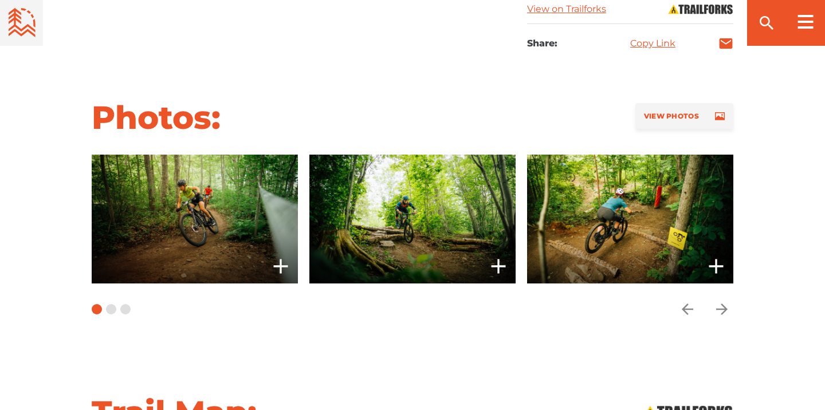
scroll to position [801, 0]
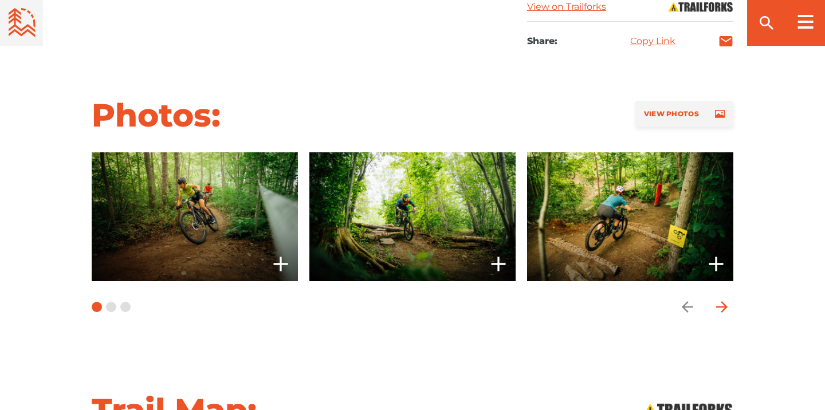
click at [724, 299] on icon "arrow forward" at bounding box center [722, 307] width 17 height 17
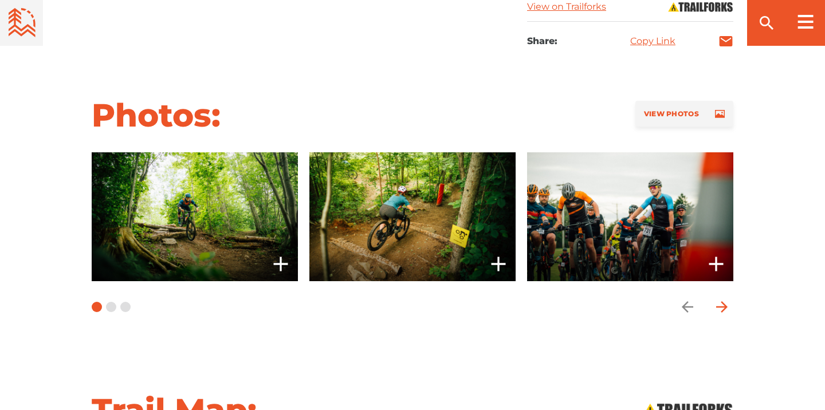
click at [724, 299] on icon "arrow forward" at bounding box center [722, 307] width 17 height 17
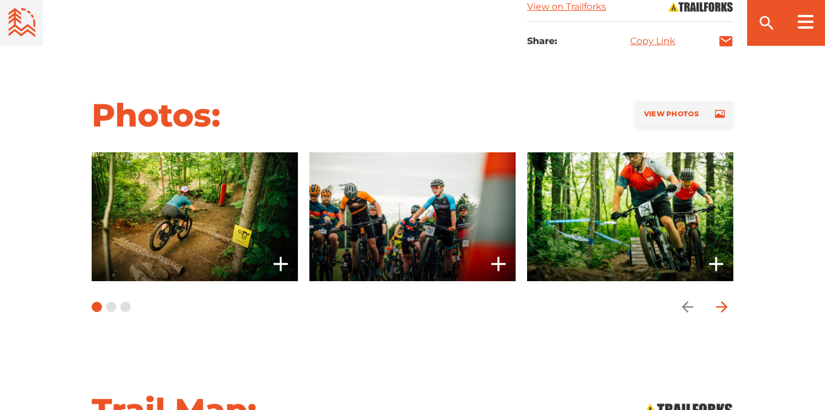
click at [724, 299] on icon "arrow forward" at bounding box center [722, 307] width 17 height 17
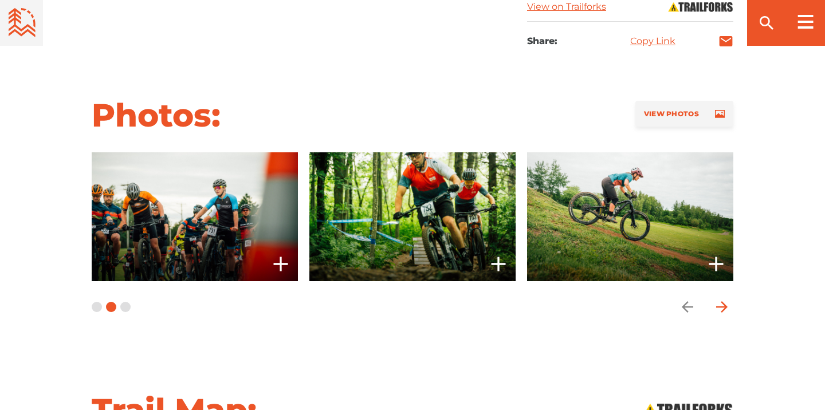
click at [724, 299] on icon "arrow forward" at bounding box center [722, 307] width 17 height 17
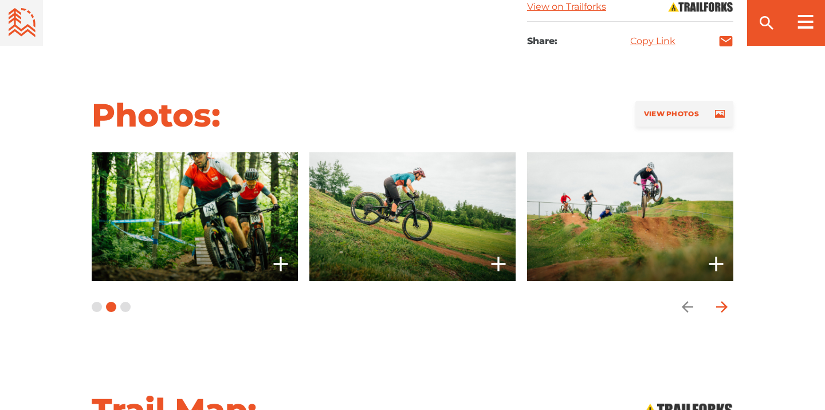
click at [724, 299] on icon "arrow forward" at bounding box center [722, 307] width 17 height 17
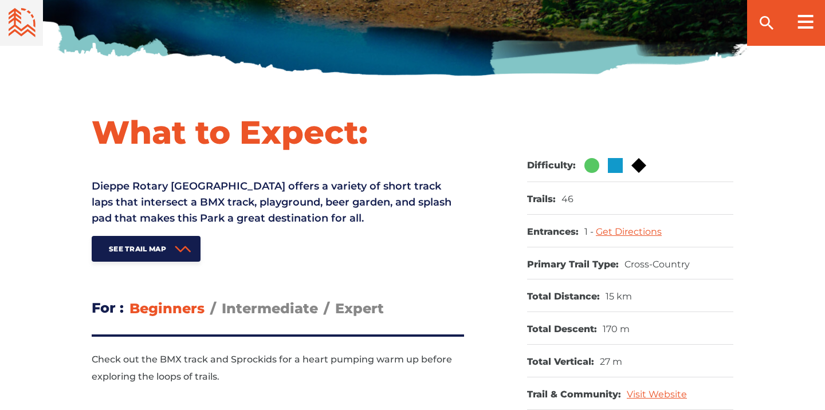
scroll to position [218, 0]
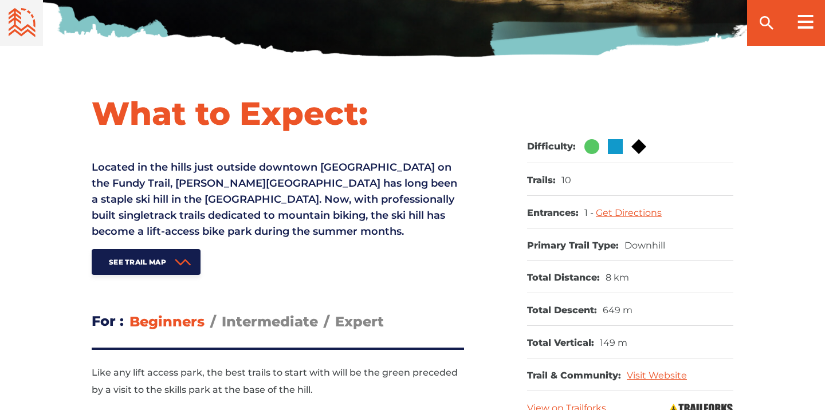
scroll to position [395, 0]
